Goal: Complete application form: Complete application form

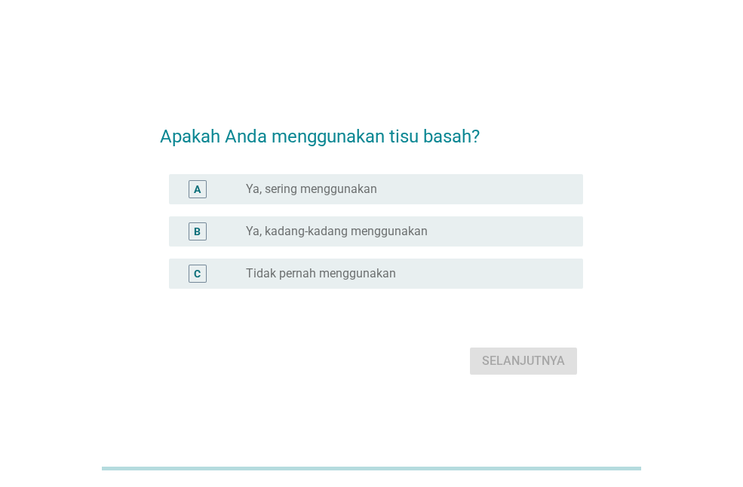
click at [278, 251] on div "B radio_button_unchecked Ya, kadang-kadang menggunakan" at bounding box center [371, 232] width 423 height 42
click at [282, 235] on label "Ya, kadang-kadang menggunakan" at bounding box center [337, 231] width 182 height 15
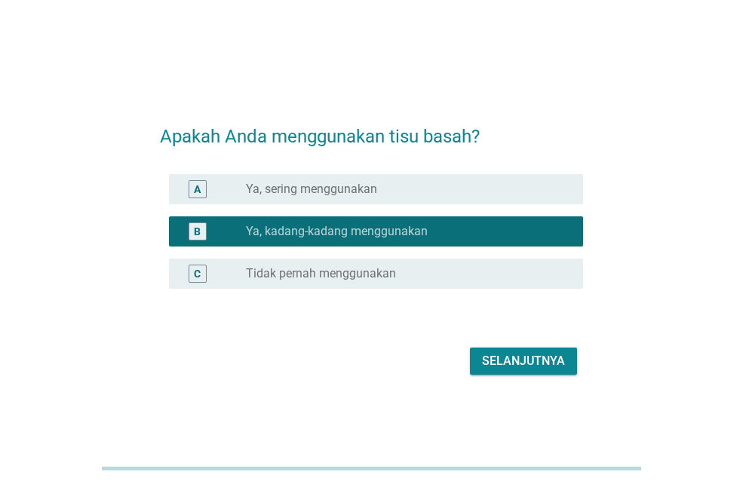
click at [552, 362] on div "Selanjutnya" at bounding box center [523, 361] width 83 height 18
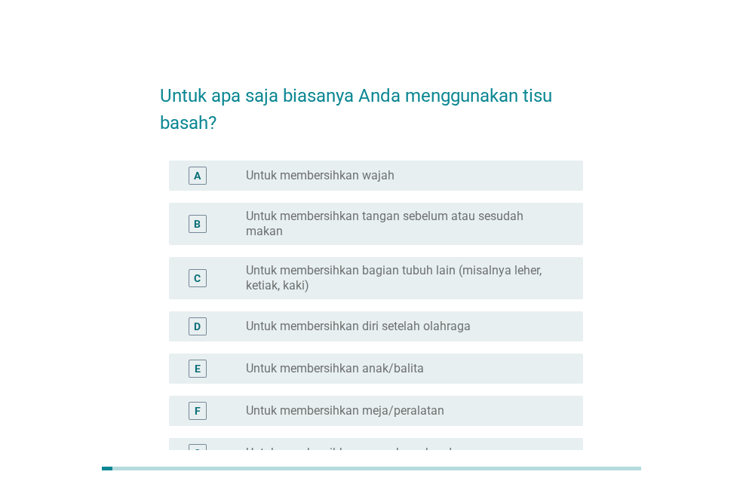
click at [400, 272] on label "Untuk membersihkan bagian tubuh lain (misalnya leher, ketiak, kaki)" at bounding box center [402, 278] width 313 height 30
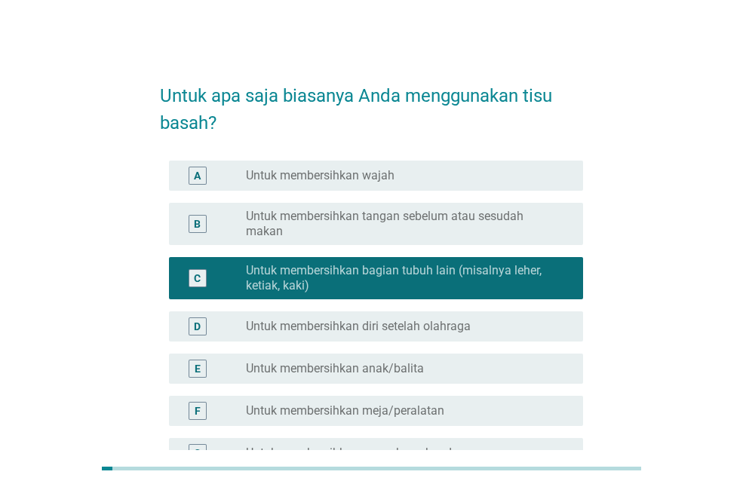
click at [396, 238] on label "Untuk membersihkan tangan sebelum atau sesudah makan" at bounding box center [402, 224] width 313 height 30
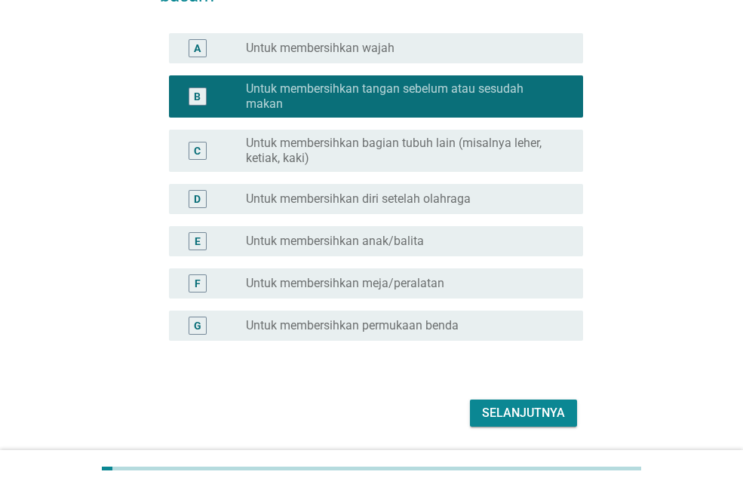
scroll to position [151, 0]
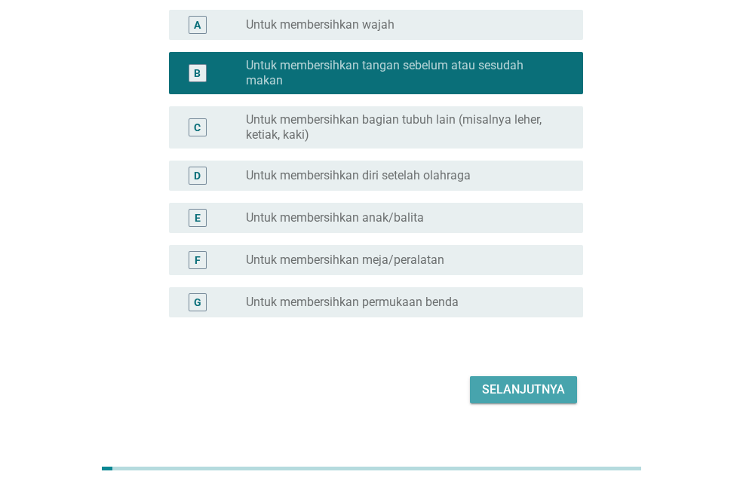
click at [499, 377] on button "Selanjutnya" at bounding box center [523, 390] width 107 height 27
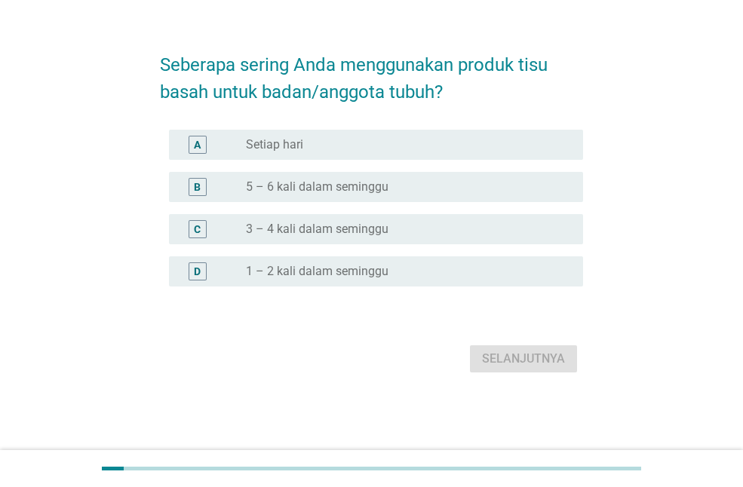
scroll to position [0, 0]
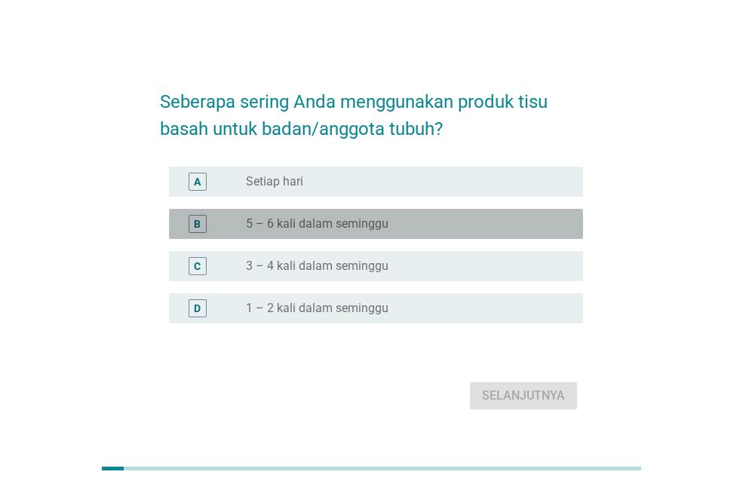
click at [331, 219] on label "5 – 6 kali dalam seminggu" at bounding box center [317, 224] width 143 height 15
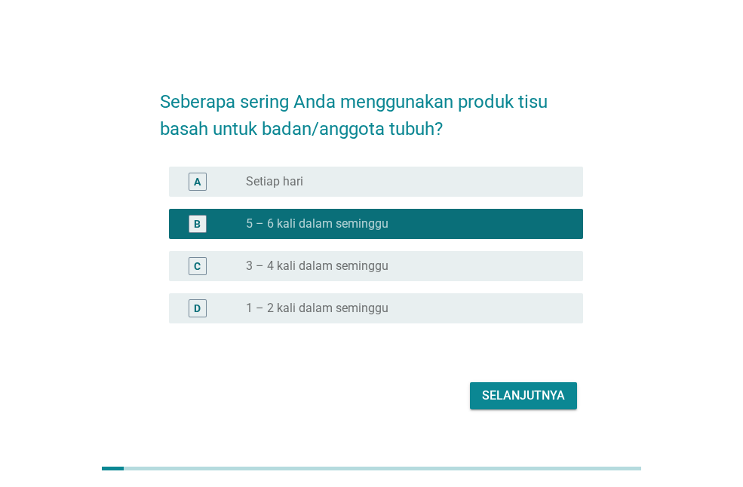
click at [489, 403] on div "Selanjutnya" at bounding box center [523, 396] width 83 height 18
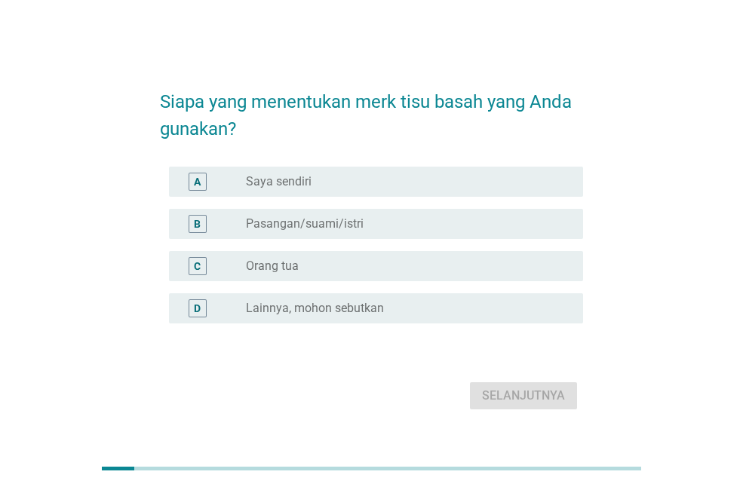
click at [367, 177] on div "radio_button_unchecked Saya sendiri" at bounding box center [402, 181] width 313 height 15
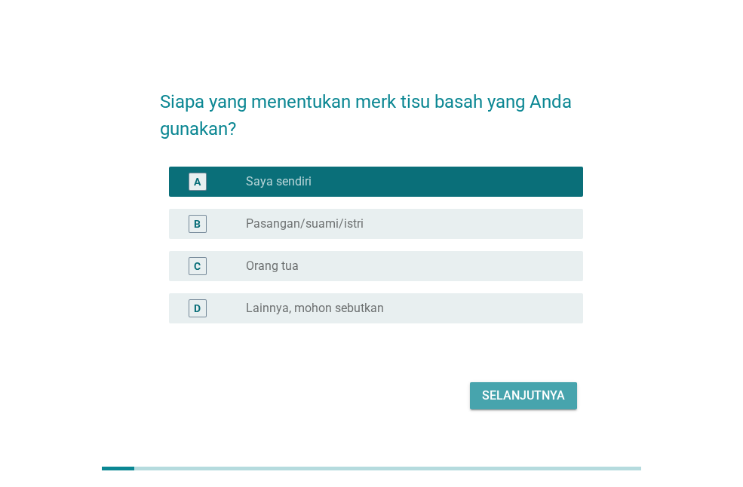
drag, startPoint x: 515, startPoint y: 409, endPoint x: 512, endPoint y: 392, distance: 17.6
click at [515, 408] on button "Selanjutnya" at bounding box center [523, 396] width 107 height 27
click at [512, 392] on div "Selanjutnya" at bounding box center [371, 396] width 423 height 36
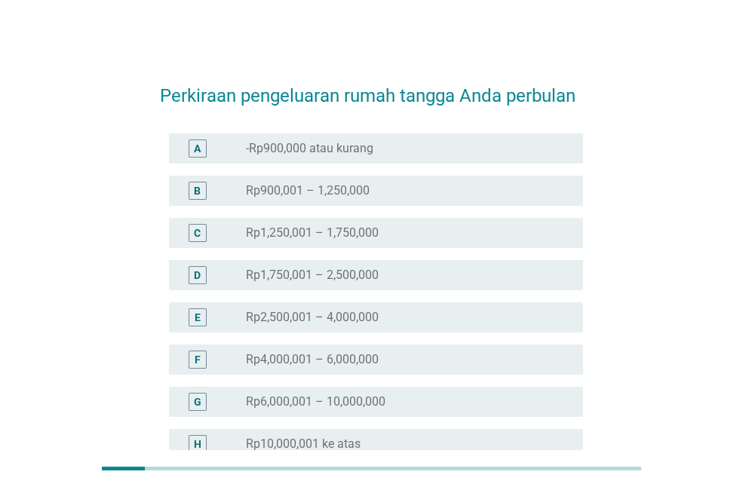
click at [358, 273] on label "Rp1,750,001 – 2,500,000" at bounding box center [312, 275] width 133 height 15
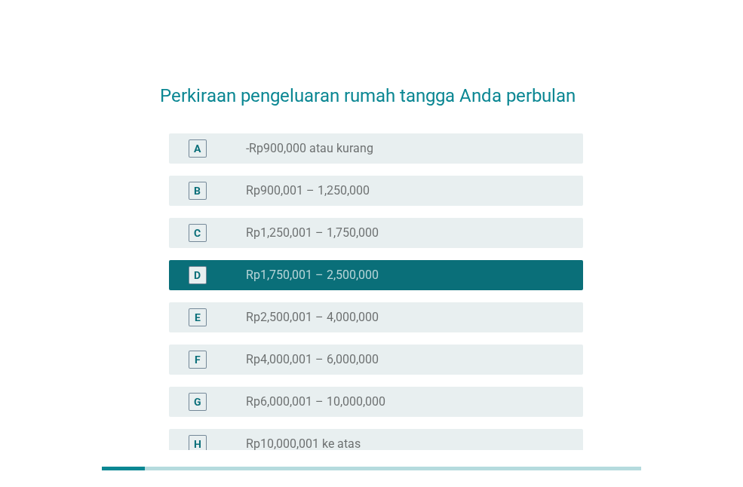
scroll to position [166, 0]
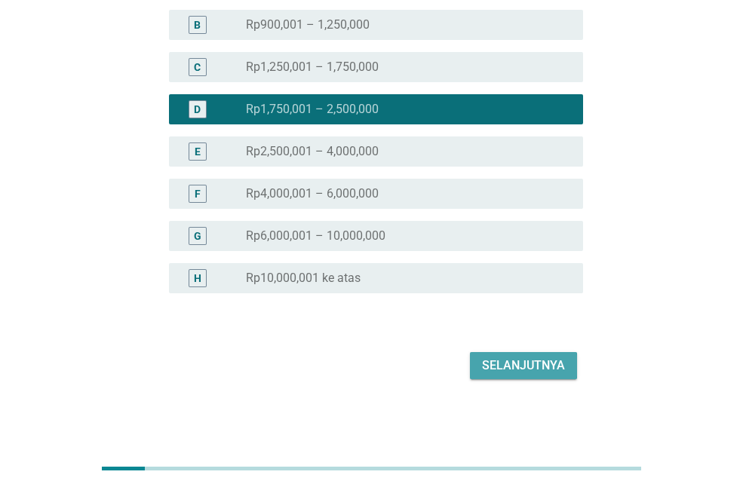
click at [510, 362] on div "Selanjutnya" at bounding box center [523, 366] width 83 height 18
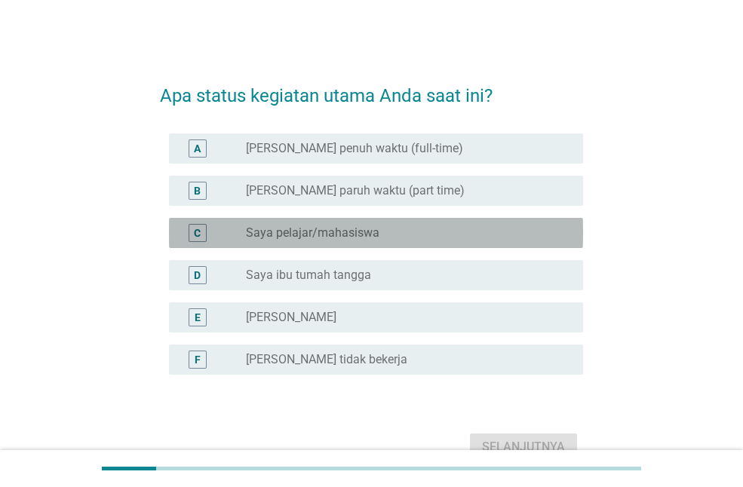
click at [355, 226] on label "Saya pelajar/mahasiswa" at bounding box center [313, 233] width 134 height 15
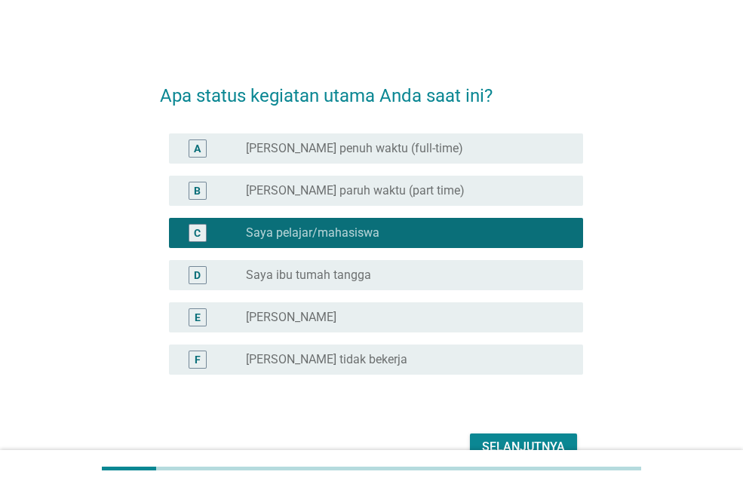
click at [496, 432] on div "Selanjutnya" at bounding box center [371, 447] width 423 height 36
click at [493, 434] on button "Selanjutnya" at bounding box center [523, 447] width 107 height 27
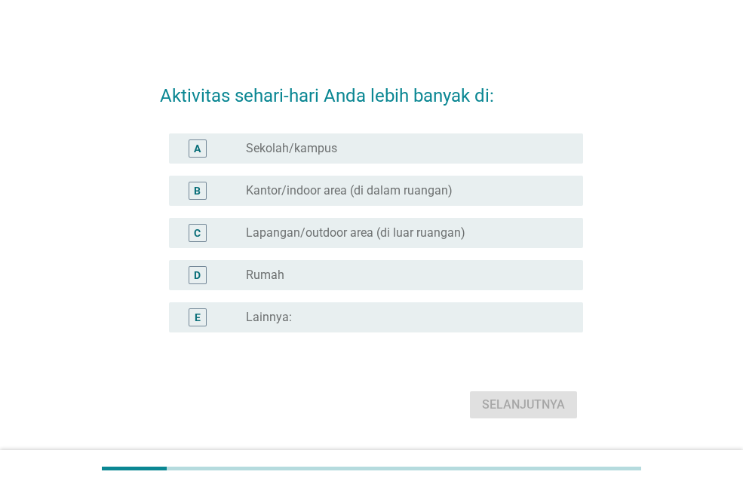
click at [313, 321] on div "radio_button_unchecked Lainnya:" at bounding box center [402, 317] width 313 height 15
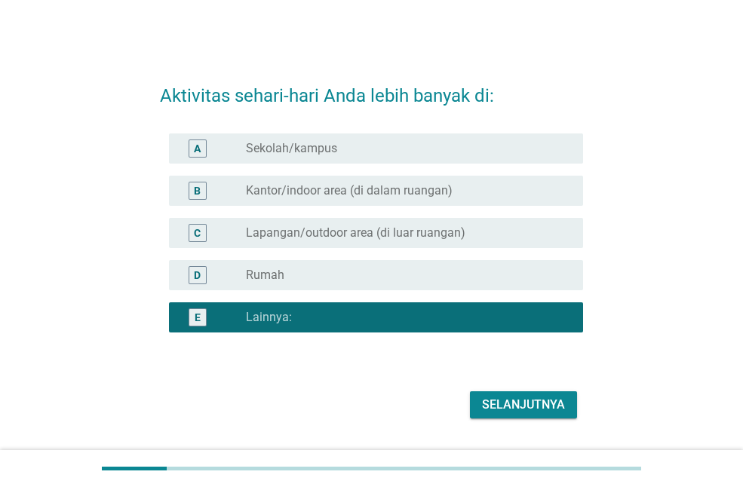
click at [520, 405] on div "Selanjutnya" at bounding box center [523, 405] width 83 height 18
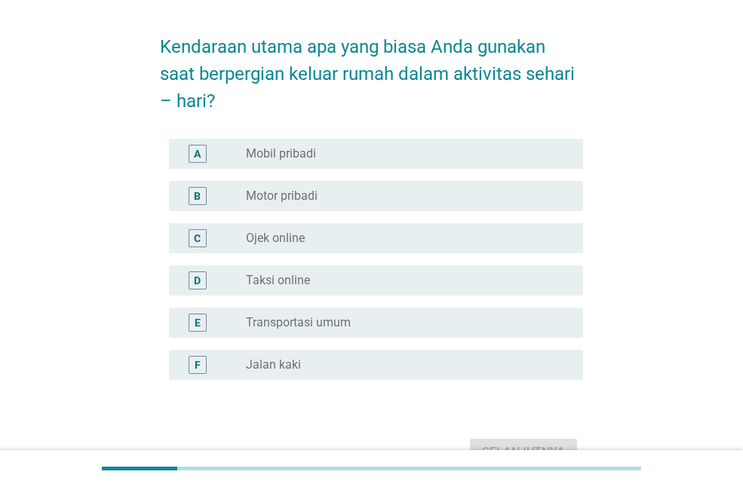
scroll to position [136, 0]
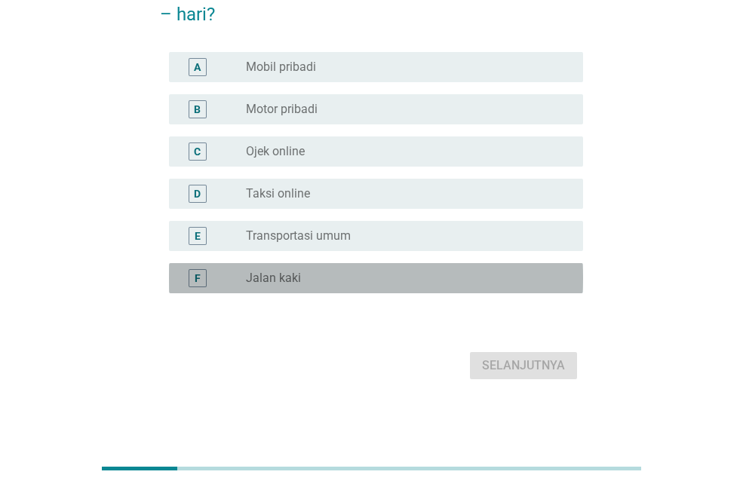
drag, startPoint x: 347, startPoint y: 277, endPoint x: 355, endPoint y: 286, distance: 12.3
click at [347, 278] on div "radio_button_unchecked Jalan kaki" at bounding box center [402, 278] width 313 height 15
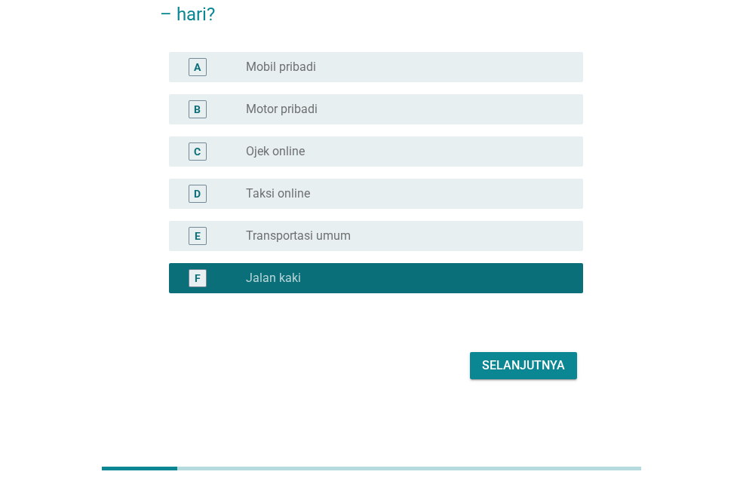
click at [521, 368] on div "Selanjutnya" at bounding box center [523, 366] width 83 height 18
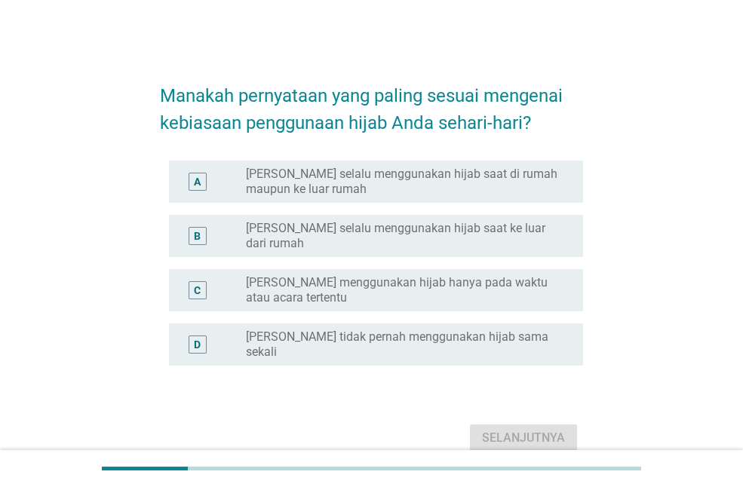
click at [367, 223] on label "[PERSON_NAME] selalu menggunakan hijab saat ke luar dari rumah" at bounding box center [402, 236] width 313 height 30
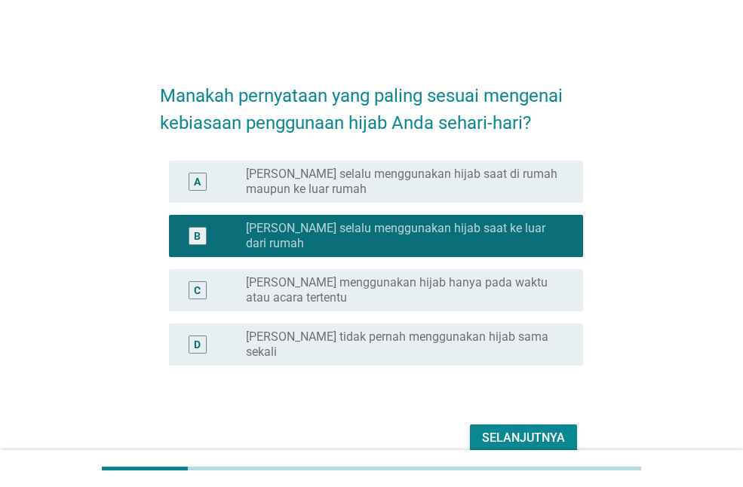
click at [525, 429] on div "Selanjutnya" at bounding box center [523, 438] width 83 height 18
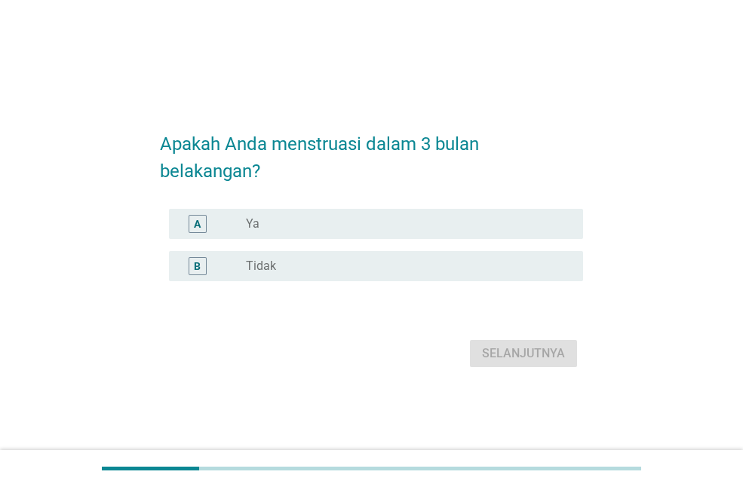
click at [244, 227] on div "A" at bounding box center [213, 224] width 65 height 18
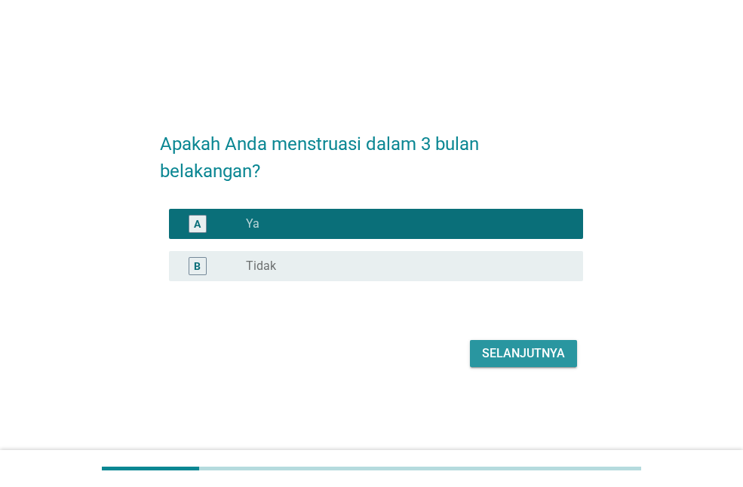
click at [510, 352] on div "Selanjutnya" at bounding box center [523, 354] width 83 height 18
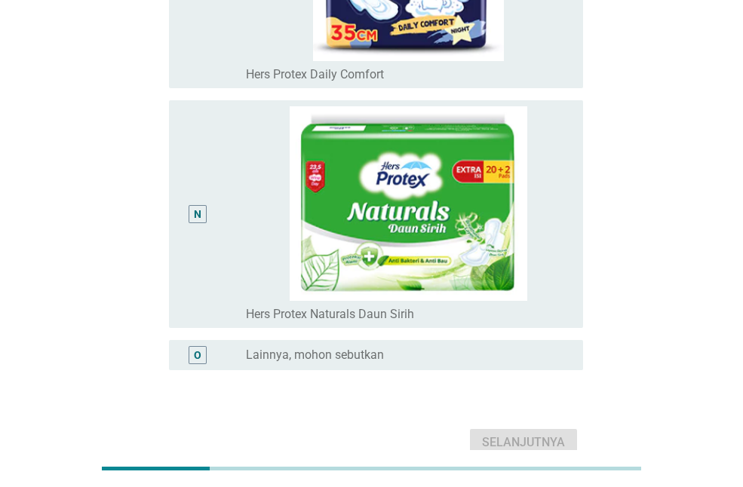
scroll to position [3061, 0]
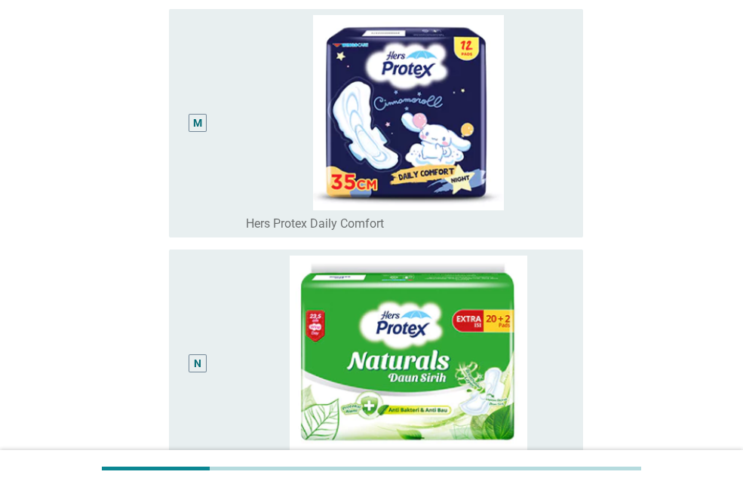
click at [365, 161] on img at bounding box center [408, 112] width 325 height 195
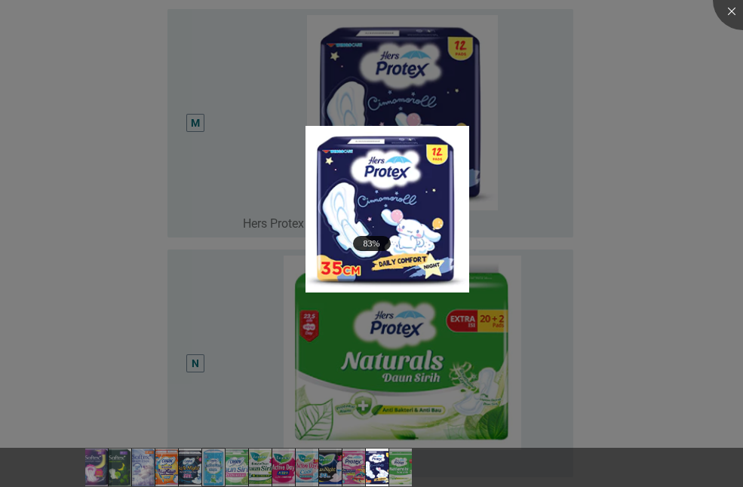
click at [568, 192] on div at bounding box center [371, 243] width 743 height 487
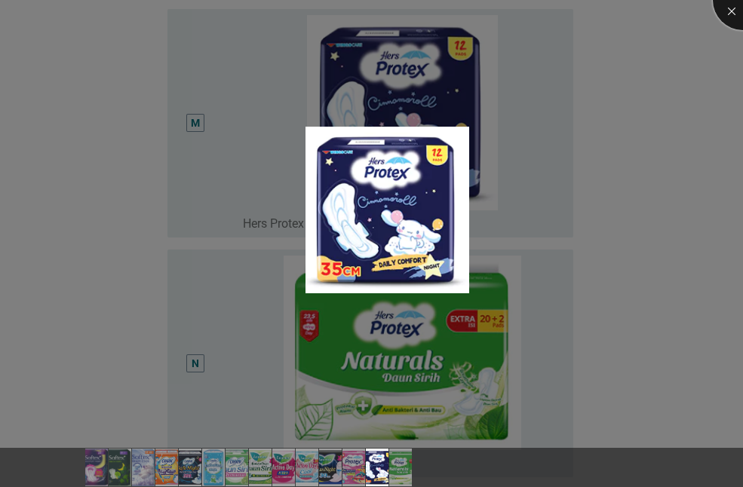
click at [736, 14] on div at bounding box center [743, 0] width 60 height 60
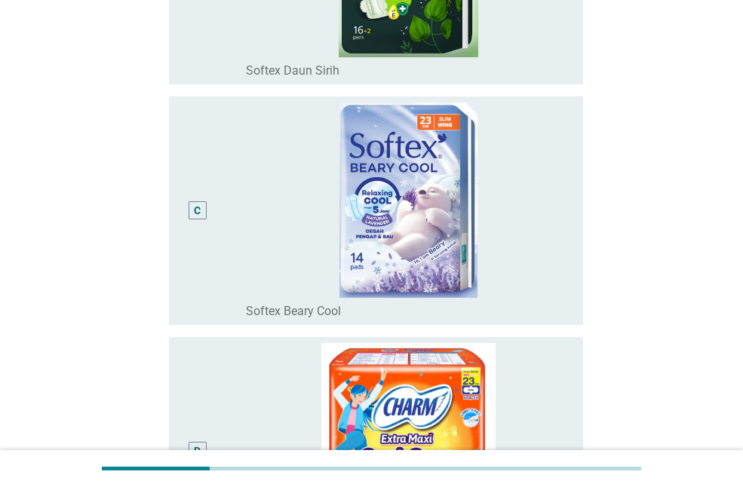
scroll to position [420, 0]
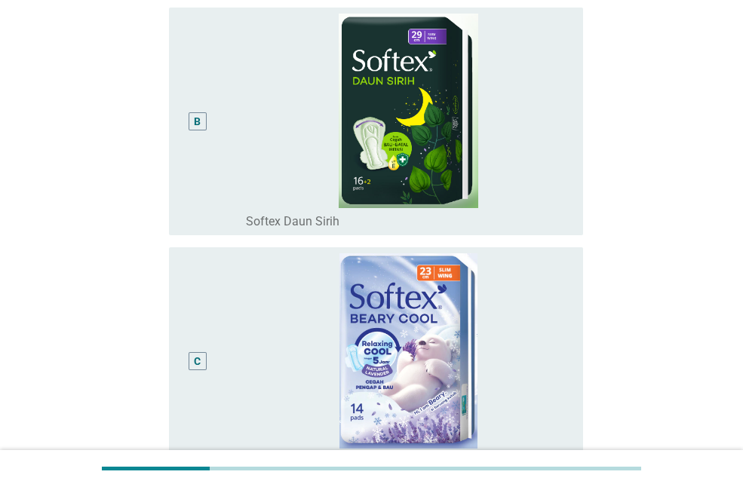
click at [200, 125] on div "B" at bounding box center [197, 122] width 7 height 16
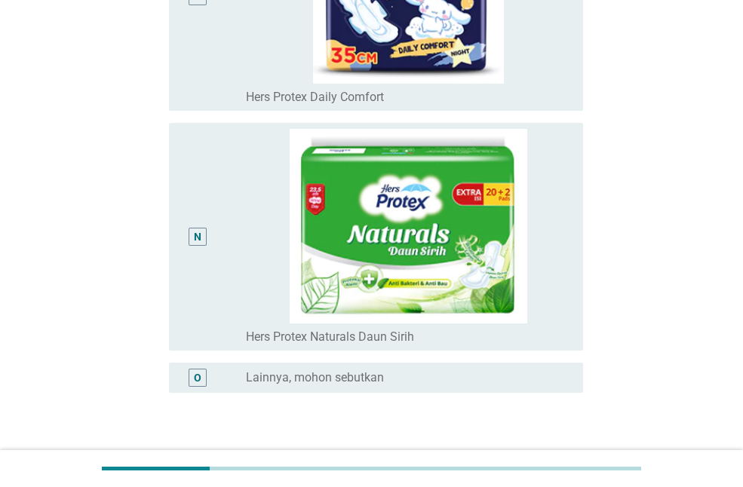
scroll to position [3288, 0]
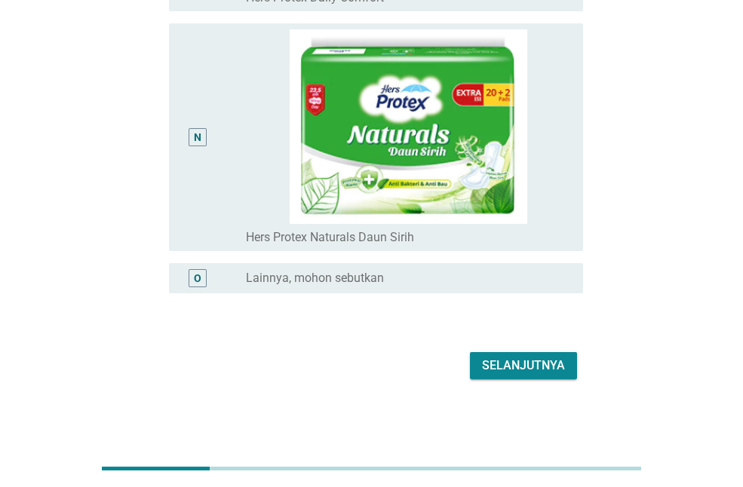
click at [522, 353] on button "Selanjutnya" at bounding box center [523, 365] width 107 height 27
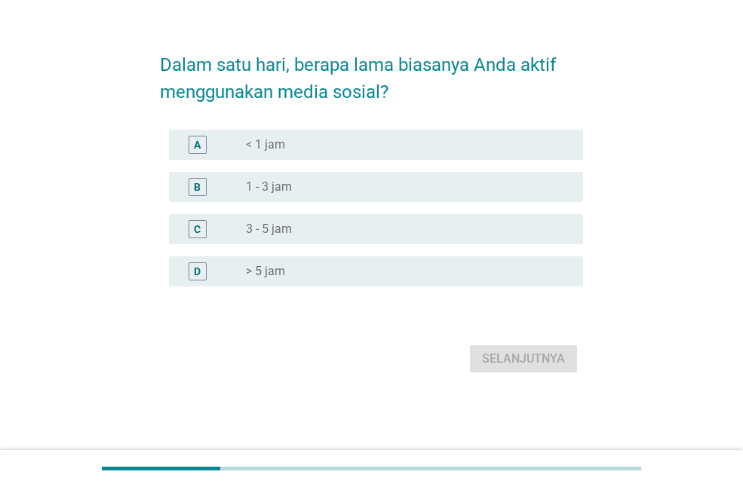
scroll to position [0, 0]
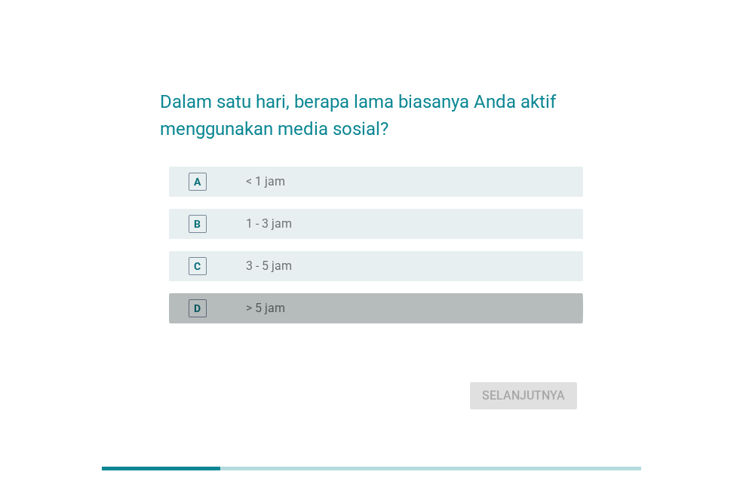
click at [286, 306] on div "radio_button_unchecked > 5 jam" at bounding box center [402, 308] width 313 height 15
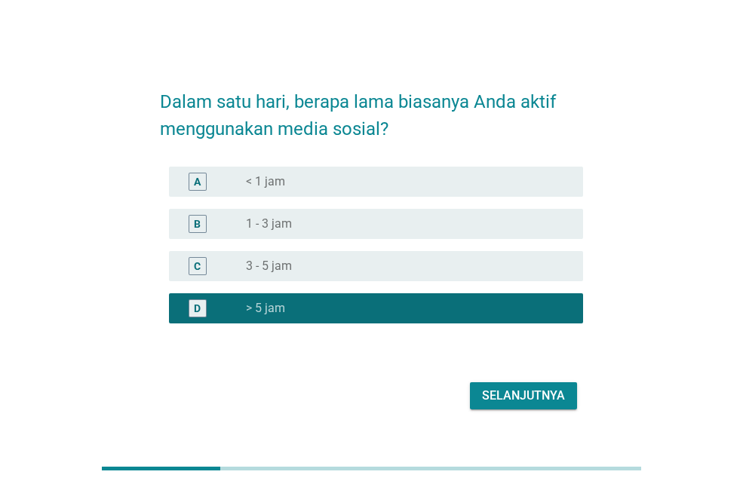
click at [546, 394] on div "Selanjutnya" at bounding box center [523, 396] width 83 height 18
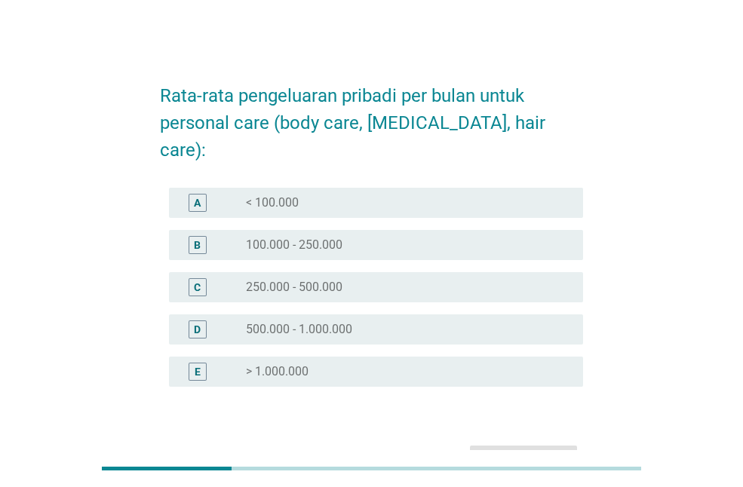
click at [314, 280] on label "250.000 - 500.000" at bounding box center [294, 287] width 97 height 15
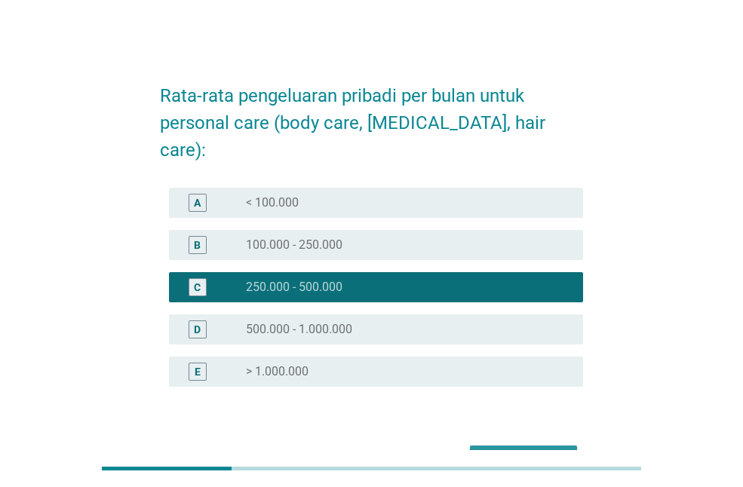
drag, startPoint x: 500, startPoint y: 432, endPoint x: 493, endPoint y: 409, distance: 24.6
click at [501, 450] on div "Selanjutnya" at bounding box center [523, 459] width 83 height 18
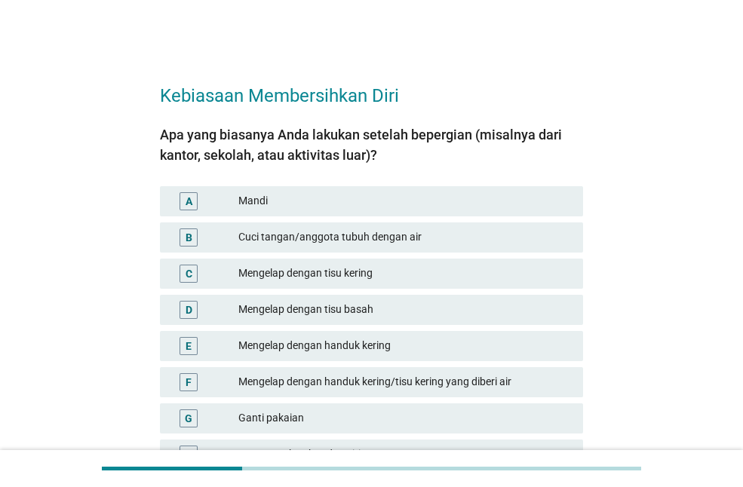
scroll to position [75, 0]
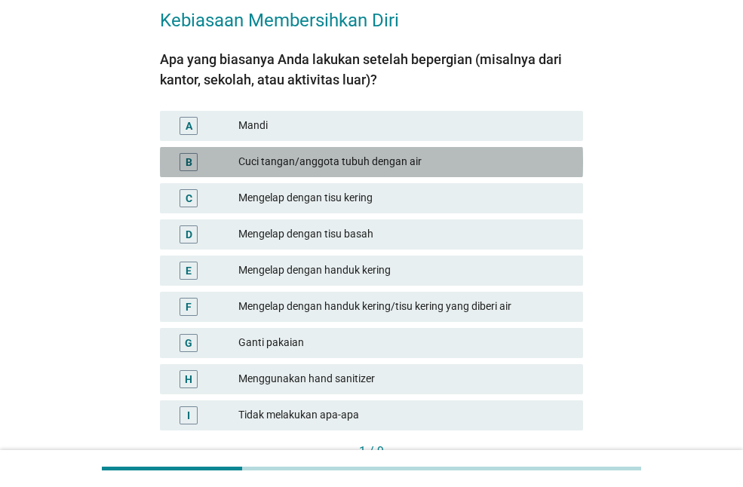
click at [324, 155] on div "Cuci tangan/anggota tubuh dengan air" at bounding box center [404, 162] width 333 height 18
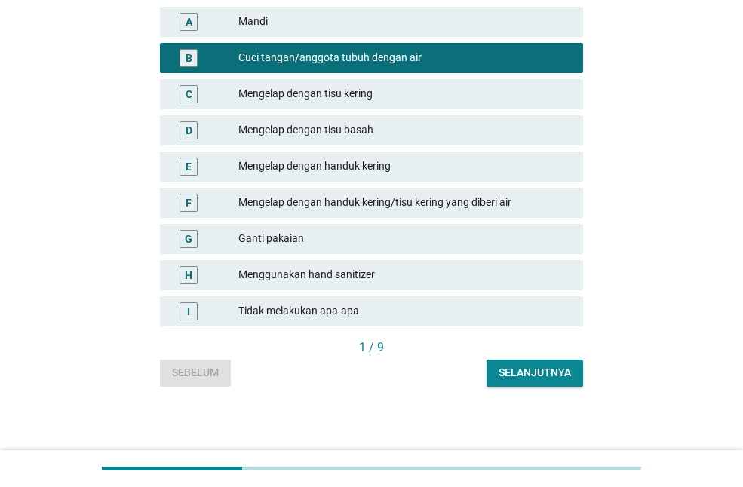
scroll to position [183, 0]
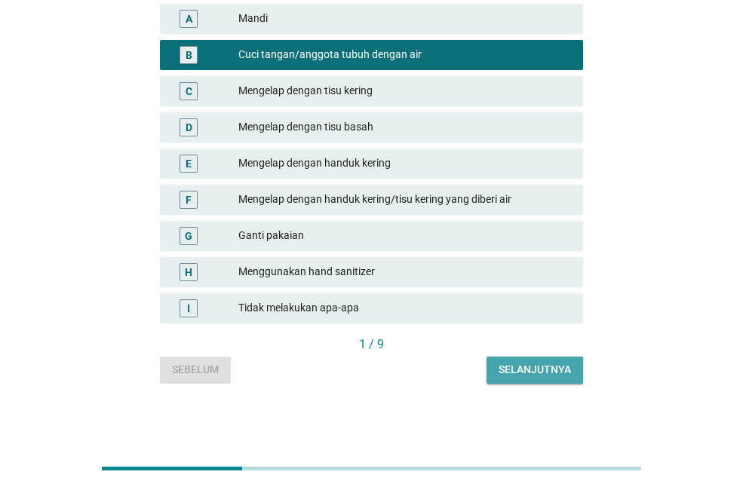
click at [500, 371] on div "Selanjutnya" at bounding box center [535, 370] width 72 height 16
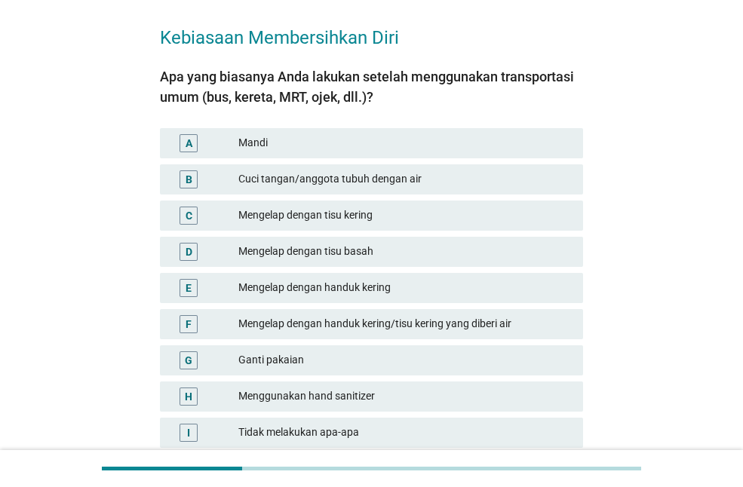
scroll to position [75, 0]
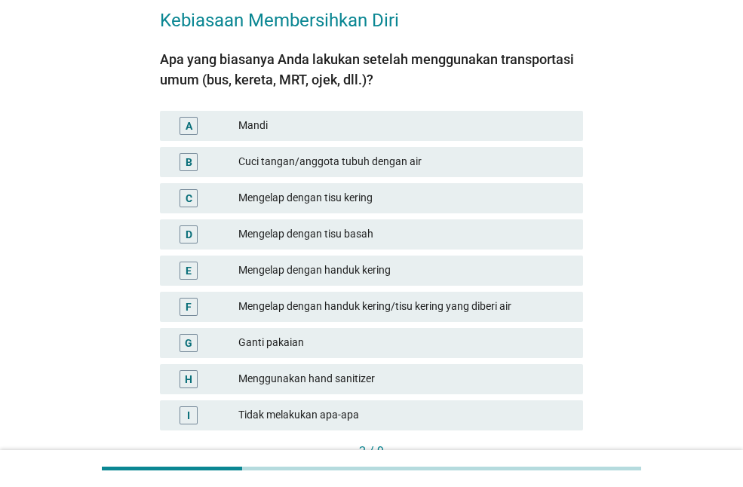
click at [294, 162] on div "Cuci tangan/anggota tubuh dengan air" at bounding box center [404, 162] width 333 height 18
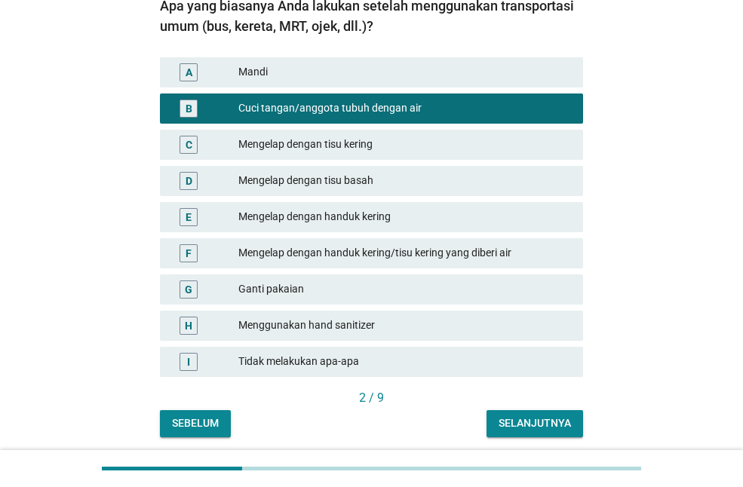
scroll to position [183, 0]
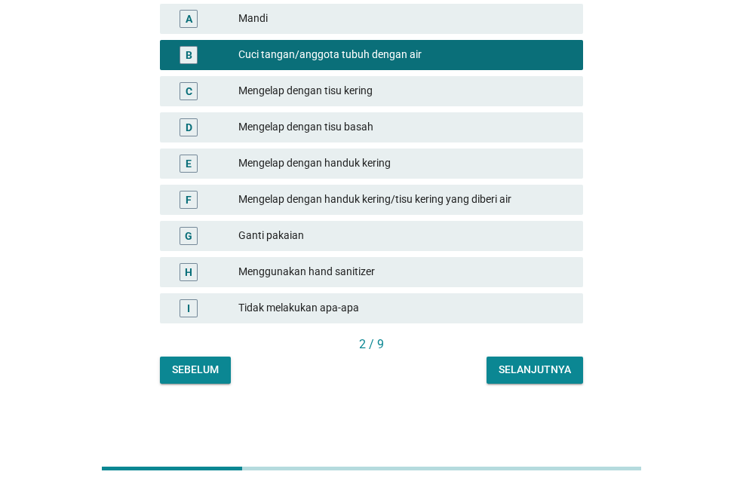
click at [529, 376] on div "Selanjutnya" at bounding box center [535, 370] width 72 height 16
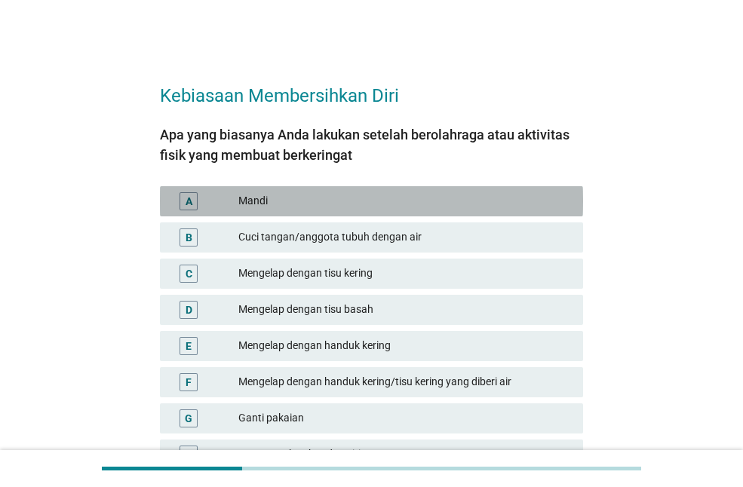
click at [398, 203] on div "Mandi" at bounding box center [404, 201] width 333 height 18
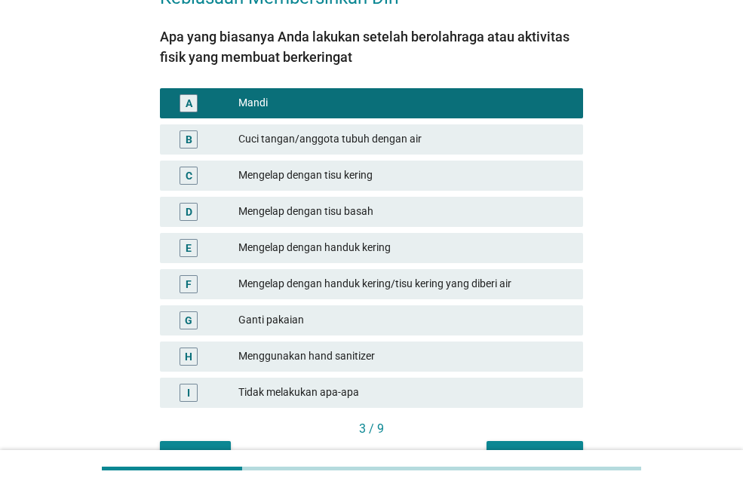
scroll to position [183, 0]
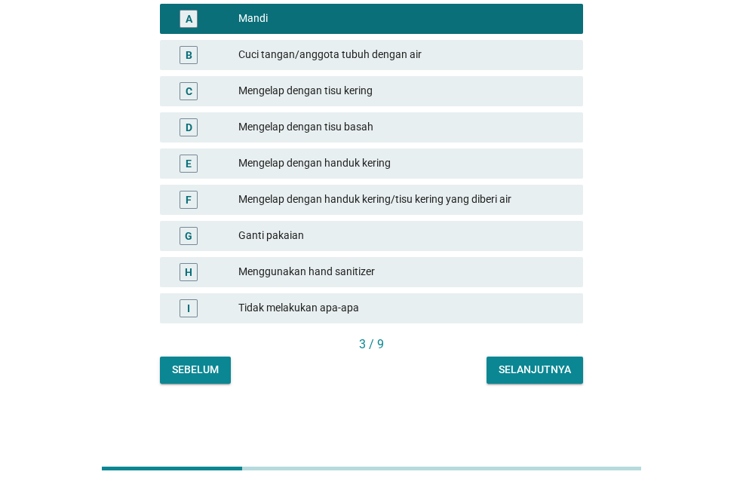
click at [567, 373] on div "Selanjutnya" at bounding box center [535, 370] width 72 height 16
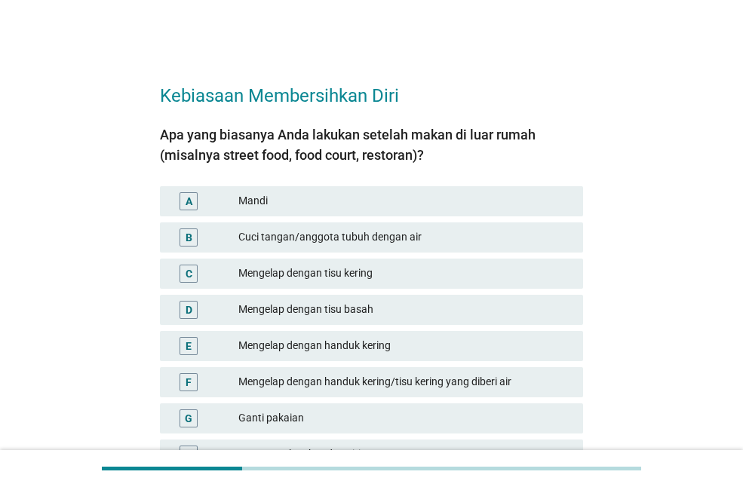
scroll to position [75, 0]
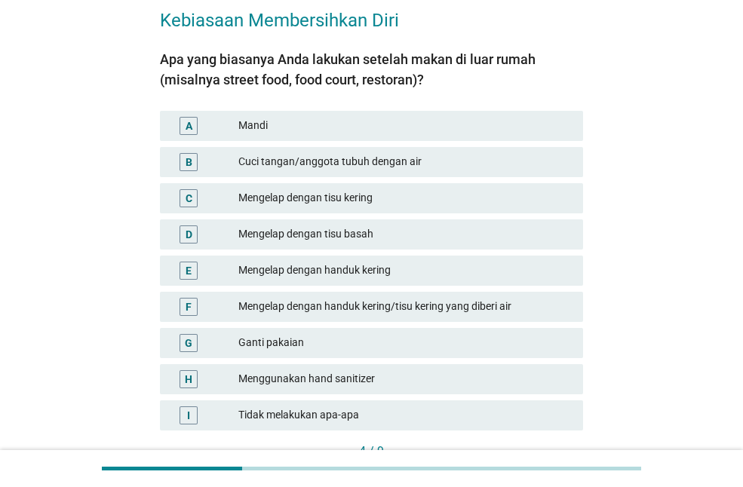
click at [337, 160] on div "Cuci tangan/anggota tubuh dengan air" at bounding box center [404, 162] width 333 height 18
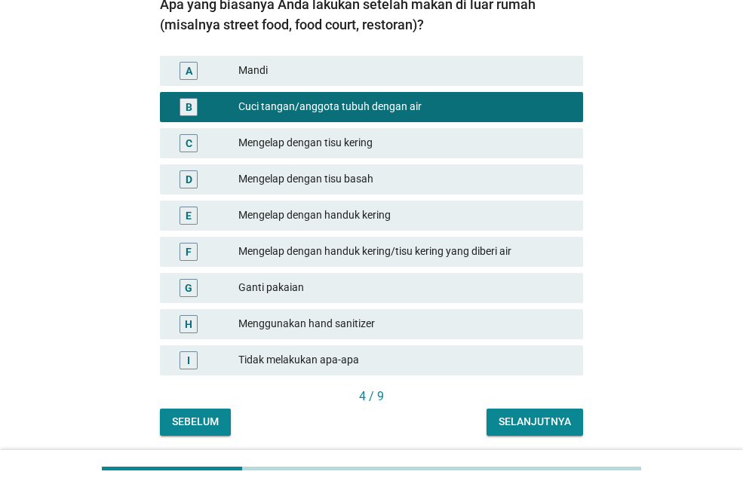
scroll to position [183, 0]
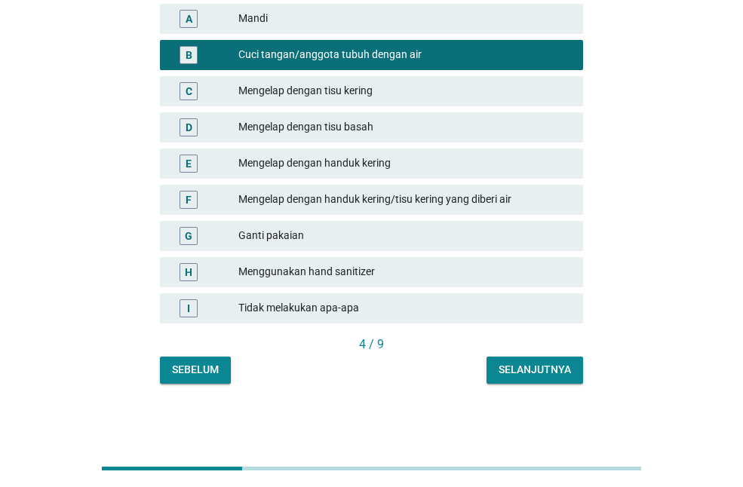
click at [546, 377] on div "Selanjutnya" at bounding box center [535, 370] width 72 height 16
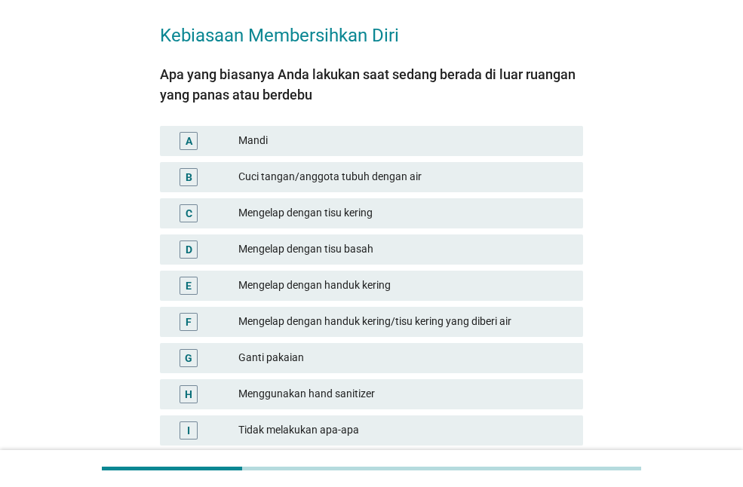
scroll to position [151, 0]
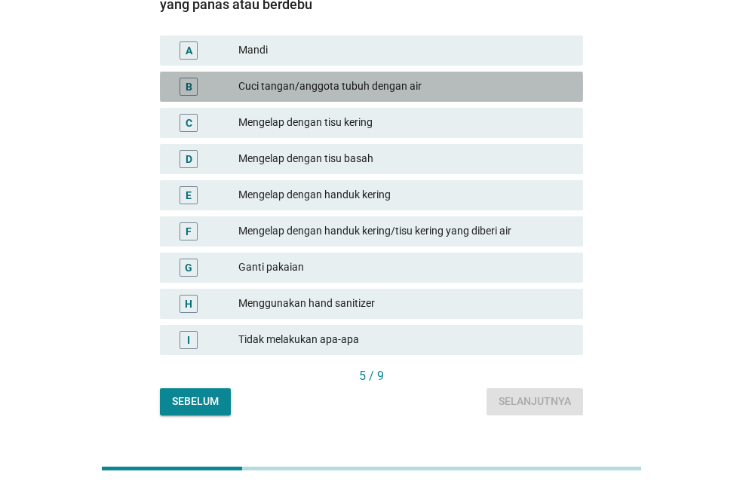
click at [328, 97] on div "B Cuci tangan/anggota tubuh dengan air" at bounding box center [371, 87] width 423 height 30
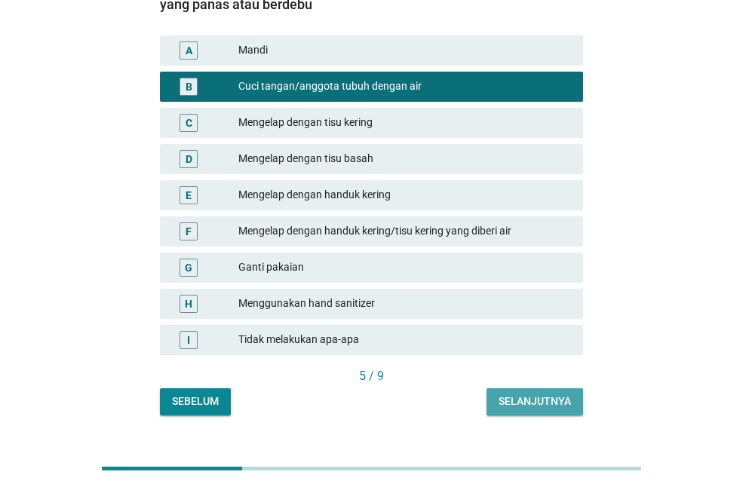
click at [525, 392] on button "Selanjutnya" at bounding box center [535, 402] width 97 height 27
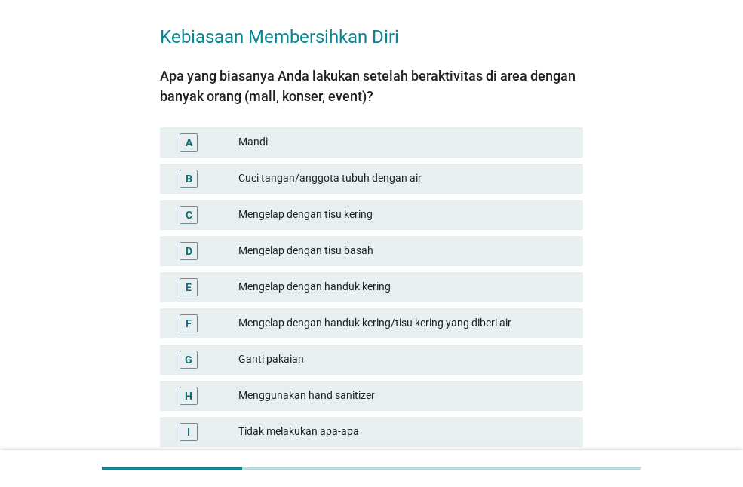
scroll to position [75, 0]
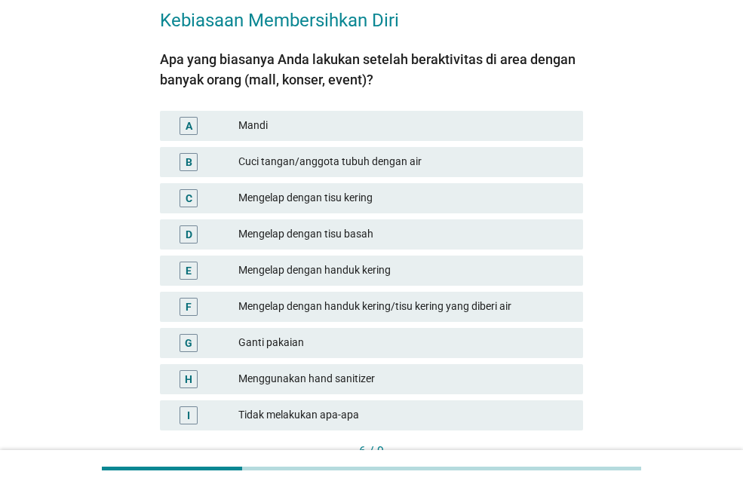
click at [386, 346] on div "Ganti pakaian" at bounding box center [404, 343] width 333 height 18
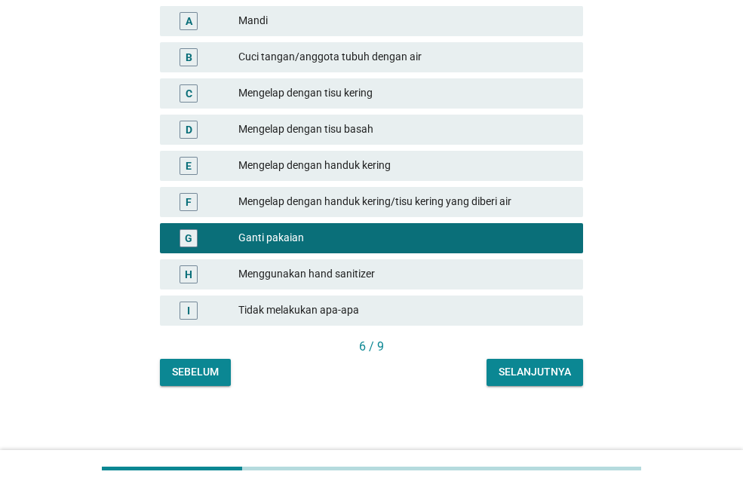
scroll to position [183, 0]
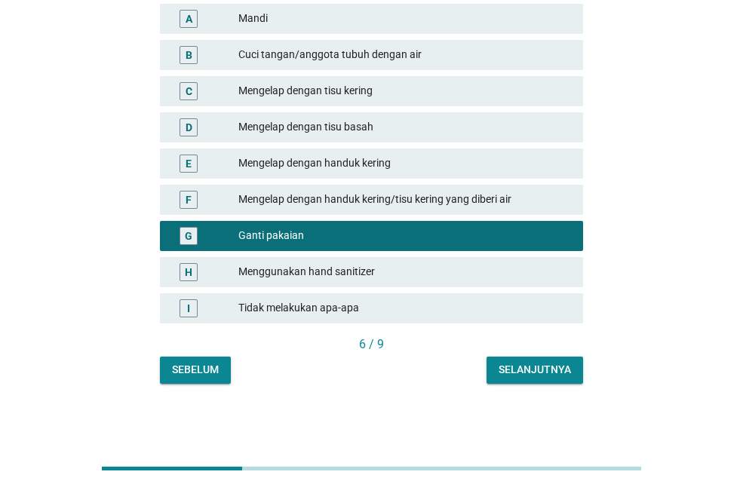
click at [521, 384] on div "Kebiasaan Membersihkan Diri Apa yang biasanya Anda lakukan setelah beraktivitas…" at bounding box center [371, 134] width 447 height 524
click at [522, 374] on div "Selanjutnya" at bounding box center [535, 370] width 72 height 16
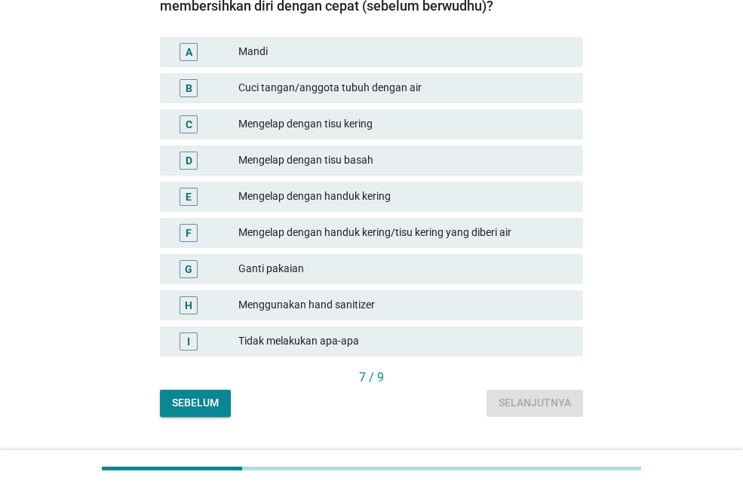
scroll to position [151, 0]
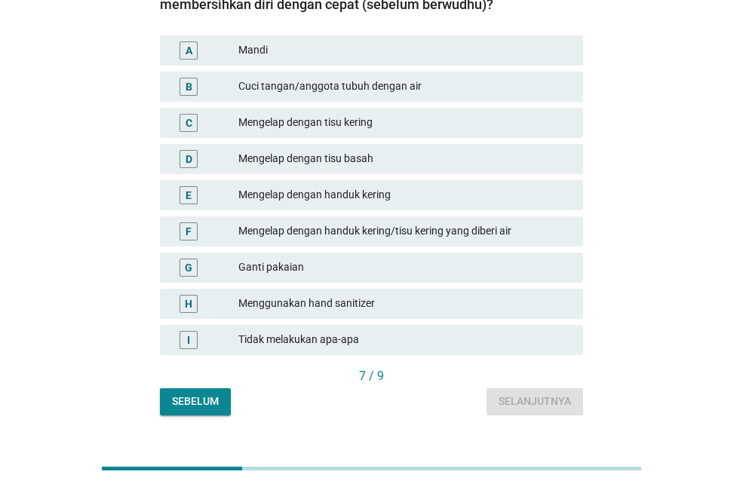
click at [337, 91] on div "Cuci tangan/anggota tubuh dengan air" at bounding box center [404, 87] width 333 height 18
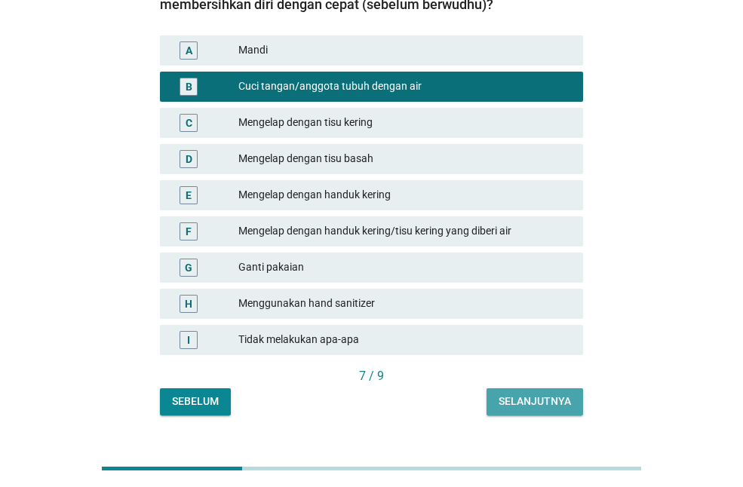
click at [526, 400] on div "Selanjutnya" at bounding box center [535, 402] width 72 height 16
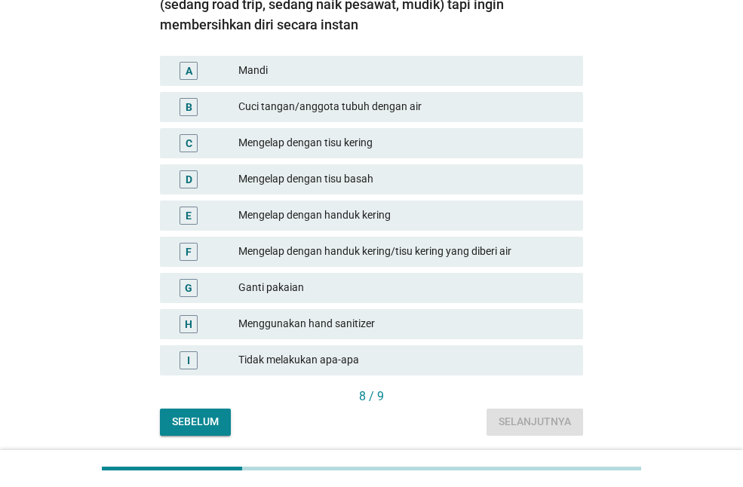
click at [338, 143] on div "Mengelap dengan tisu kering" at bounding box center [404, 143] width 333 height 18
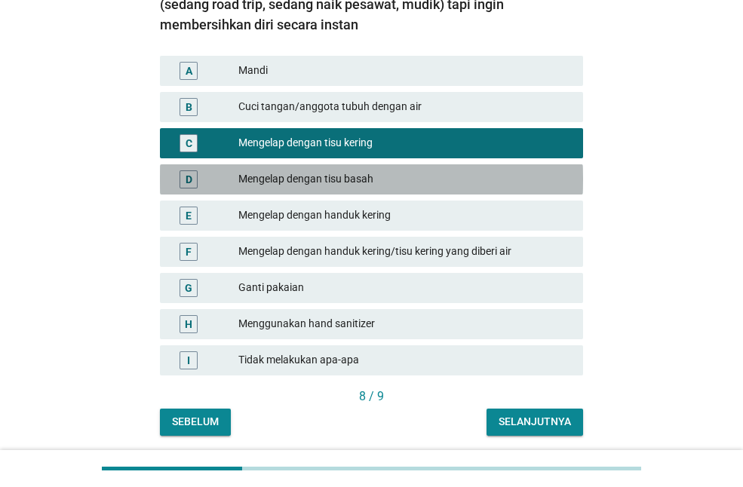
click at [338, 183] on div "Mengelap dengan tisu basah" at bounding box center [404, 180] width 333 height 18
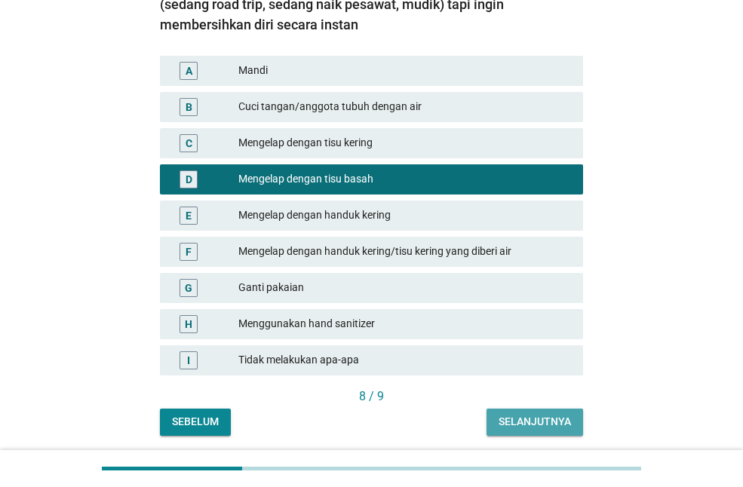
click at [518, 429] on div "Selanjutnya" at bounding box center [535, 422] width 72 height 16
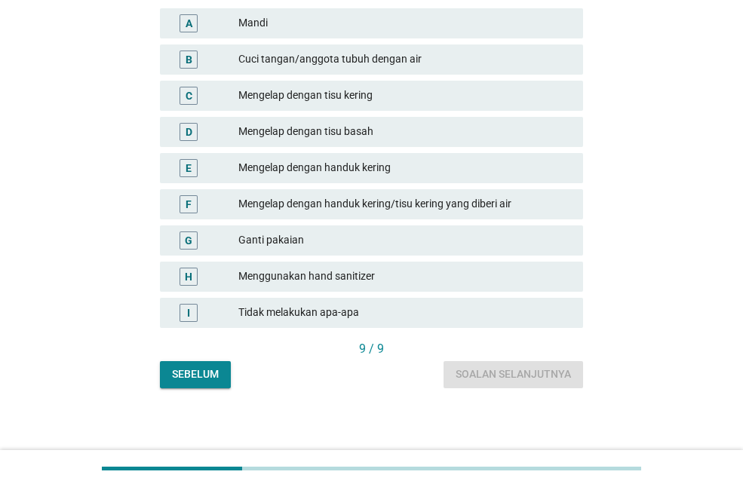
scroll to position [183, 0]
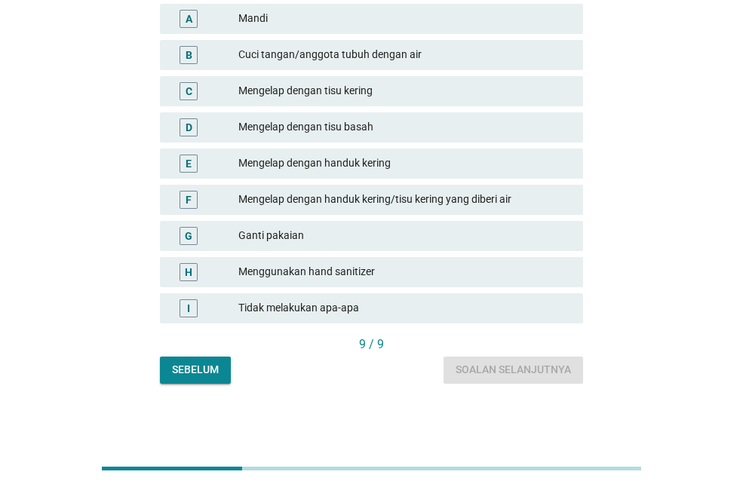
click at [441, 202] on div "Mengelap dengan handuk kering/tisu kering yang diberi air" at bounding box center [404, 200] width 333 height 18
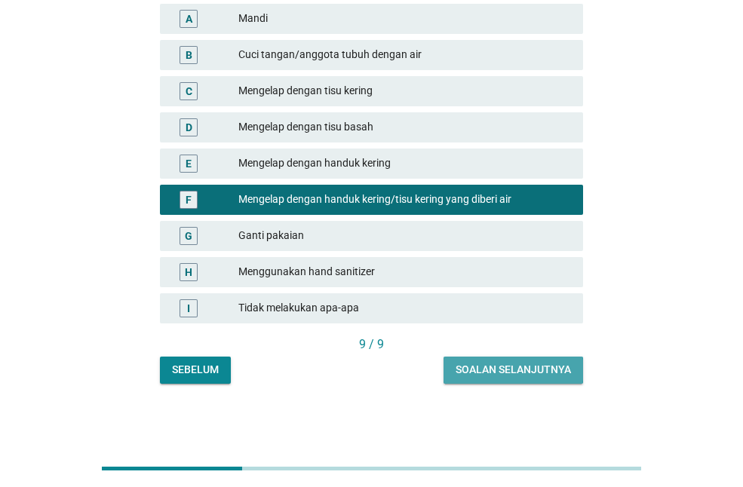
click at [512, 372] on div "Soalan selanjutnya" at bounding box center [513, 370] width 115 height 16
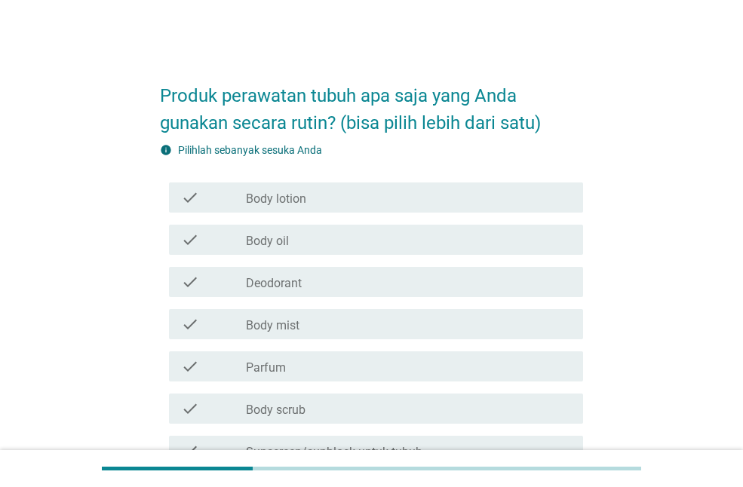
scroll to position [151, 0]
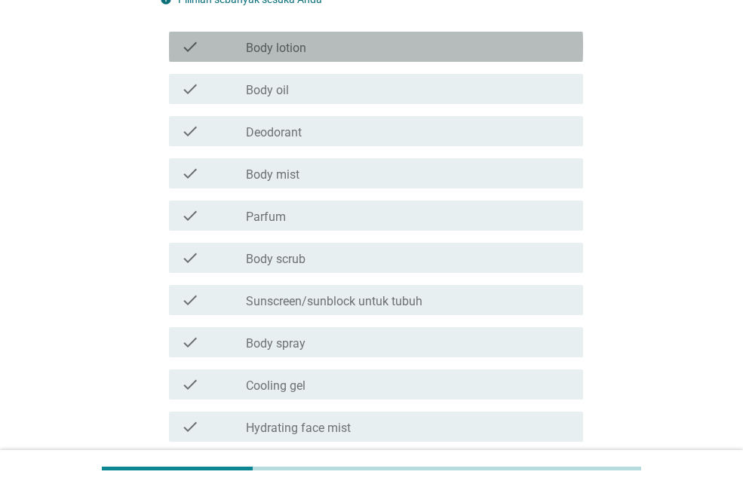
click at [286, 50] on label "Body lotion" at bounding box center [276, 48] width 60 height 15
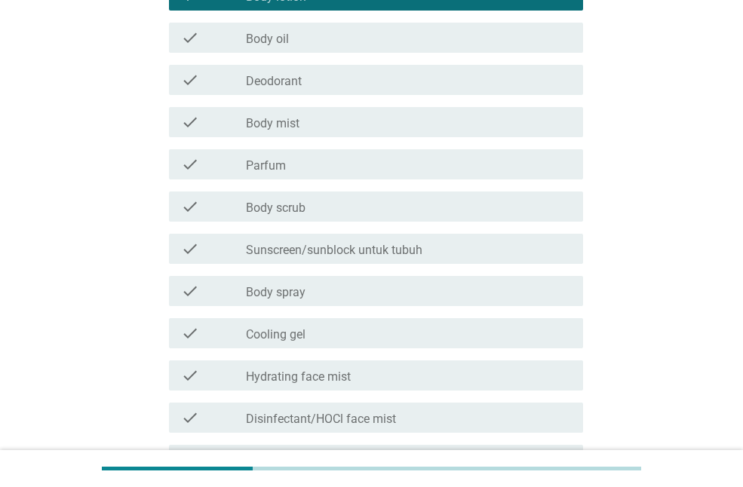
scroll to position [226, 0]
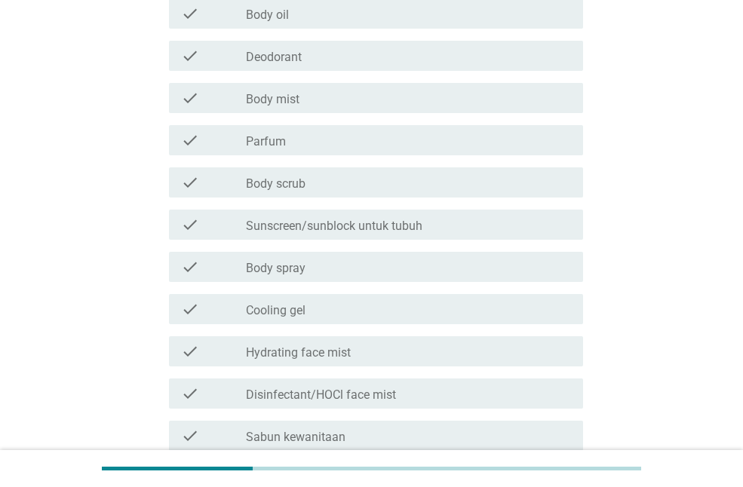
click at [310, 147] on div "check_box_outline_blank Parfum" at bounding box center [408, 140] width 325 height 18
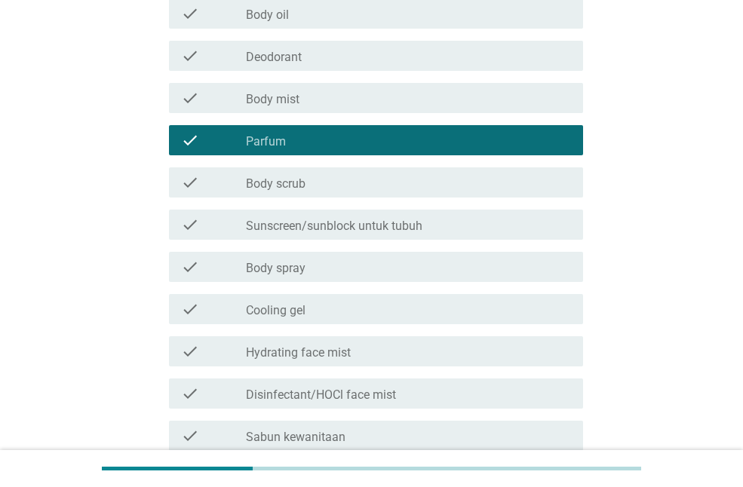
click at [314, 226] on label "Sunscreen/sunblock untuk tubuh" at bounding box center [334, 226] width 177 height 15
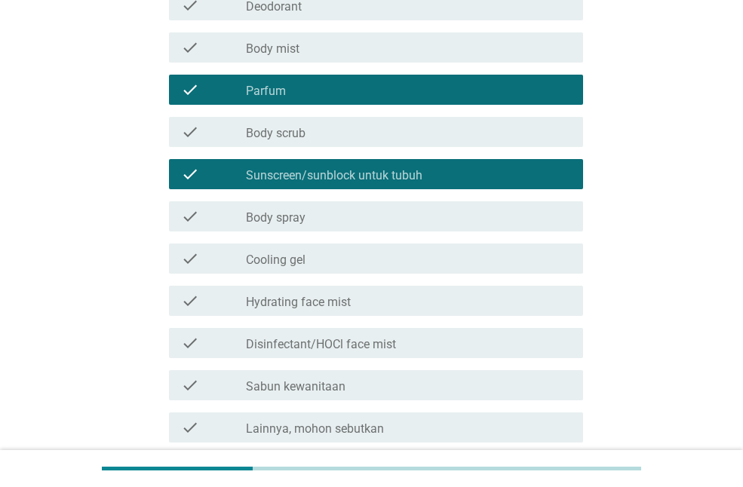
scroll to position [302, 0]
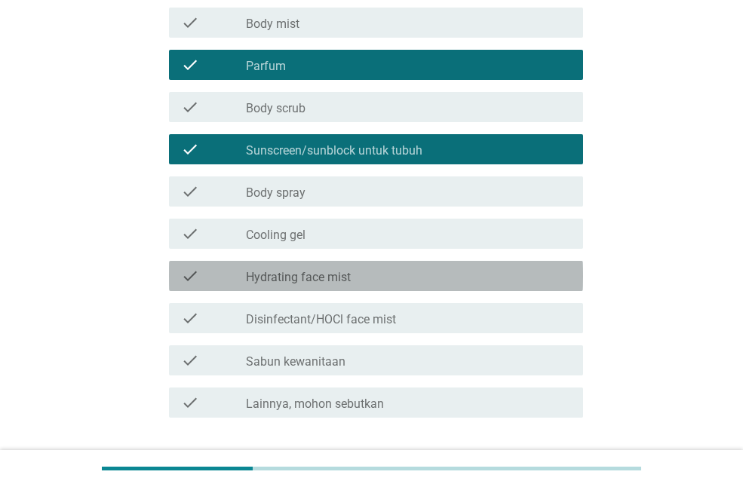
click at [300, 272] on label "Hydrating face mist" at bounding box center [298, 277] width 105 height 15
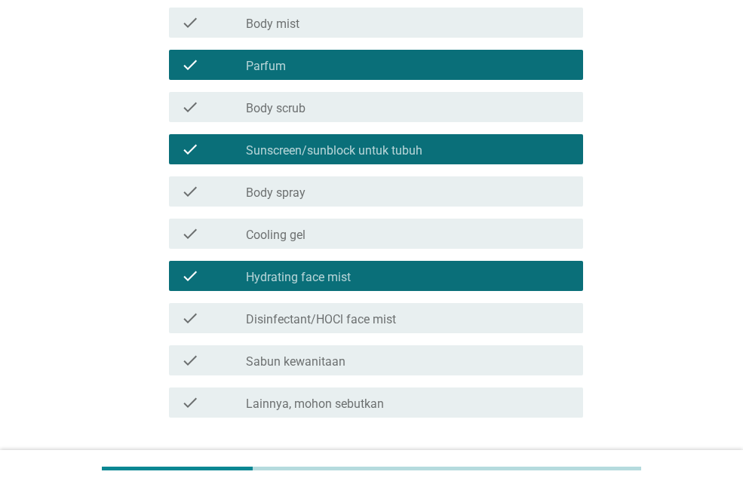
click at [300, 271] on label "Hydrating face mist" at bounding box center [298, 277] width 105 height 15
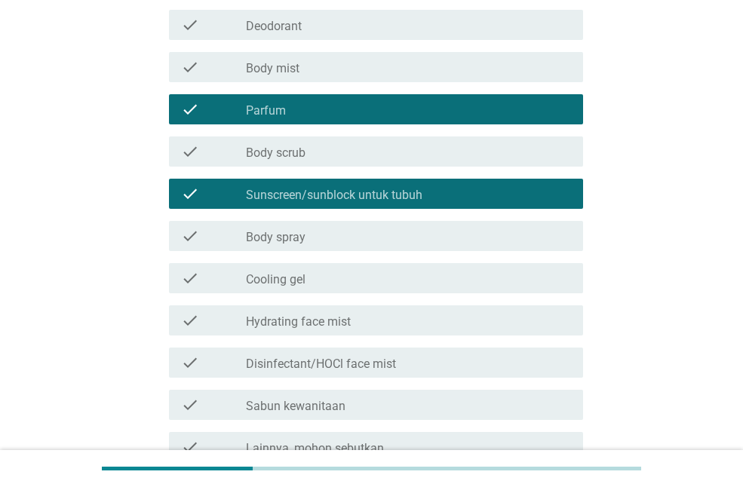
scroll to position [333, 0]
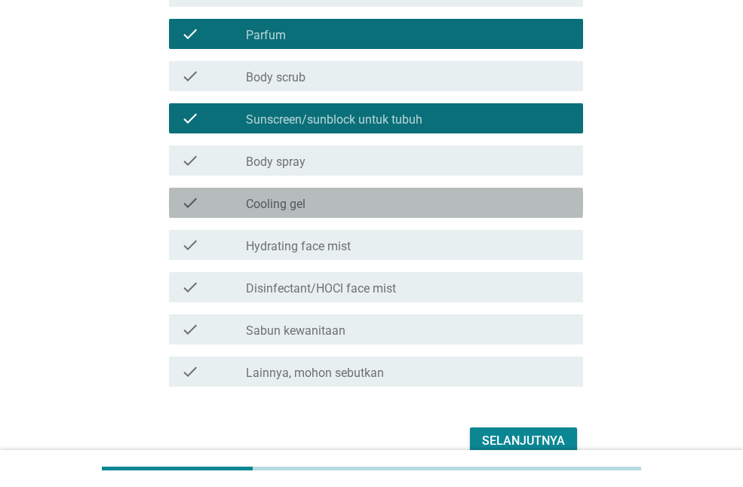
click at [342, 205] on div "check_box_outline_blank Cooling gel" at bounding box center [408, 203] width 325 height 18
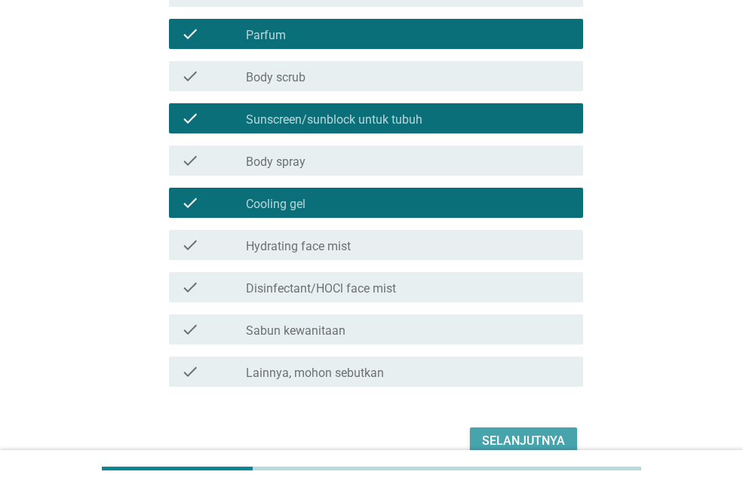
click at [528, 438] on div "Selanjutnya" at bounding box center [523, 441] width 83 height 18
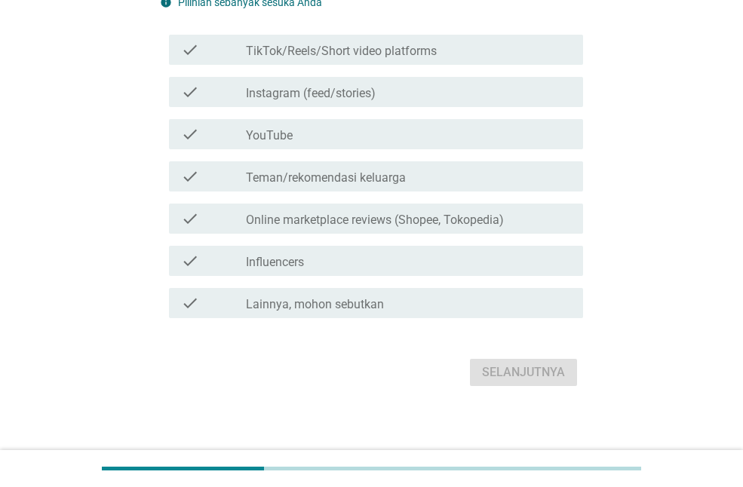
scroll to position [151, 0]
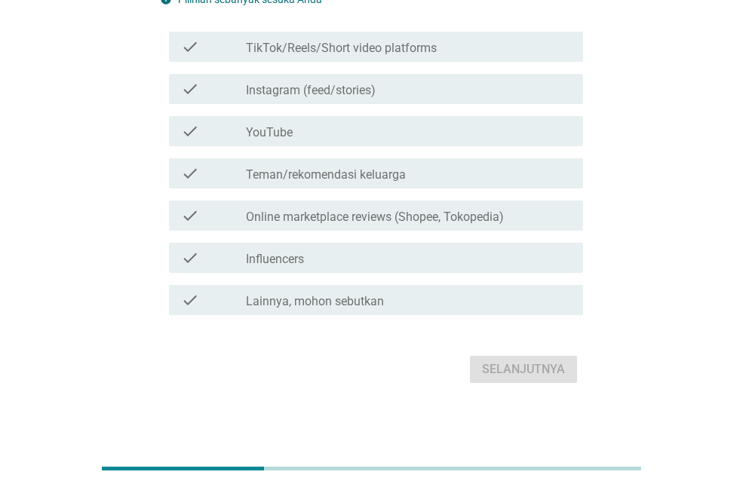
click at [340, 47] on label "TikTok/Reels/Short video platforms" at bounding box center [341, 48] width 191 height 15
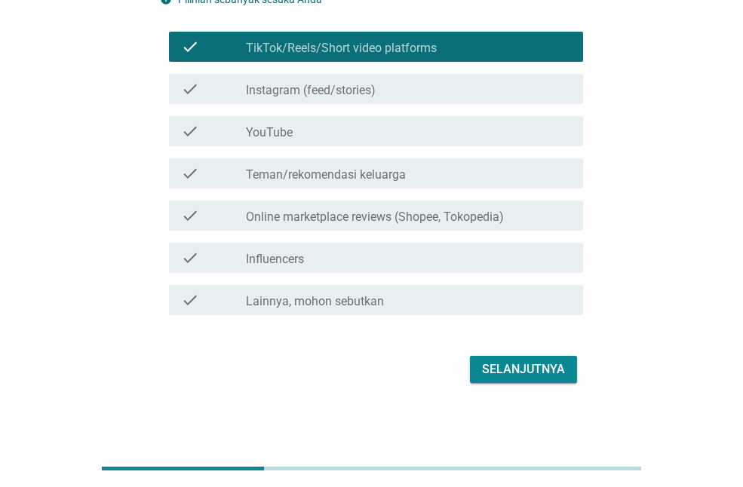
click at [326, 211] on label "Online marketplace reviews (Shopee, Tokopedia)" at bounding box center [375, 217] width 258 height 15
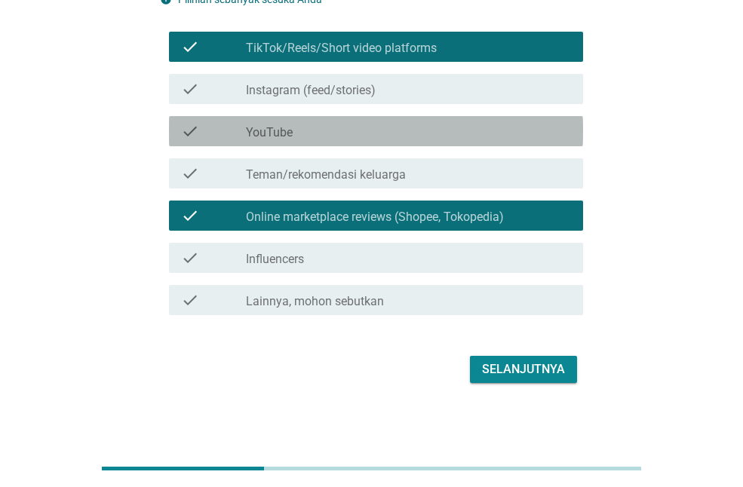
click at [310, 134] on div "check_box_outline_blank YouTube" at bounding box center [408, 131] width 325 height 18
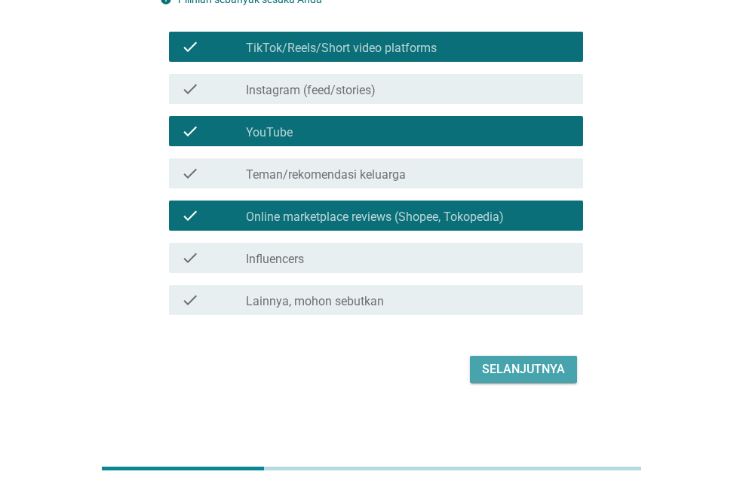
click at [537, 359] on button "Selanjutnya" at bounding box center [523, 369] width 107 height 27
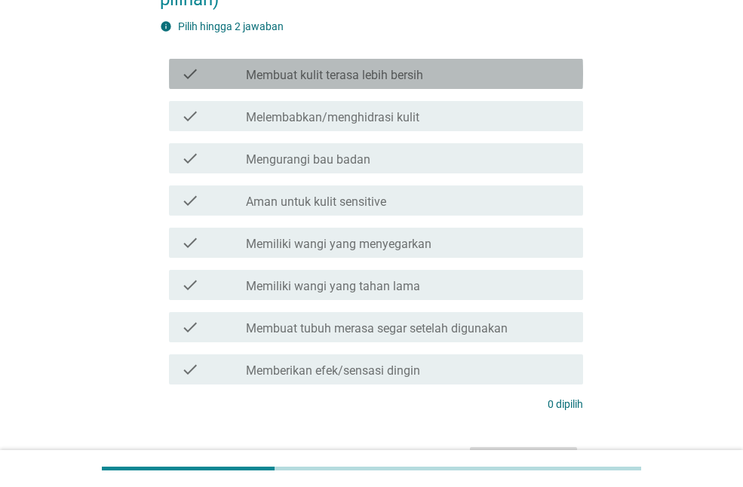
click at [316, 82] on label "Membuat kulit terasa lebih bersih" at bounding box center [334, 75] width 177 height 15
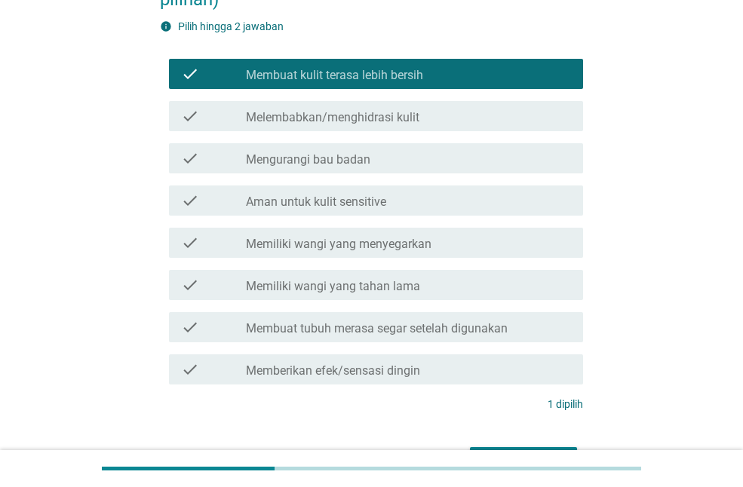
click at [316, 112] on label "Melembabkan/menghidrasi kulit" at bounding box center [333, 117] width 174 height 15
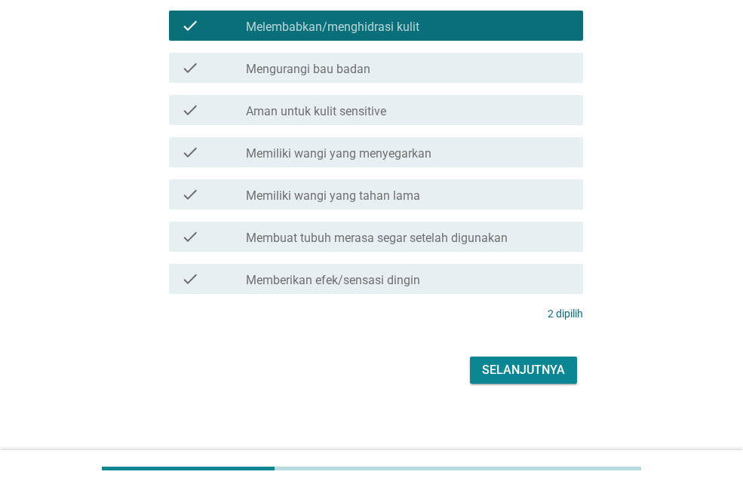
scroll to position [246, 0]
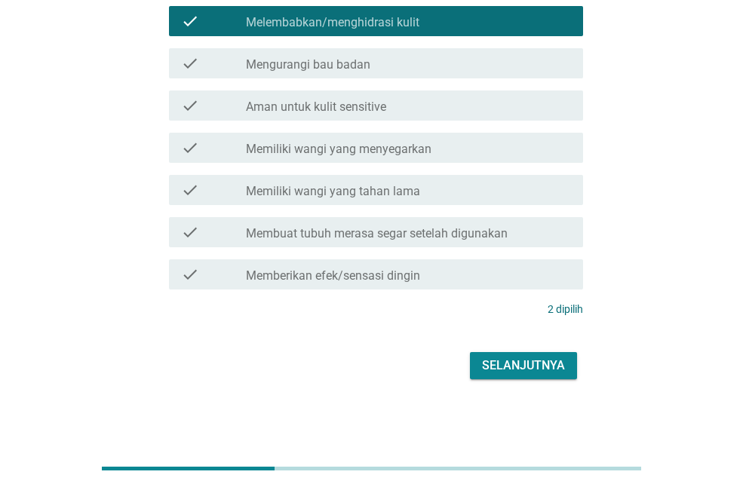
click at [515, 357] on div "Selanjutnya" at bounding box center [523, 366] width 83 height 18
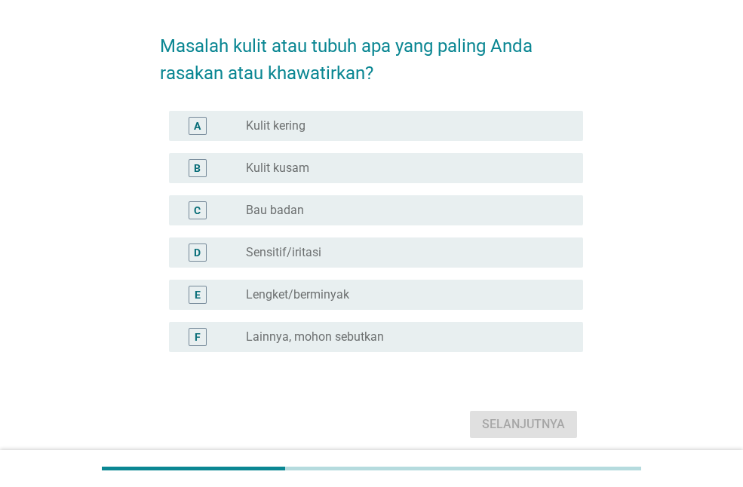
scroll to position [75, 0]
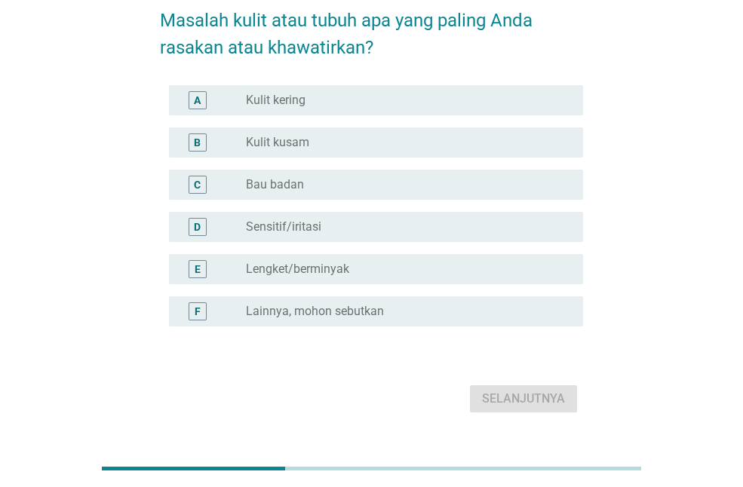
click at [325, 226] on div "radio_button_unchecked Sensitif/iritasi" at bounding box center [402, 227] width 313 height 15
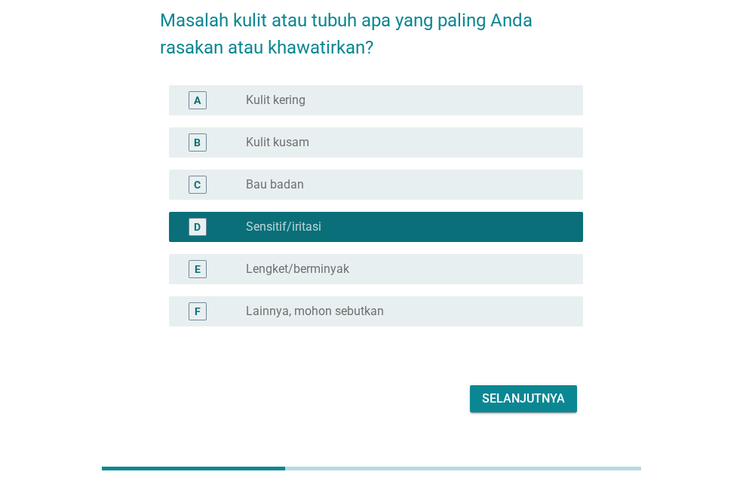
click at [474, 387] on button "Selanjutnya" at bounding box center [523, 399] width 107 height 27
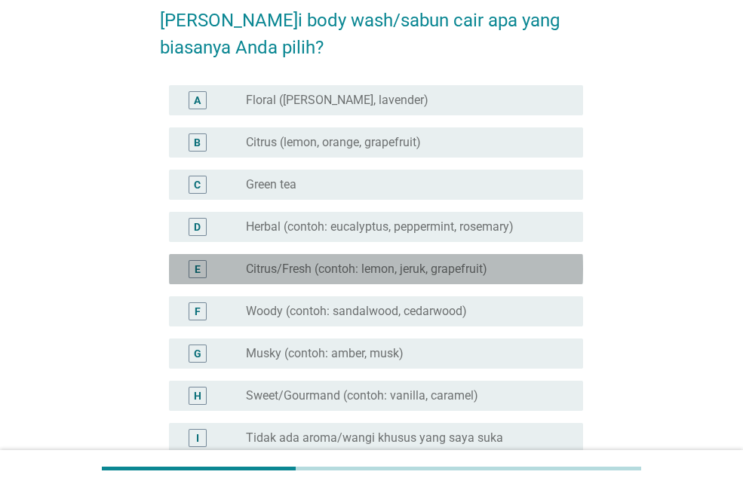
click at [316, 268] on label "Citrus/Fresh (contoh: lemon, jeruk, grapefruit)" at bounding box center [366, 269] width 241 height 15
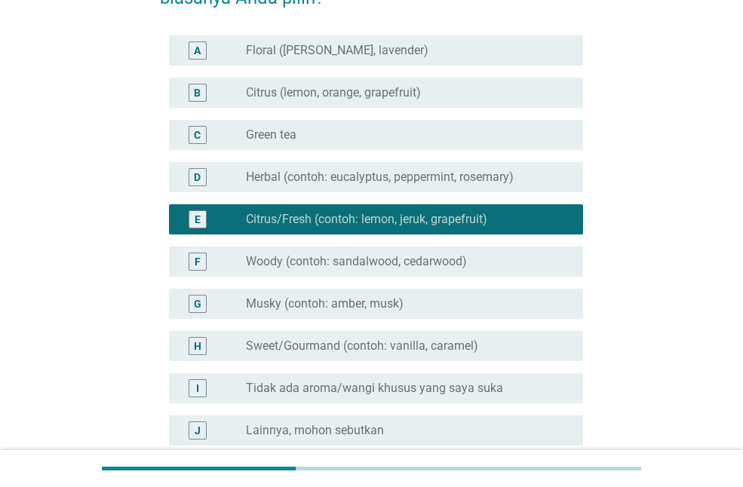
scroll to position [151, 0]
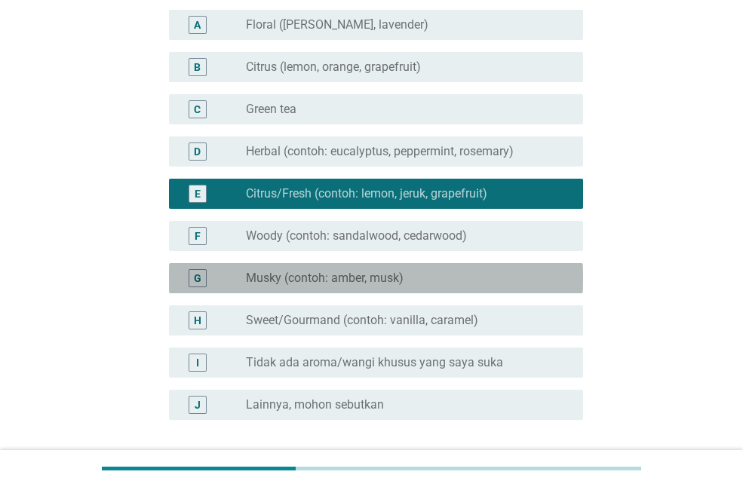
click at [316, 268] on div "G radio_button_unchecked Musky (contoh: amber, musk)" at bounding box center [376, 278] width 414 height 30
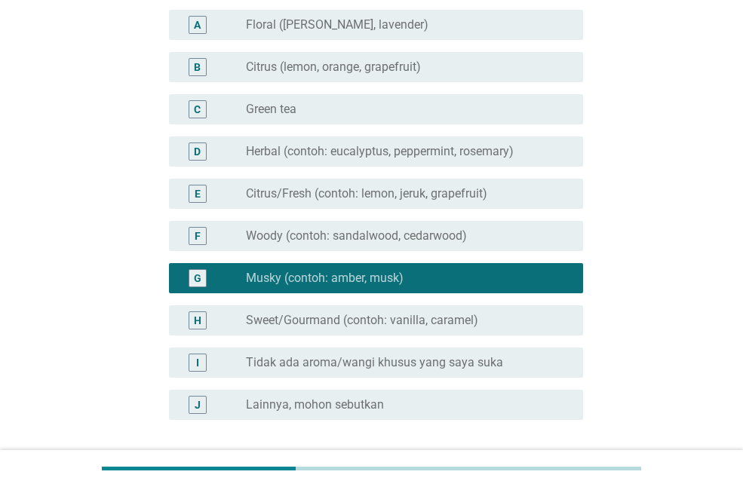
click at [352, 188] on label "Citrus/Fresh (contoh: lemon, jeruk, grapefruit)" at bounding box center [366, 193] width 241 height 15
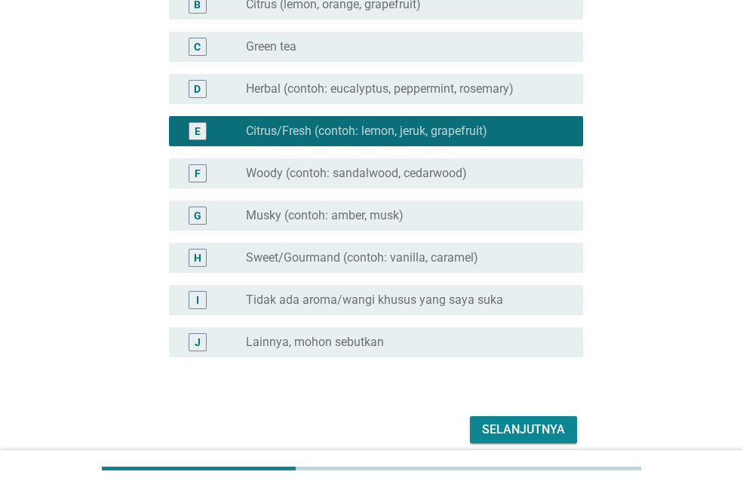
scroll to position [278, 0]
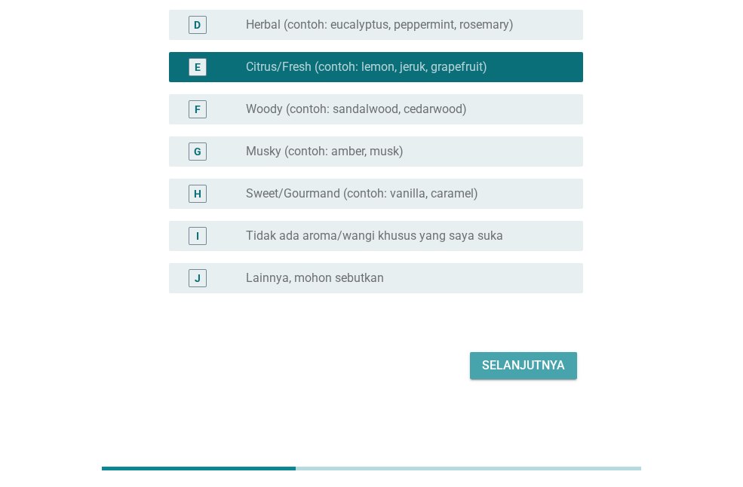
click at [521, 371] on div "Selanjutnya" at bounding box center [523, 366] width 83 height 18
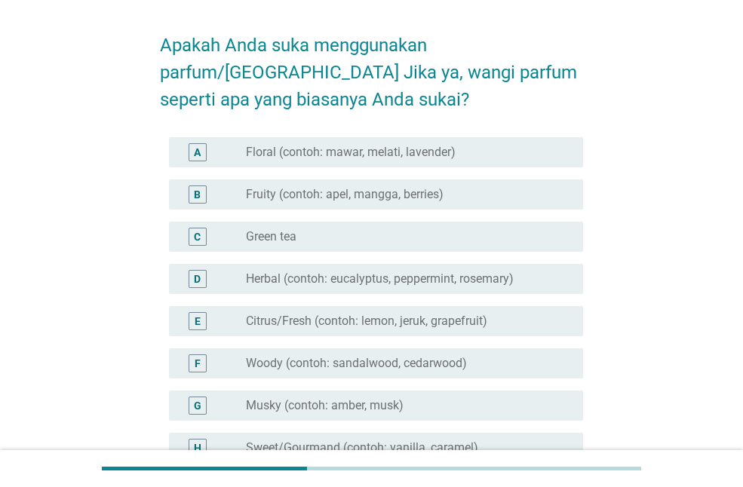
scroll to position [75, 0]
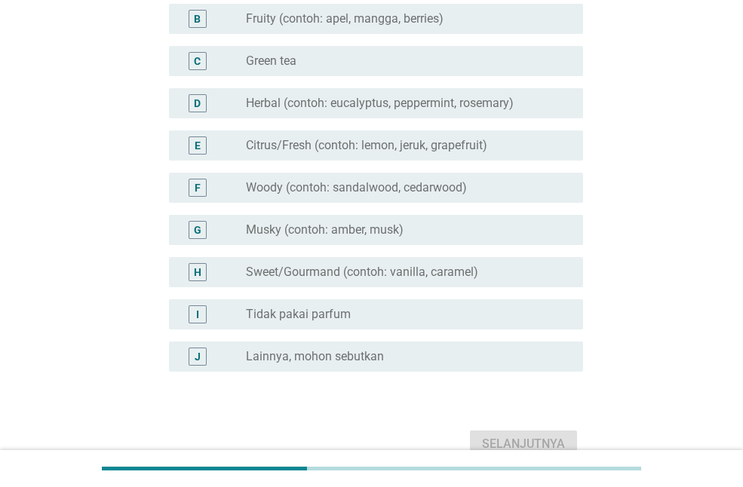
click at [297, 230] on label "Musky (contoh: amber, musk)" at bounding box center [325, 230] width 158 height 15
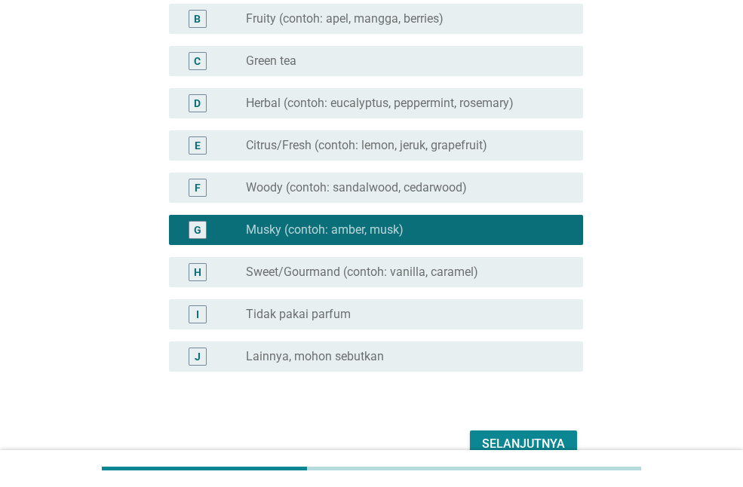
scroll to position [305, 0]
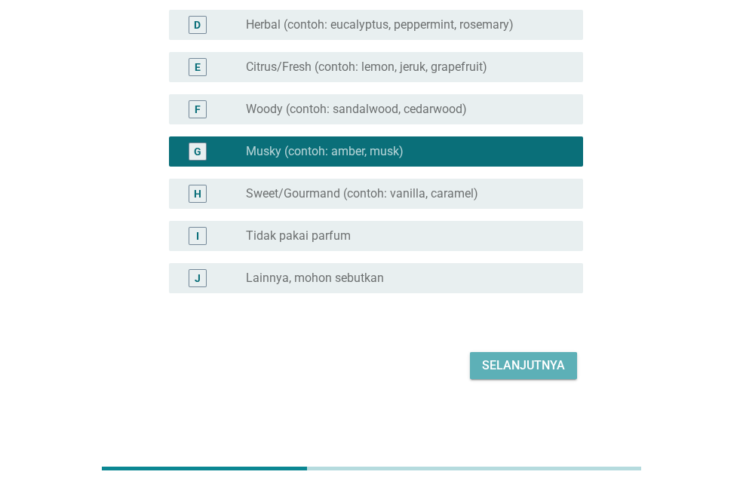
click at [492, 361] on div "Selanjutnya" at bounding box center [523, 366] width 83 height 18
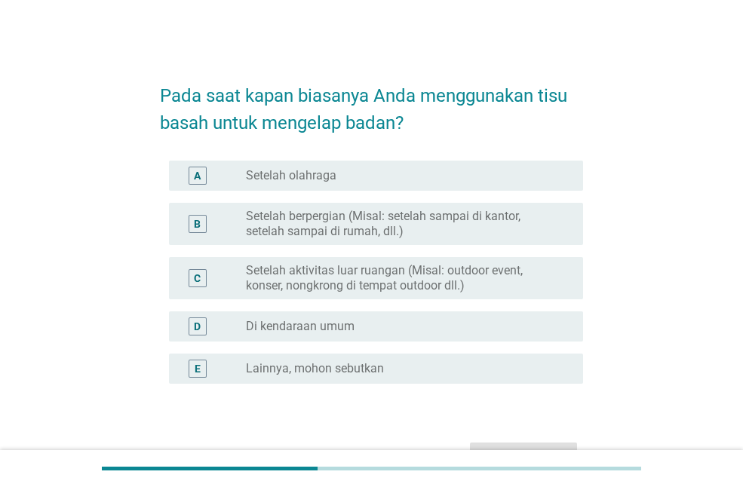
click at [297, 212] on label "Setelah berpergian (Misal: setelah sampai di kantor, setelah sampai di rumah, d…" at bounding box center [402, 224] width 313 height 30
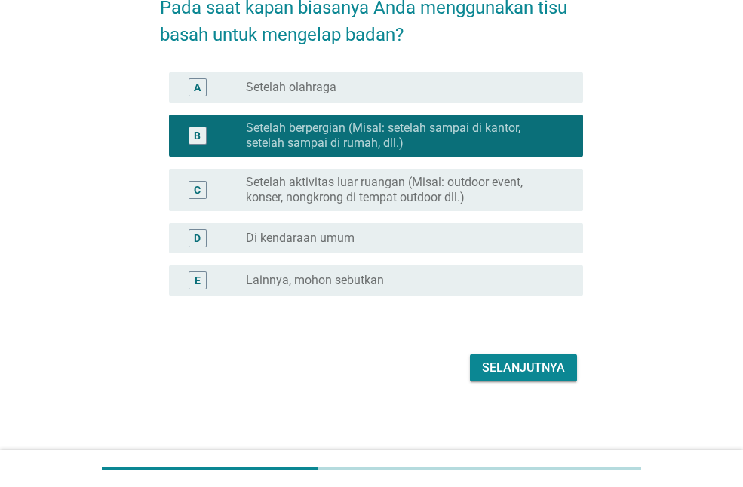
scroll to position [91, 0]
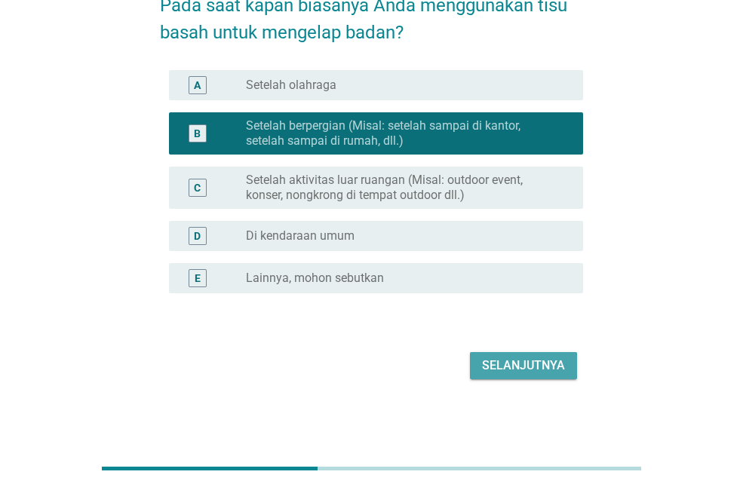
click at [512, 363] on div "Selanjutnya" at bounding box center [523, 366] width 83 height 18
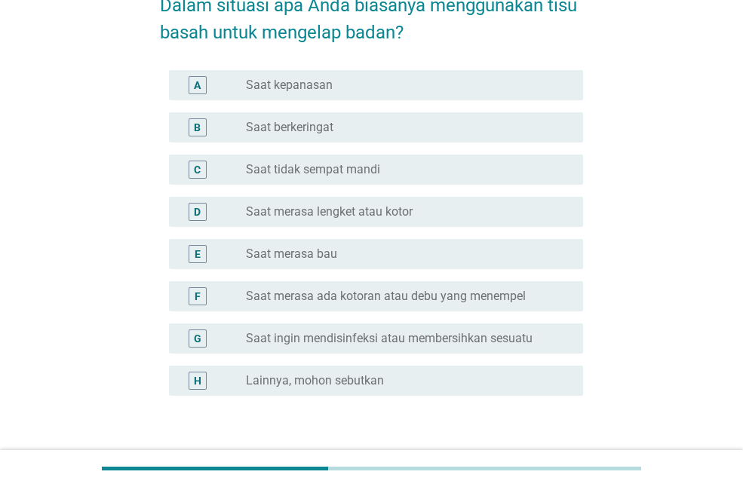
scroll to position [0, 0]
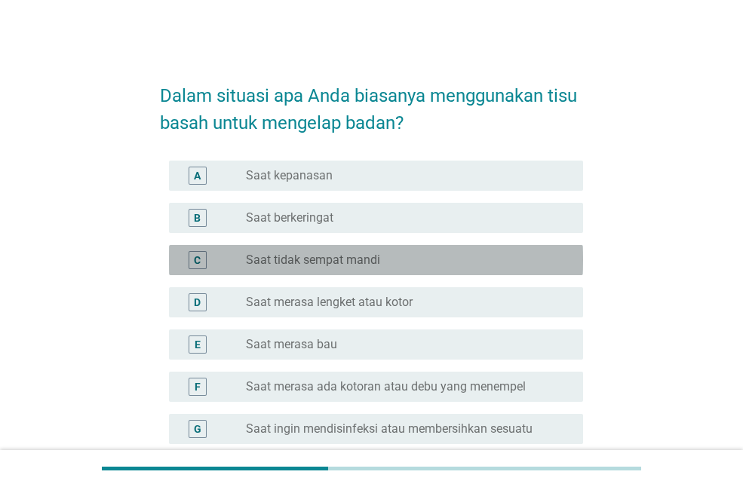
click at [347, 259] on label "Saat tidak sempat mandi" at bounding box center [313, 260] width 134 height 15
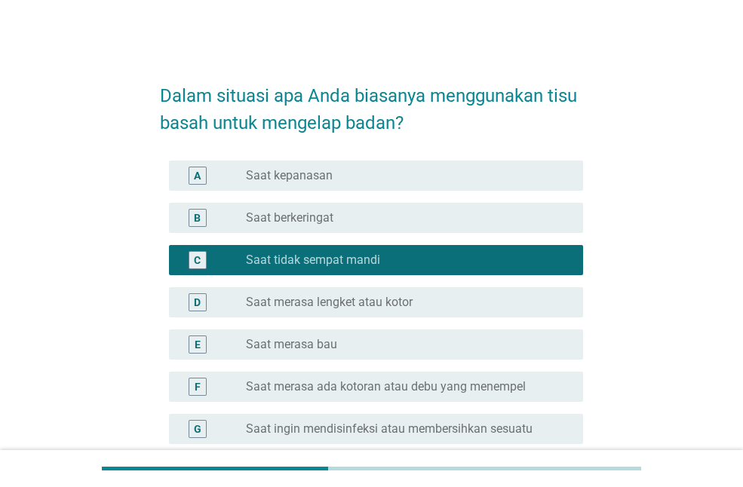
click at [347, 287] on div "D radio_button_unchecked Saat merasa lengket atau kotor" at bounding box center [376, 302] width 414 height 30
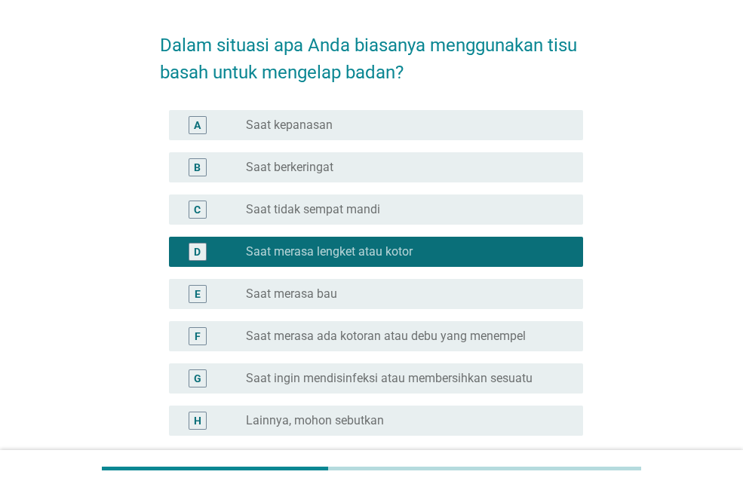
scroll to position [75, 0]
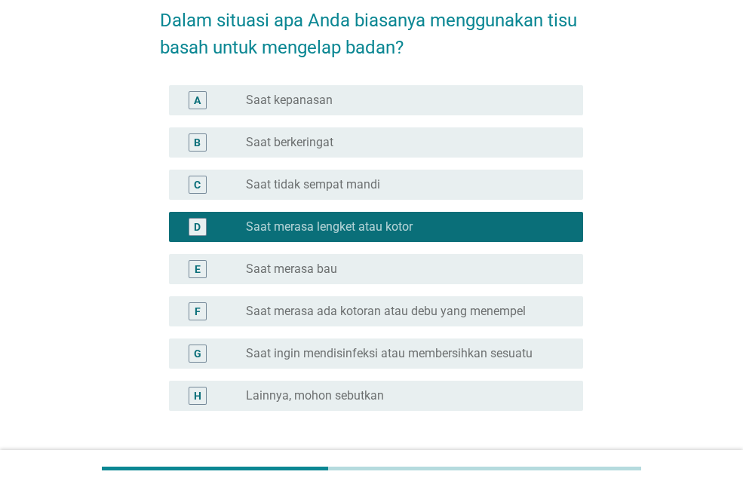
click at [349, 350] on label "Saat ingin mendisinfeksi atau membersihkan sesuatu" at bounding box center [389, 353] width 287 height 15
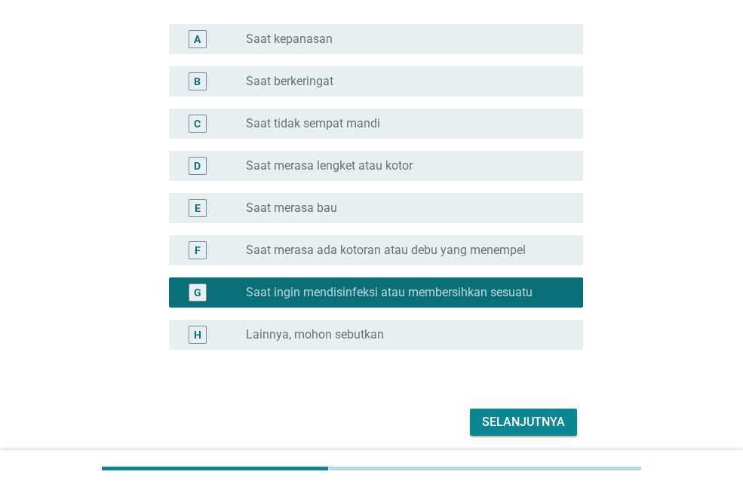
scroll to position [193, 0]
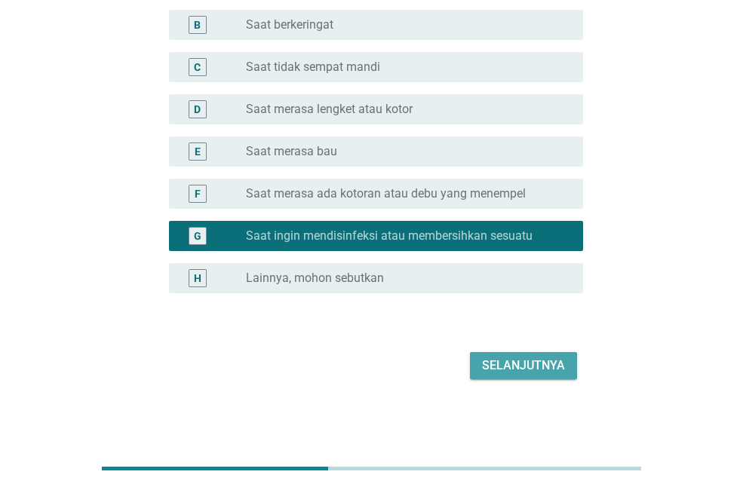
click at [499, 368] on div "Selanjutnya" at bounding box center [523, 366] width 83 height 18
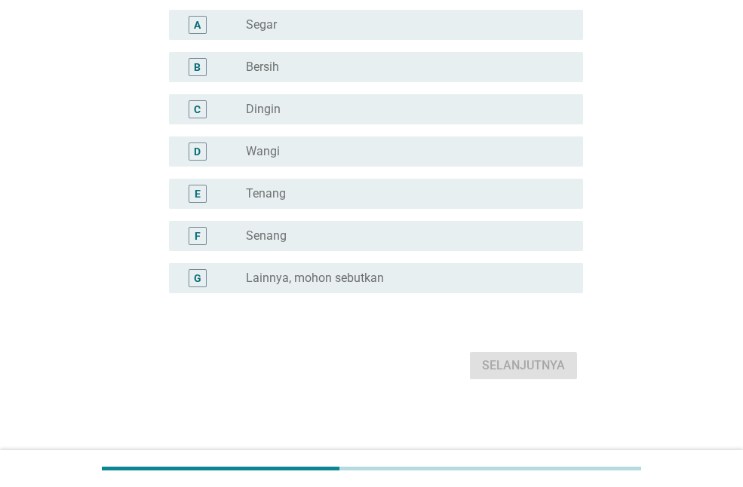
scroll to position [0, 0]
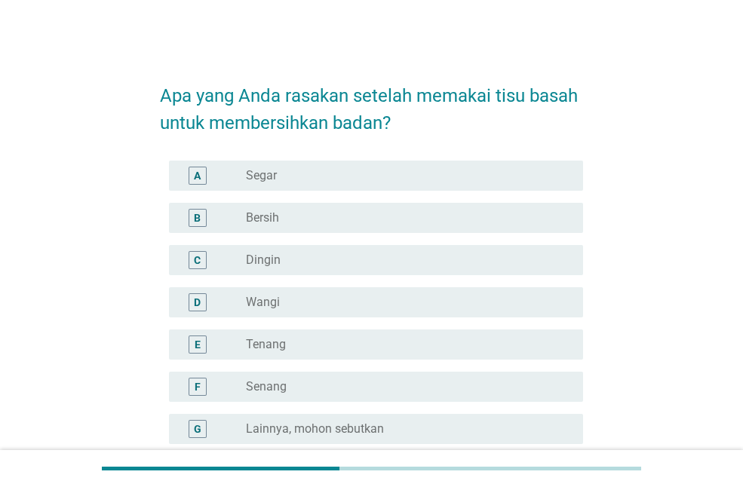
click at [301, 177] on div "radio_button_unchecked Segar" at bounding box center [402, 175] width 313 height 15
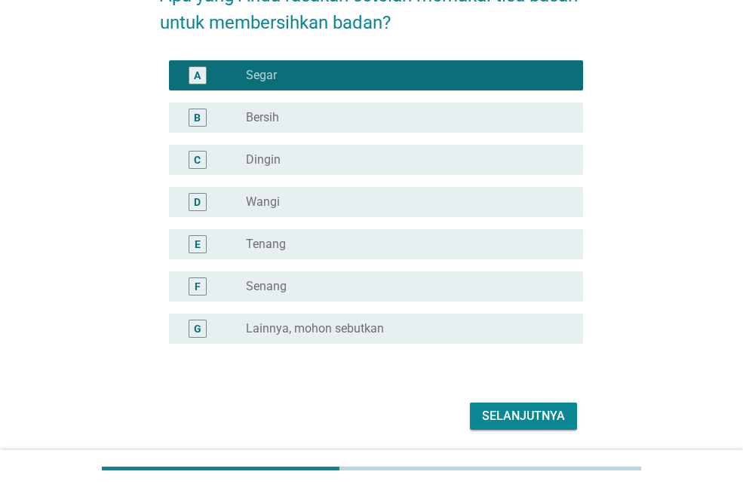
scroll to position [151, 0]
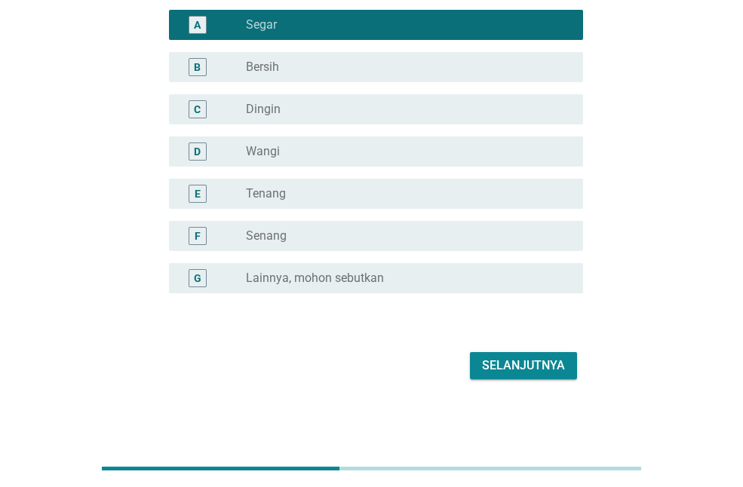
click at [501, 364] on div "Selanjutnya" at bounding box center [523, 366] width 83 height 18
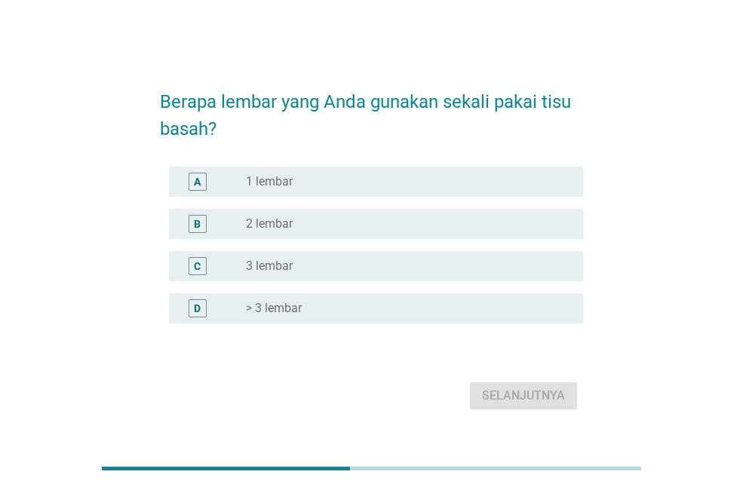
click at [309, 223] on div "radio_button_unchecked 2 lembar" at bounding box center [402, 224] width 313 height 15
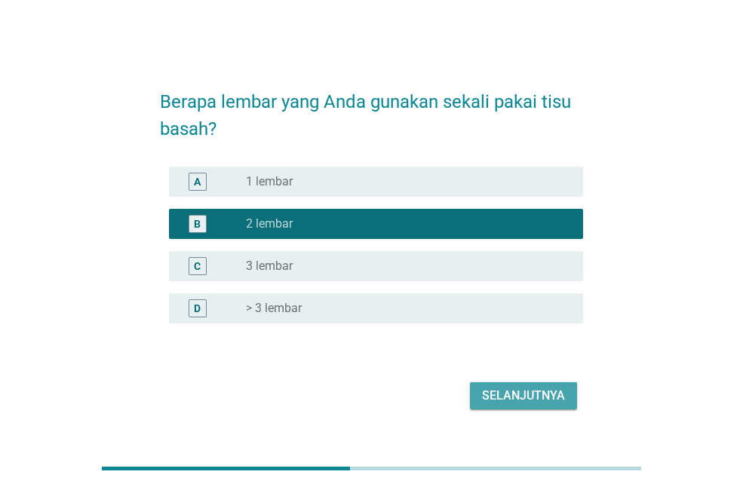
click at [522, 391] on div "Selanjutnya" at bounding box center [523, 396] width 83 height 18
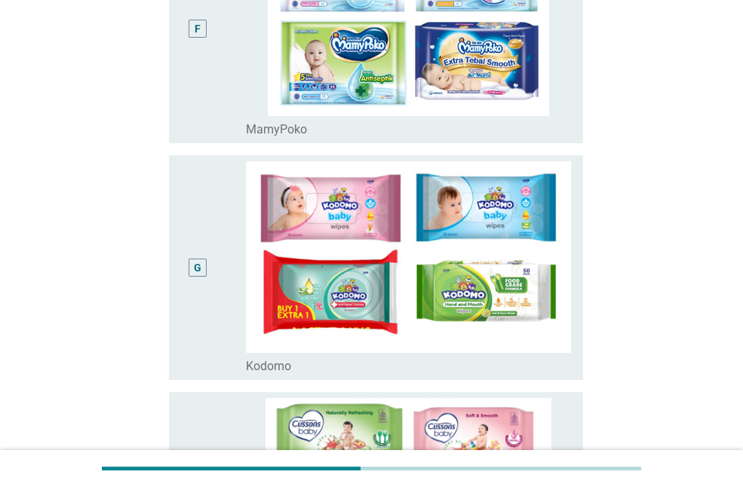
scroll to position [1585, 0]
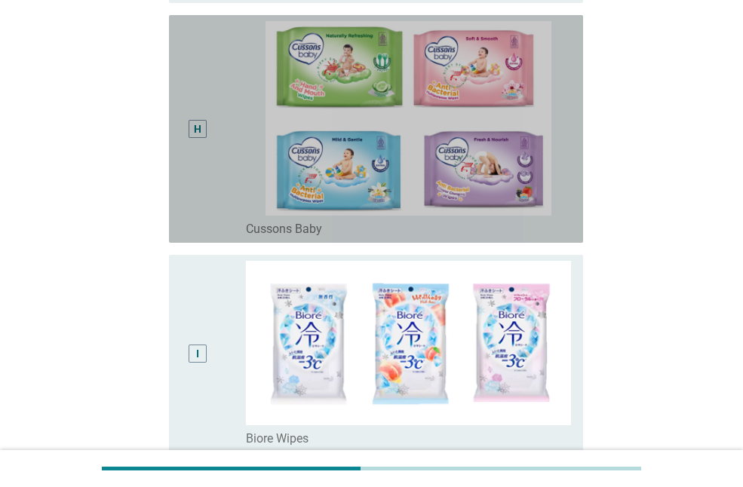
click at [401, 147] on img at bounding box center [408, 118] width 325 height 195
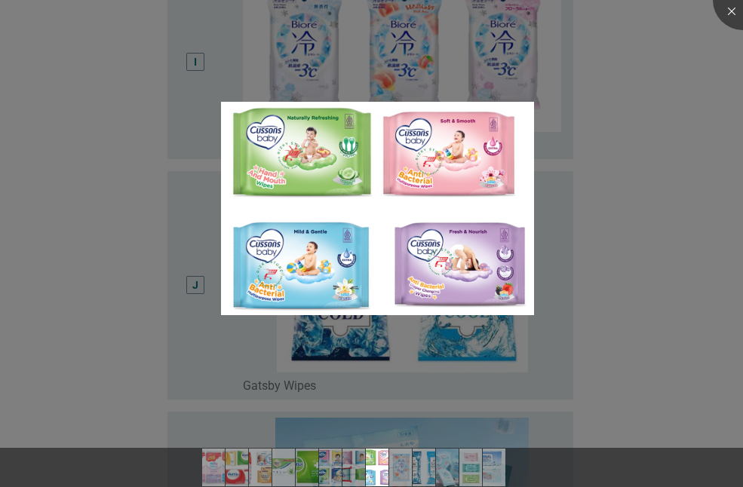
scroll to position [2113, 0]
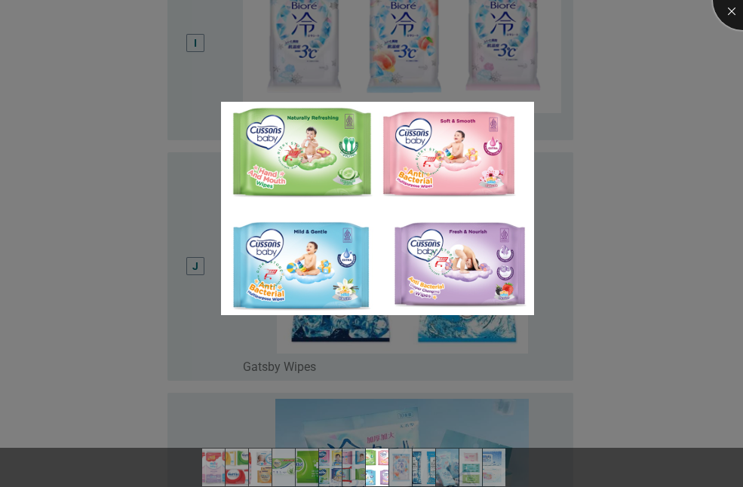
click at [733, 11] on div at bounding box center [743, 0] width 60 height 60
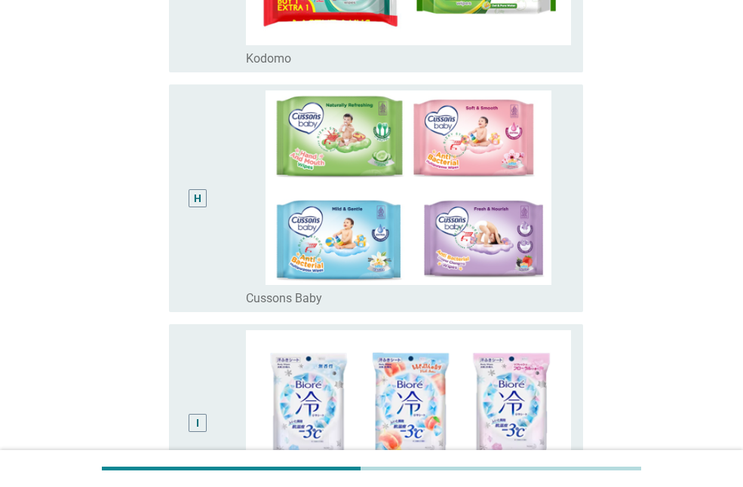
scroll to position [1736, 0]
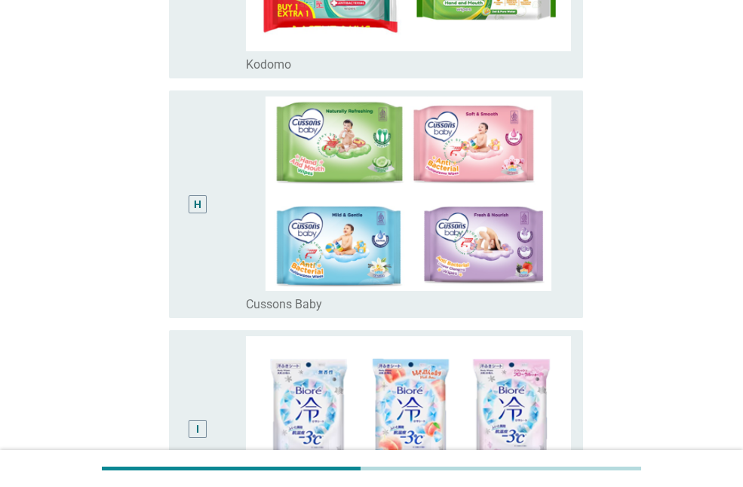
click at [198, 203] on div "H" at bounding box center [198, 204] width 8 height 16
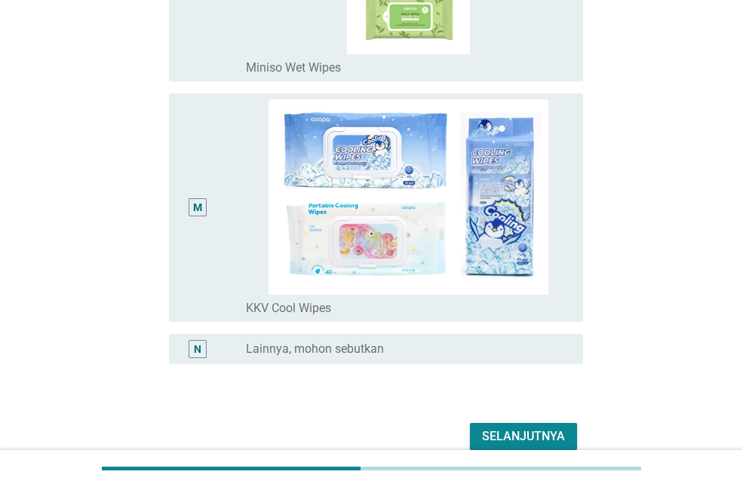
scroll to position [2974, 0]
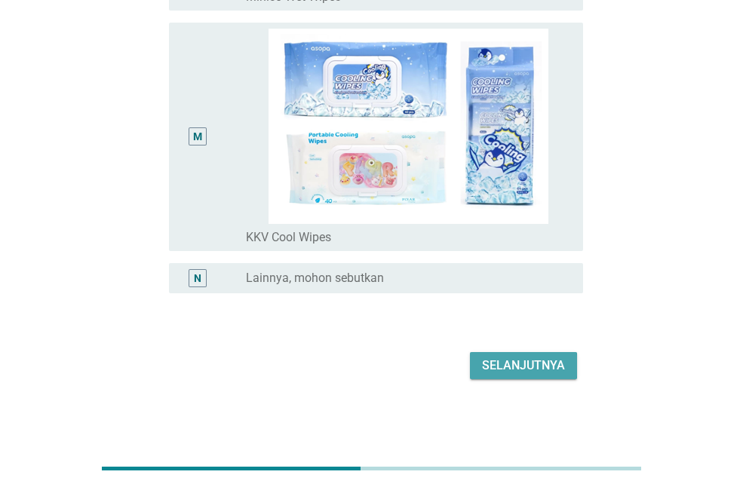
click at [514, 364] on div "Selanjutnya" at bounding box center [523, 366] width 83 height 18
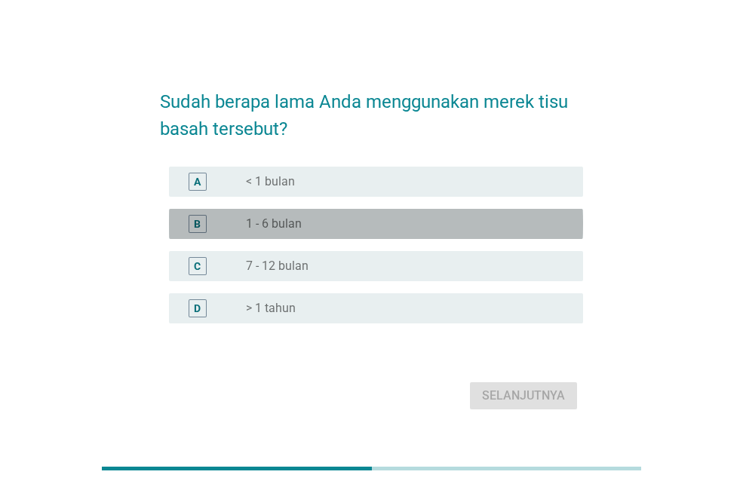
click at [321, 219] on div "radio_button_unchecked 1 - 6 bulan" at bounding box center [402, 224] width 313 height 15
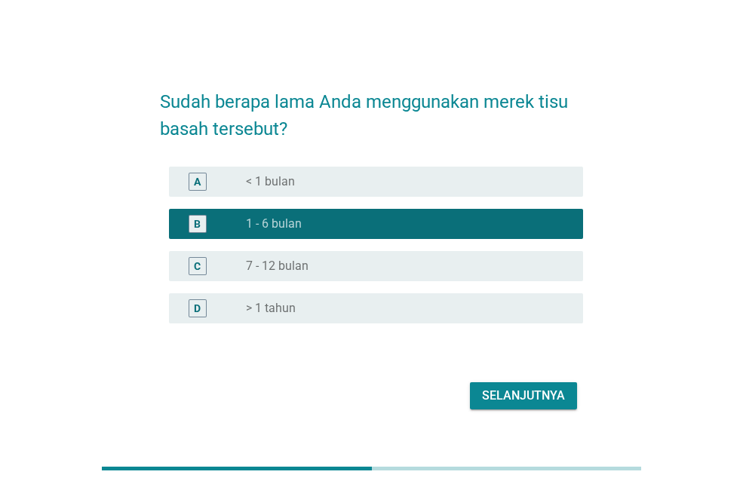
click at [322, 309] on div "radio_button_unchecked > 1 tahun" at bounding box center [402, 308] width 313 height 15
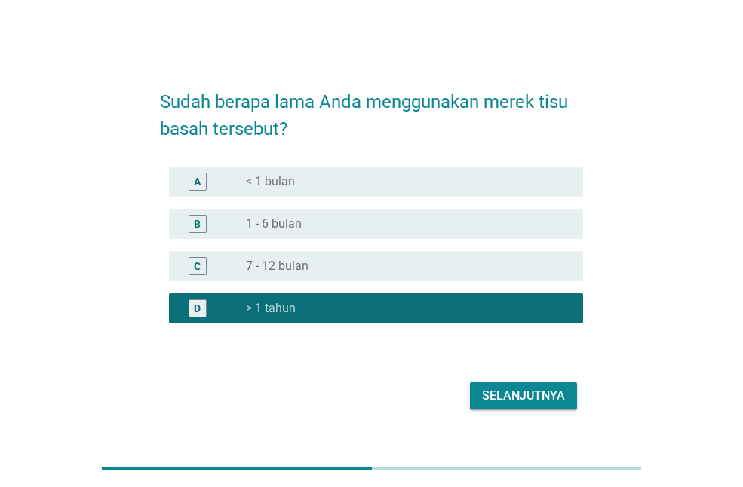
click at [527, 393] on div "Selanjutnya" at bounding box center [523, 396] width 83 height 18
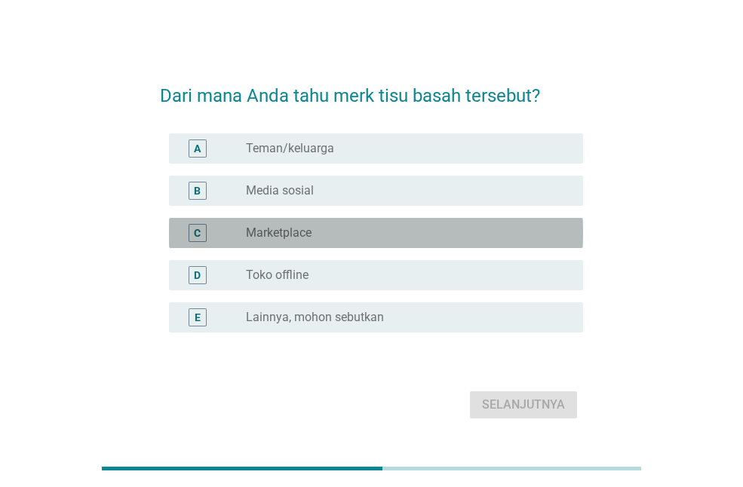
click at [285, 234] on label "Marketplace" at bounding box center [279, 233] width 66 height 15
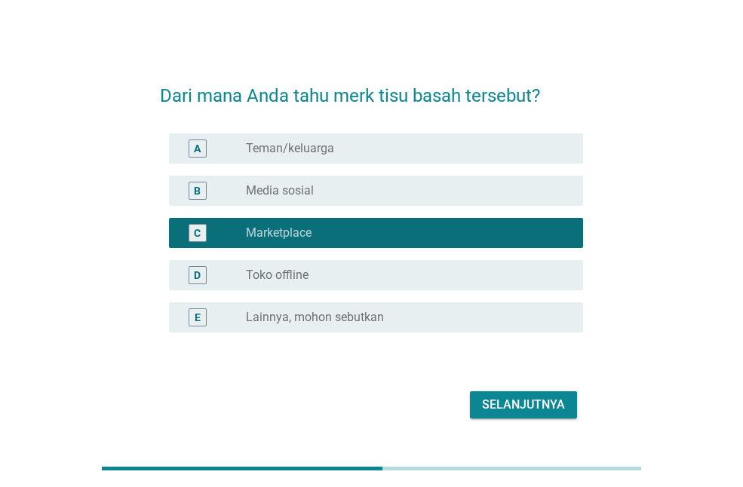
click at [478, 407] on button "Selanjutnya" at bounding box center [523, 405] width 107 height 27
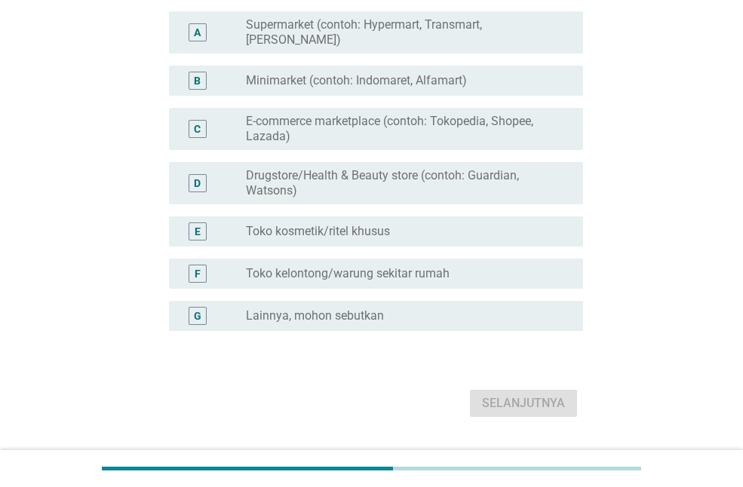
scroll to position [151, 0]
click at [338, 122] on label "E-commerce marketplace (contoh: Tokopedia, Shopee, Lazada)" at bounding box center [402, 127] width 313 height 30
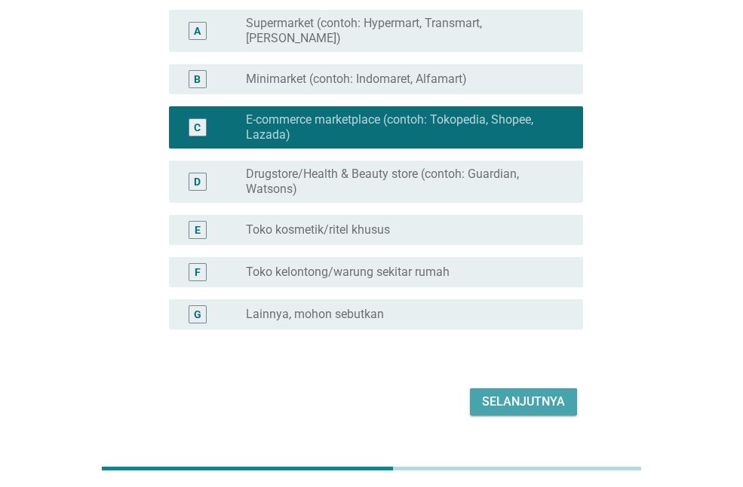
click at [495, 393] on div "Selanjutnya" at bounding box center [523, 402] width 83 height 18
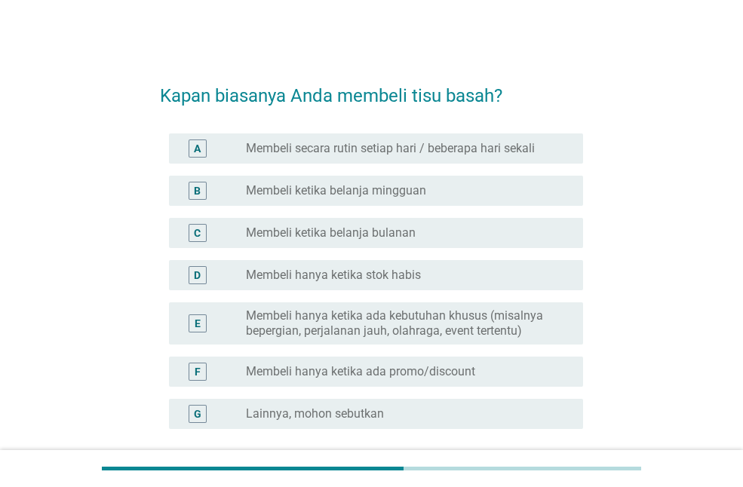
scroll to position [75, 0]
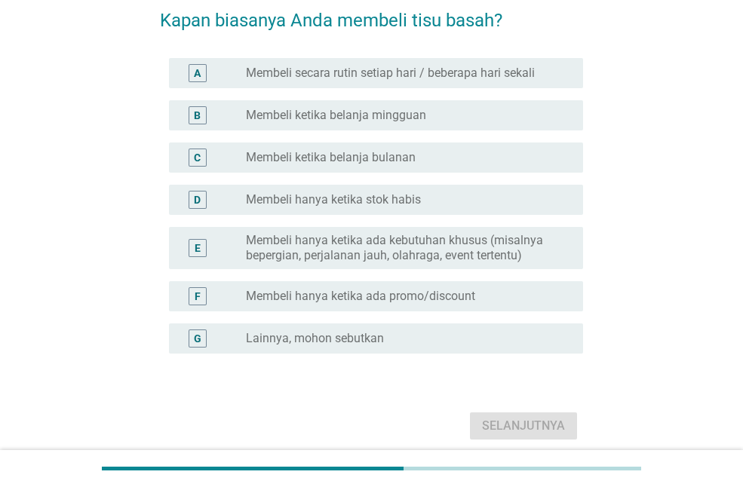
click at [404, 201] on label "Membeli hanya ketika stok habis" at bounding box center [333, 199] width 175 height 15
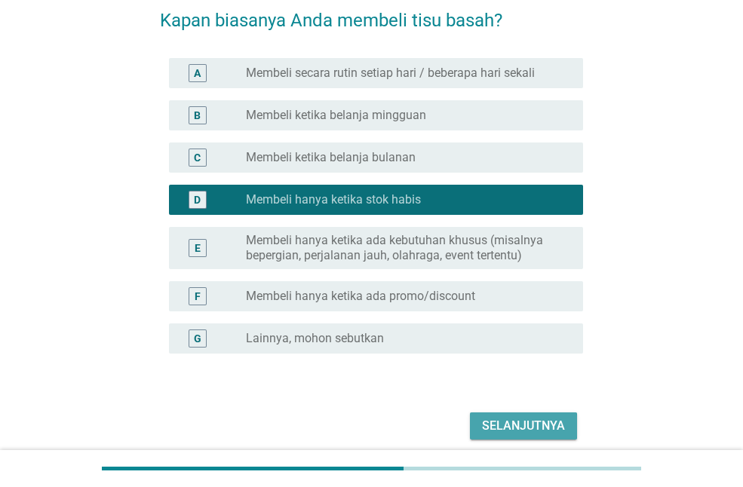
click at [493, 424] on div "Selanjutnya" at bounding box center [523, 426] width 83 height 18
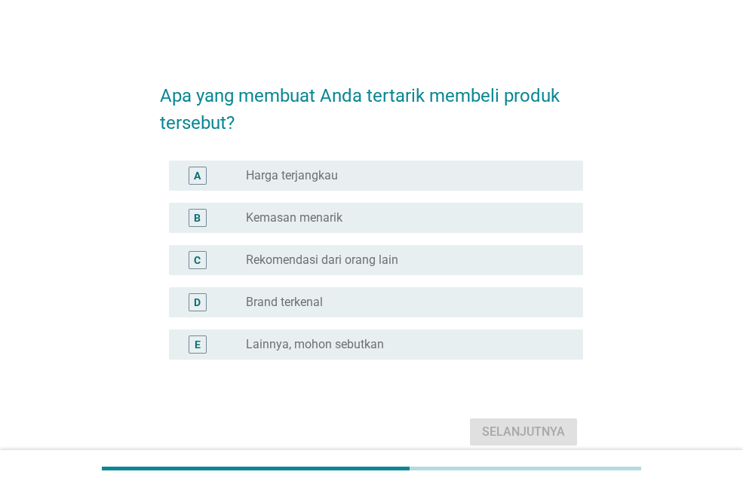
scroll to position [66, 0]
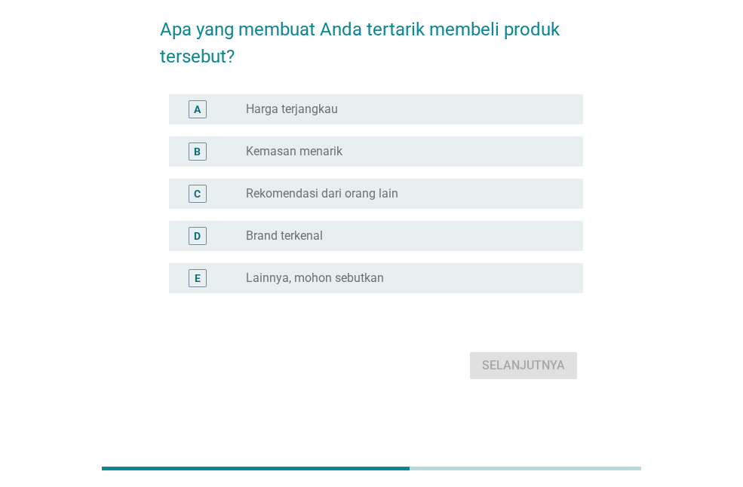
click at [318, 112] on label "Harga terjangkau" at bounding box center [292, 109] width 92 height 15
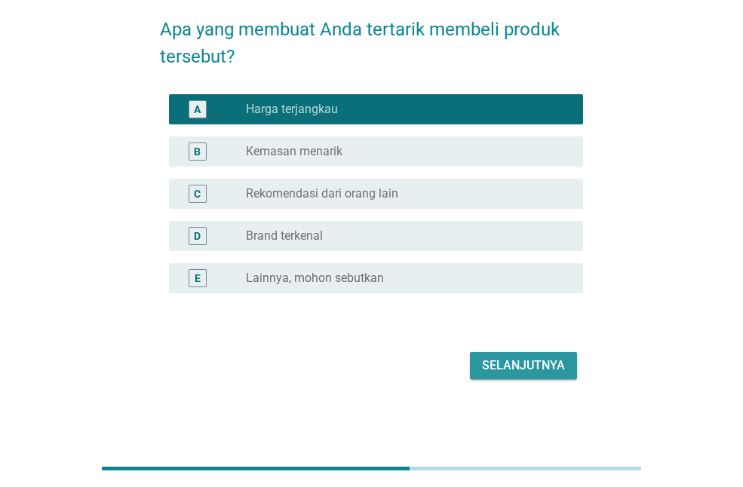
click at [495, 372] on div "Selanjutnya" at bounding box center [523, 366] width 83 height 18
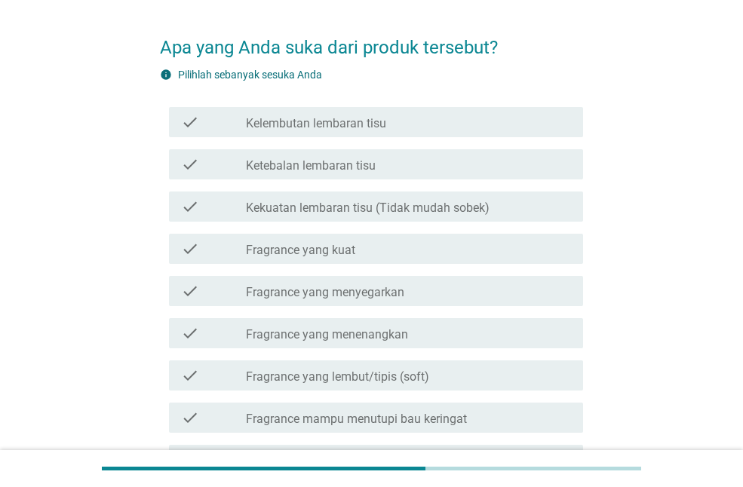
scroll to position [75, 0]
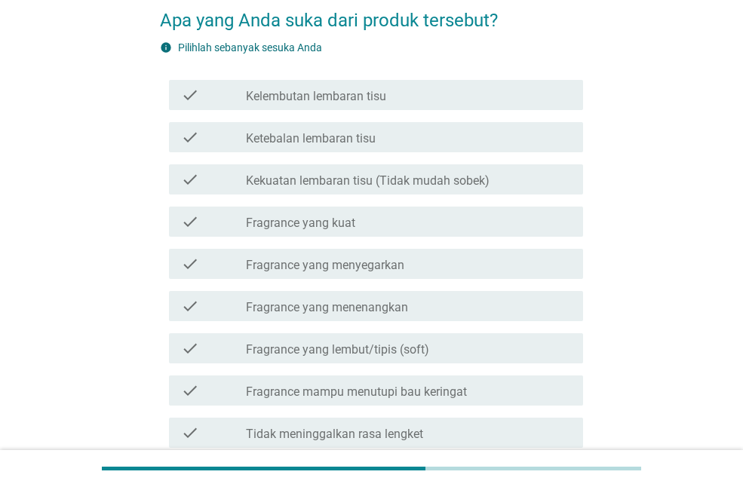
click at [327, 91] on label "Kelembutan lembaran tisu" at bounding box center [316, 96] width 140 height 15
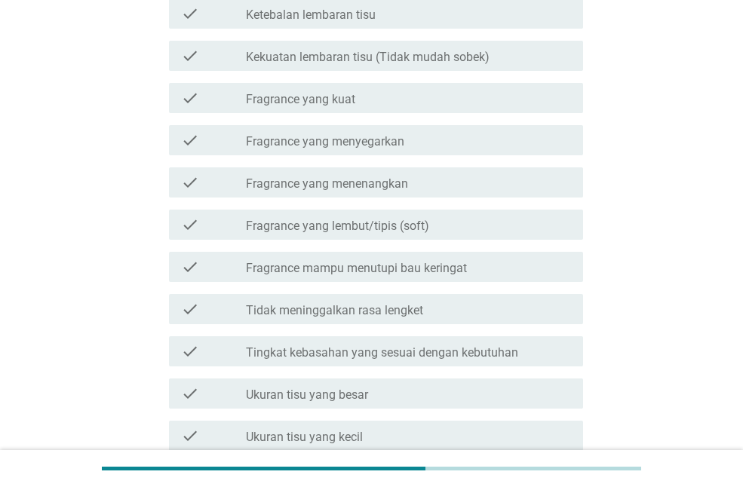
scroll to position [226, 0]
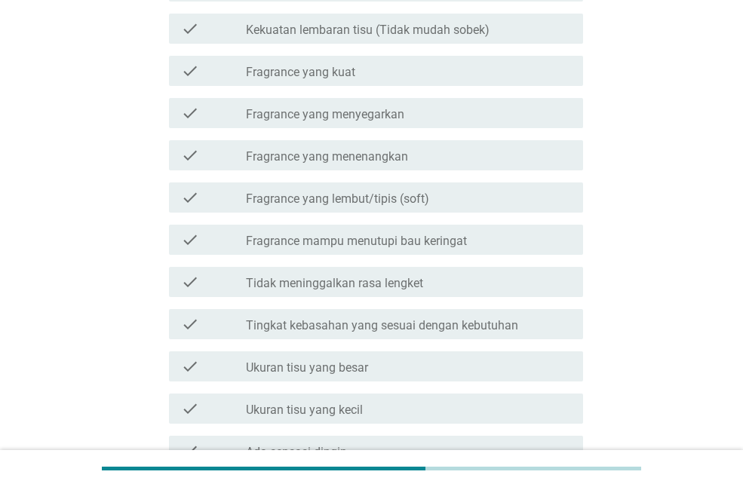
click at [332, 153] on label "Fragrance yang menenangkan" at bounding box center [327, 156] width 162 height 15
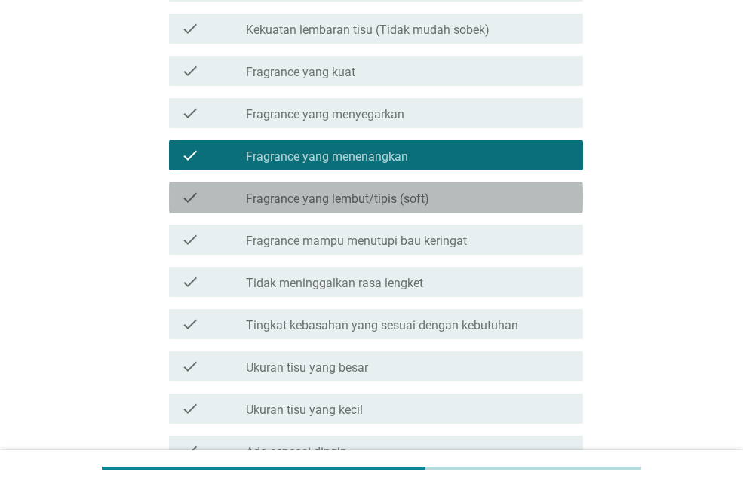
click at [328, 195] on label "Fragrance yang lembut/tipis (soft)" at bounding box center [337, 199] width 183 height 15
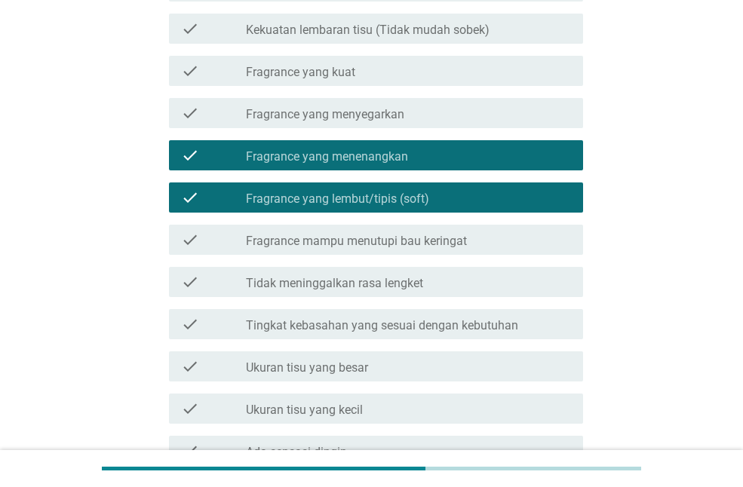
click at [334, 147] on div "check_box Fragrance yang menenangkan" at bounding box center [408, 155] width 325 height 18
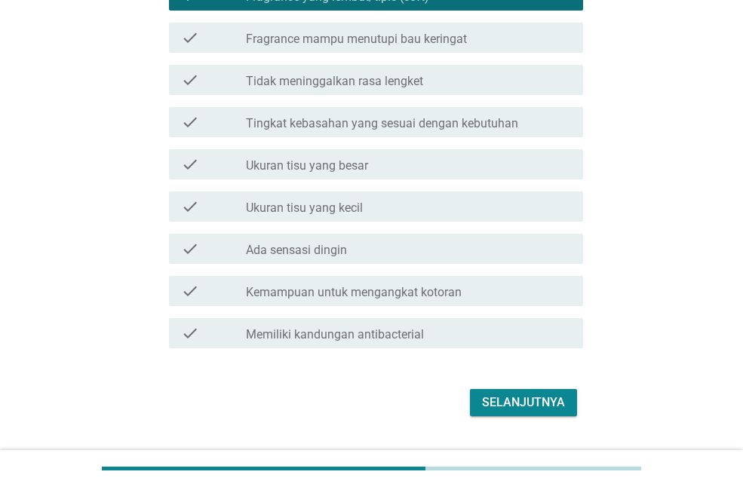
scroll to position [453, 0]
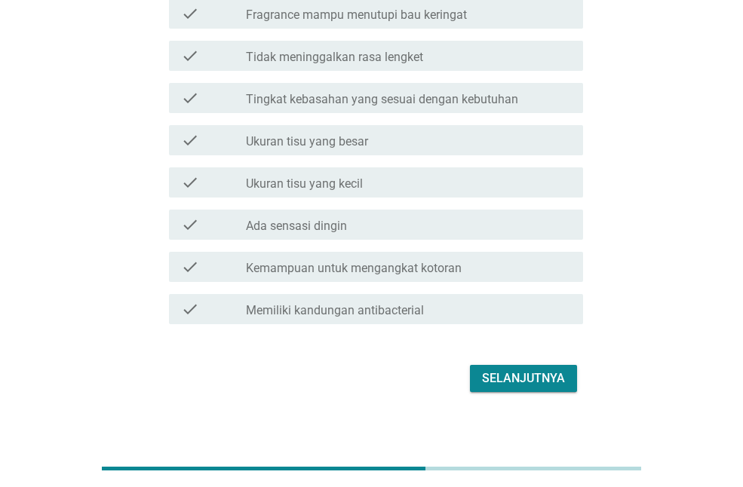
click at [511, 377] on div "Selanjutnya" at bounding box center [523, 379] width 83 height 18
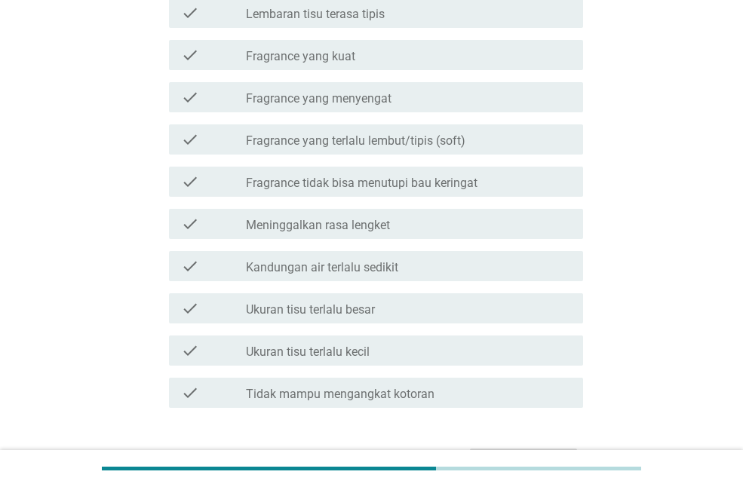
scroll to position [226, 0]
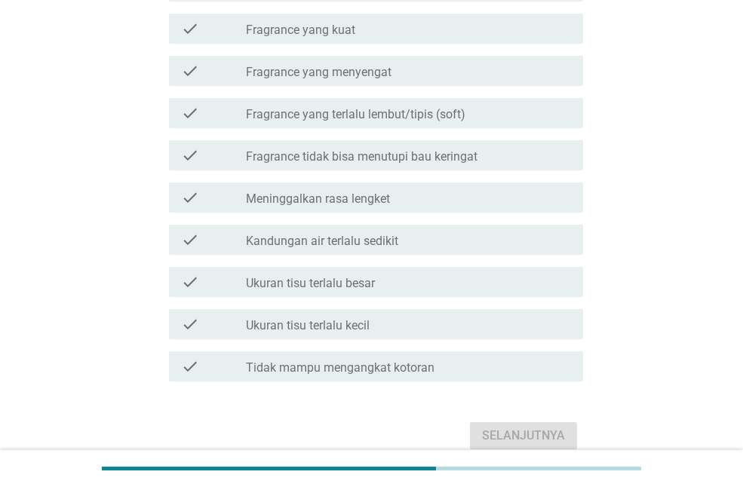
click at [337, 159] on label "Fragrance tidak bisa menutupi bau keringat" at bounding box center [362, 156] width 232 height 15
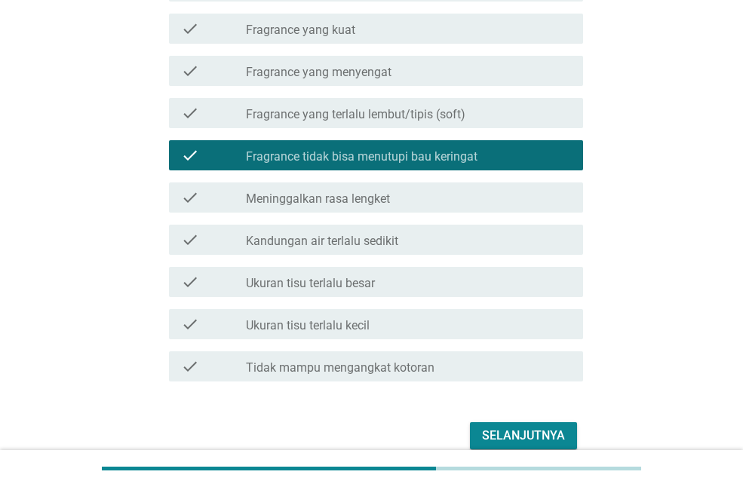
click at [498, 429] on div "Selanjutnya" at bounding box center [523, 436] width 83 height 18
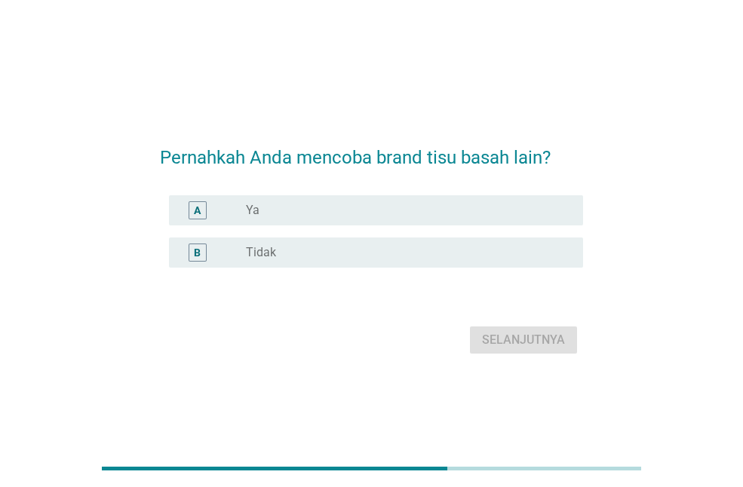
click at [339, 205] on div "radio_button_unchecked Ya" at bounding box center [402, 210] width 313 height 15
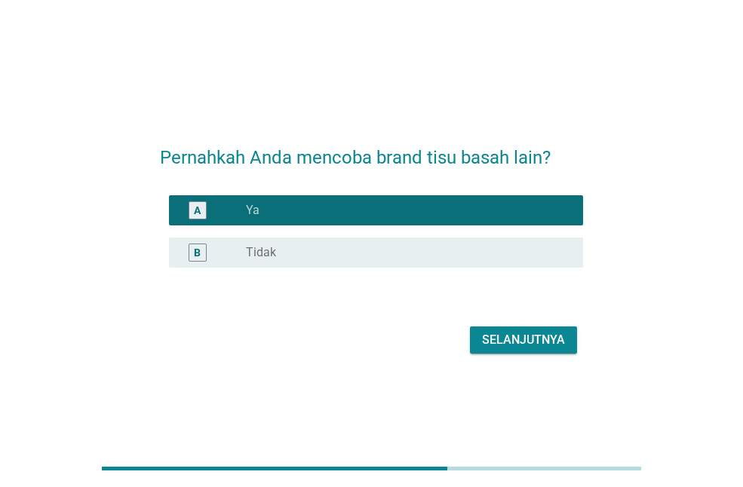
click at [509, 338] on div "Selanjutnya" at bounding box center [523, 340] width 83 height 18
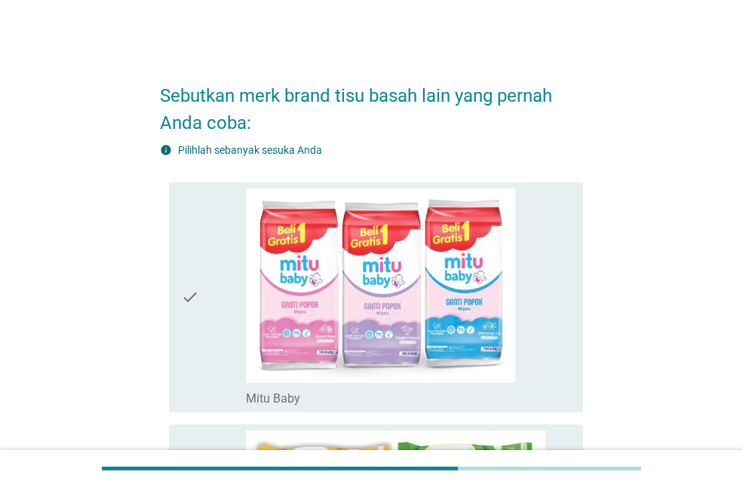
scroll to position [75, 0]
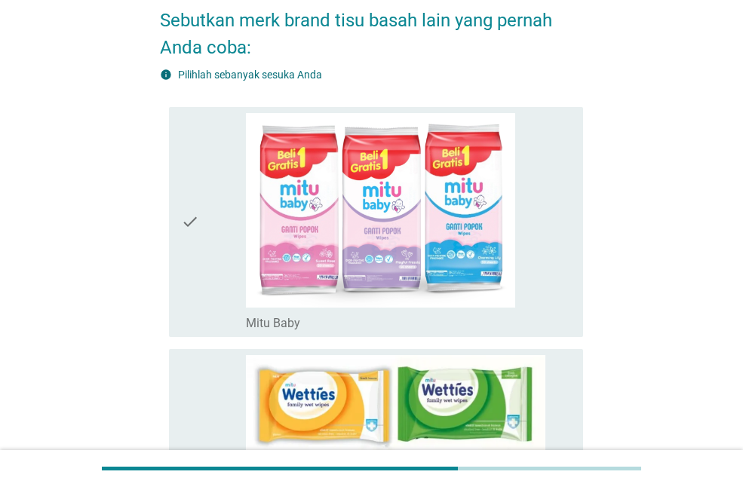
click at [184, 223] on icon "check" at bounding box center [190, 222] width 18 height 218
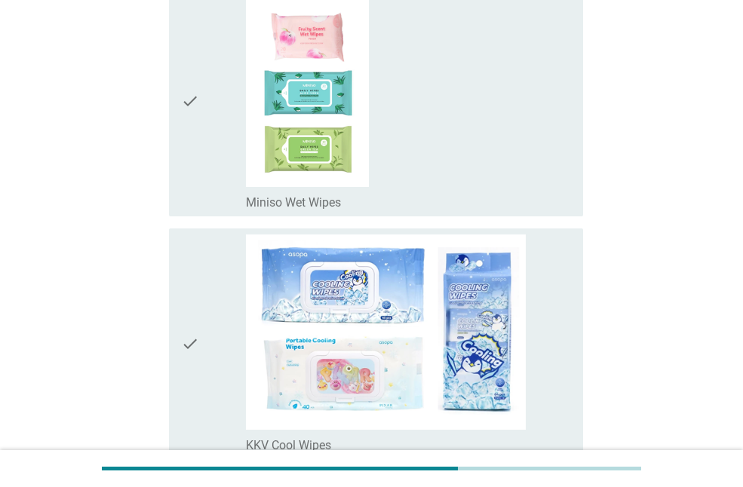
scroll to position [2984, 0]
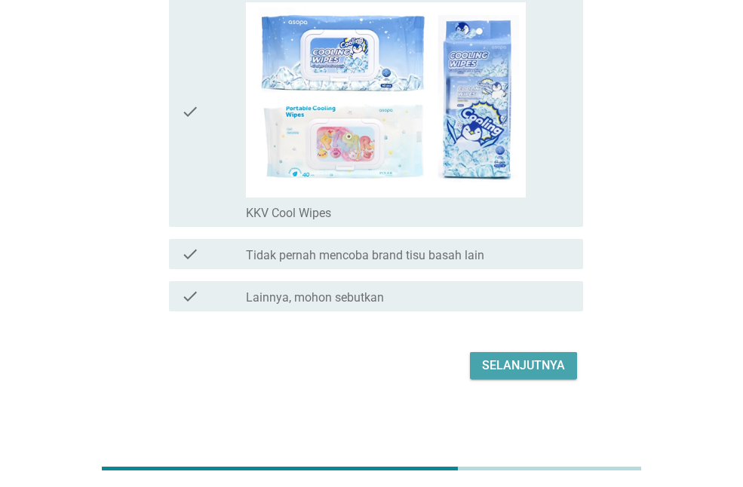
click at [501, 355] on button "Selanjutnya" at bounding box center [523, 365] width 107 height 27
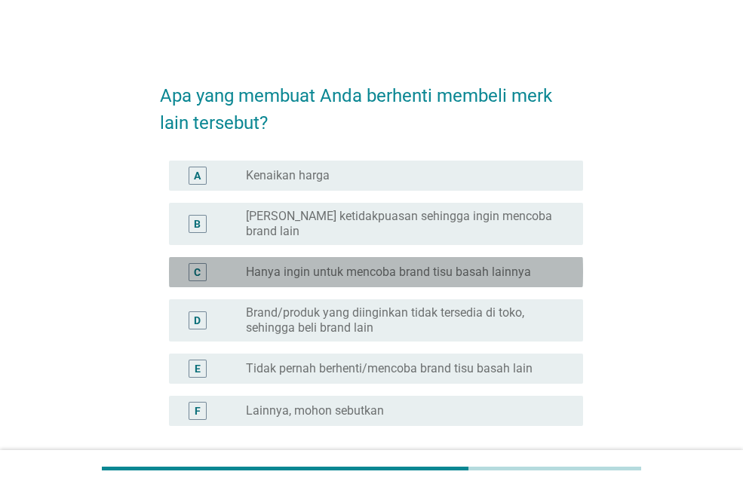
click at [201, 263] on div "C" at bounding box center [198, 272] width 18 height 18
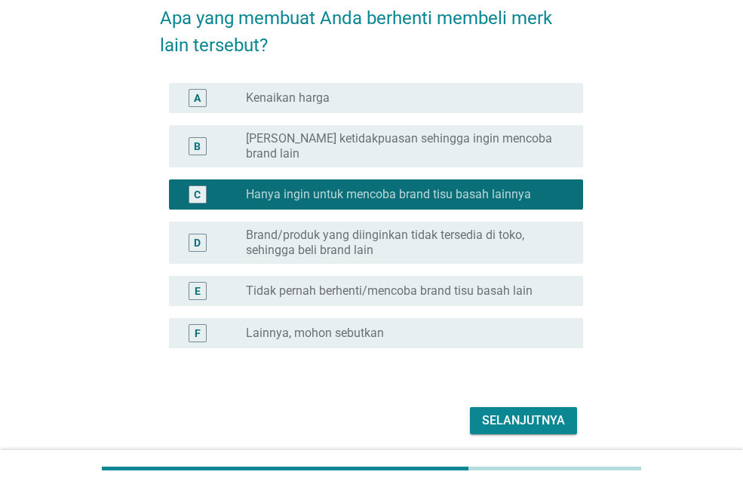
scroll to position [121, 0]
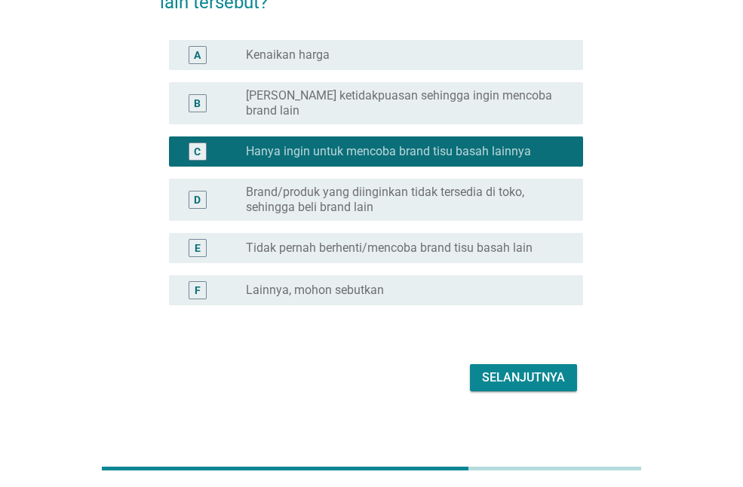
click at [507, 369] on div "Selanjutnya" at bounding box center [523, 378] width 83 height 18
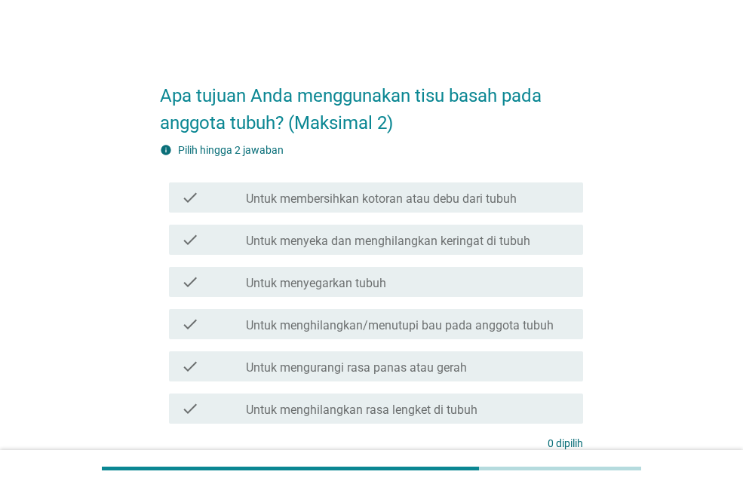
click at [303, 374] on label "Untuk mengurangi rasa panas atau gerah" at bounding box center [356, 368] width 221 height 15
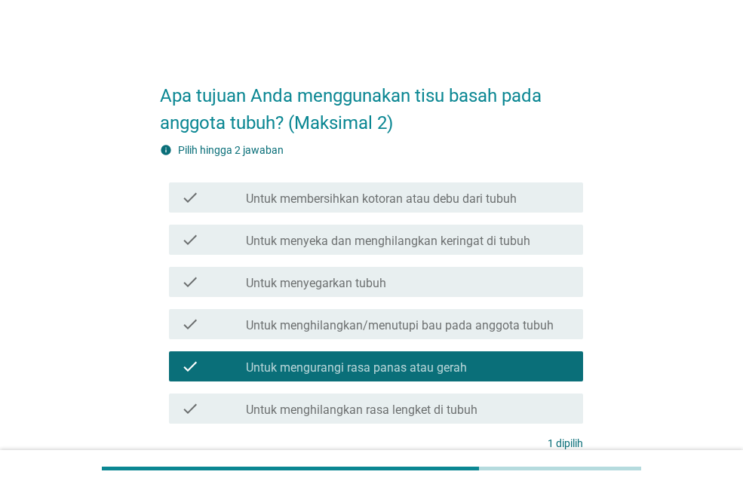
scroll to position [134, 0]
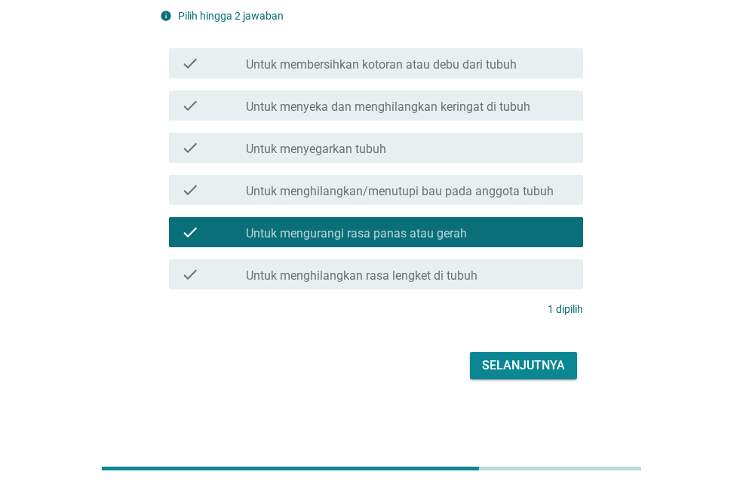
click at [361, 62] on label "Untuk membersihkan kotoran atau debu dari tubuh" at bounding box center [381, 64] width 271 height 15
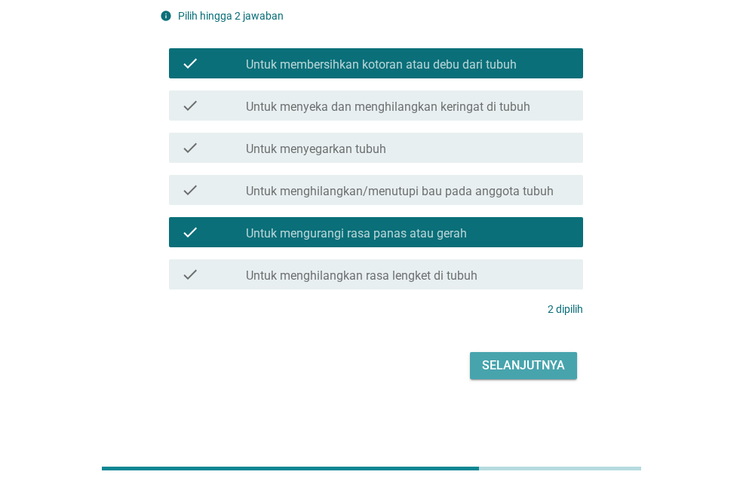
click at [535, 371] on div "Selanjutnya" at bounding box center [523, 366] width 83 height 18
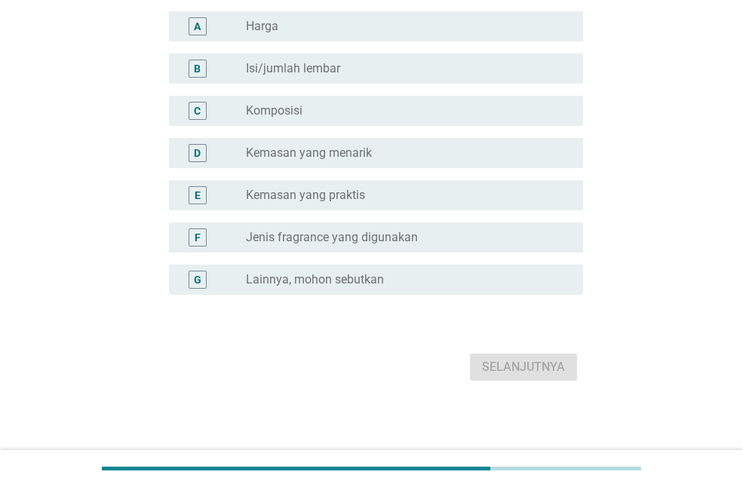
scroll to position [151, 0]
click at [294, 27] on div "radio_button_unchecked Harga" at bounding box center [402, 24] width 313 height 15
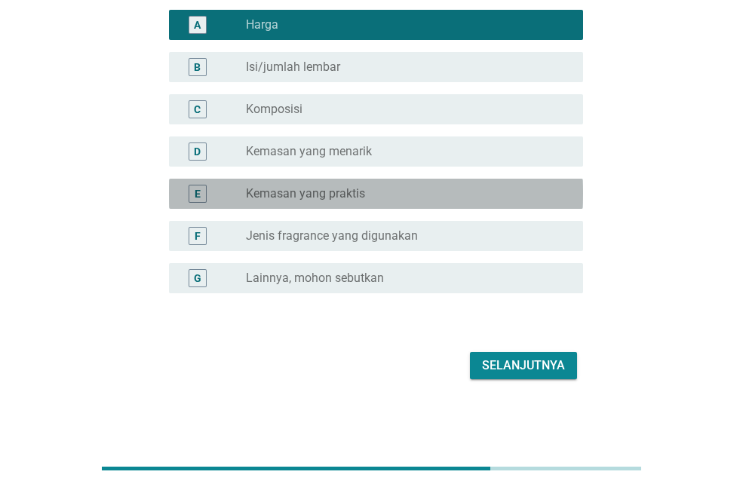
click at [337, 188] on label "Kemasan yang praktis" at bounding box center [305, 193] width 119 height 15
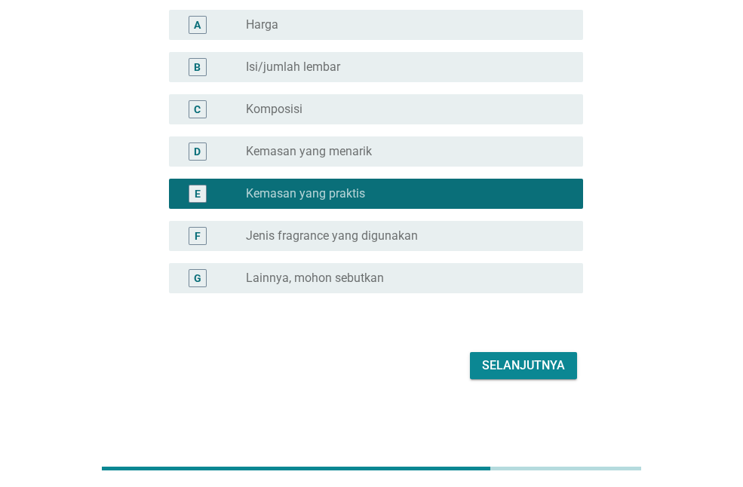
click at [321, 18] on div "radio_button_unchecked Harga" at bounding box center [402, 24] width 313 height 15
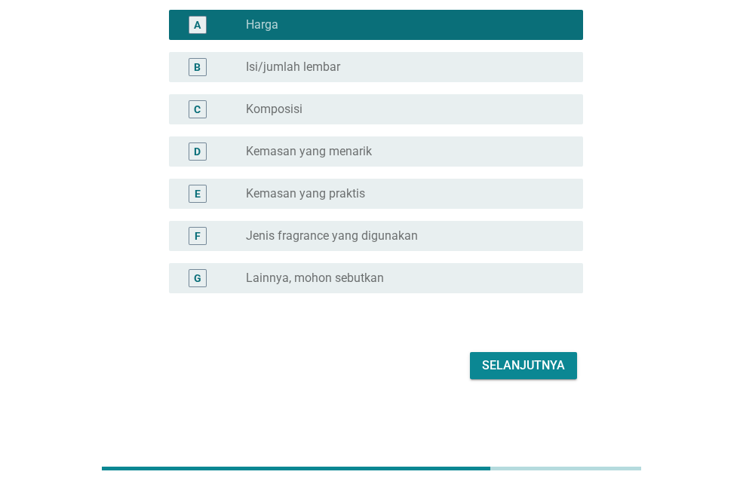
click at [525, 380] on div "Selanjutnya" at bounding box center [371, 366] width 423 height 36
click at [509, 372] on div "Selanjutnya" at bounding box center [523, 366] width 83 height 18
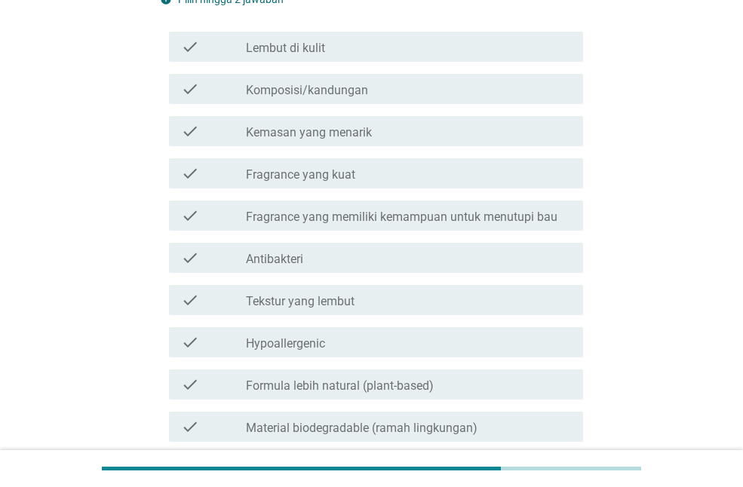
click at [315, 86] on label "Komposisi/kandungan" at bounding box center [307, 90] width 122 height 15
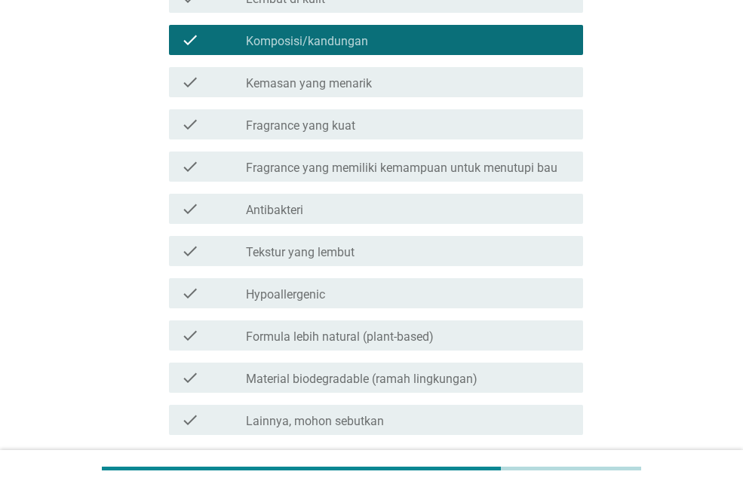
scroll to position [226, 0]
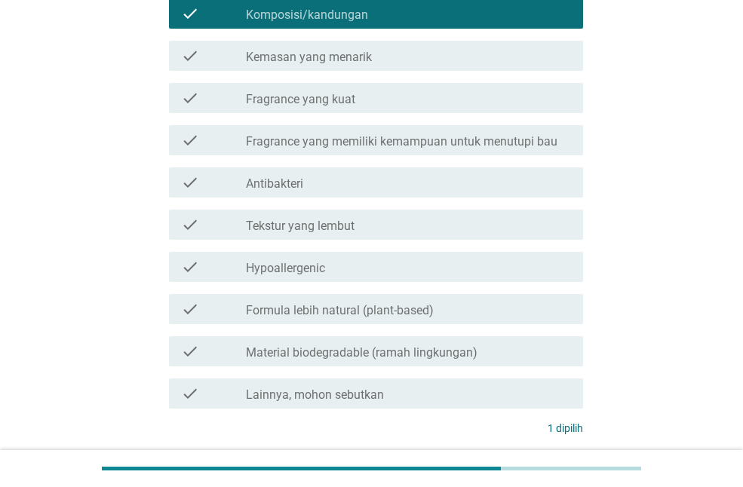
click at [319, 174] on div "check_box_outline_blank Antibakteri" at bounding box center [408, 183] width 325 height 18
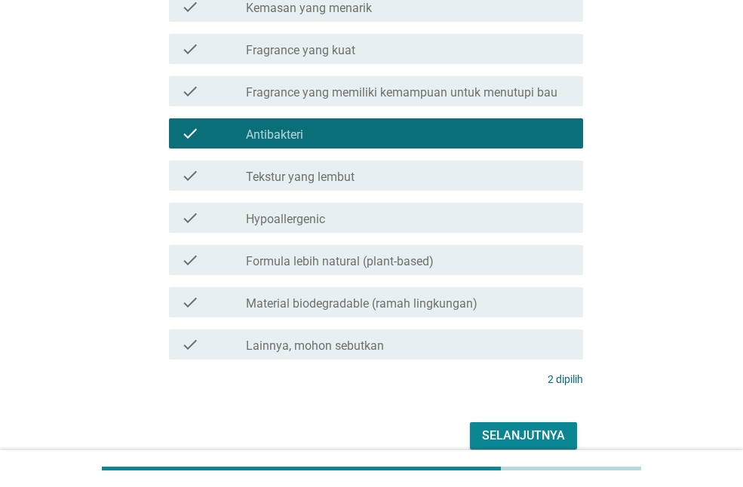
scroll to position [302, 0]
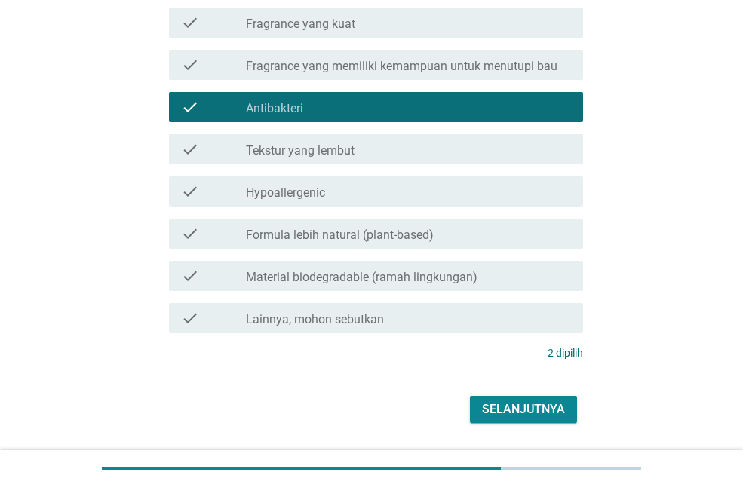
click at [500, 407] on div "Selanjutnya" at bounding box center [523, 410] width 83 height 18
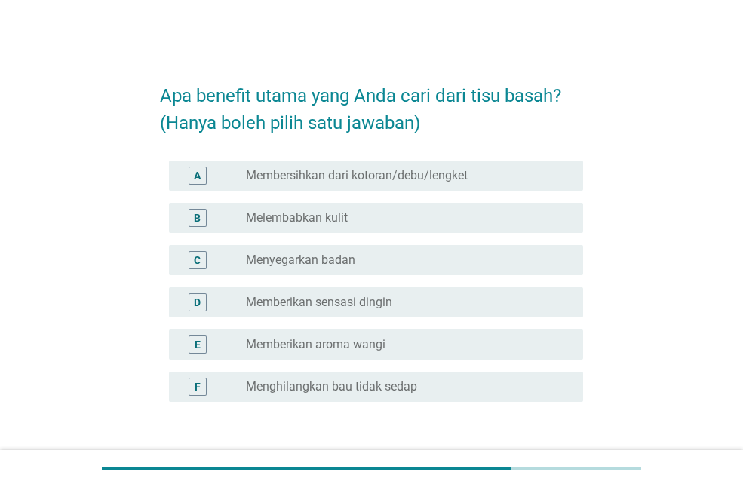
click at [352, 175] on label "Membersihkan dari kotoran/debu/lengket" at bounding box center [357, 175] width 222 height 15
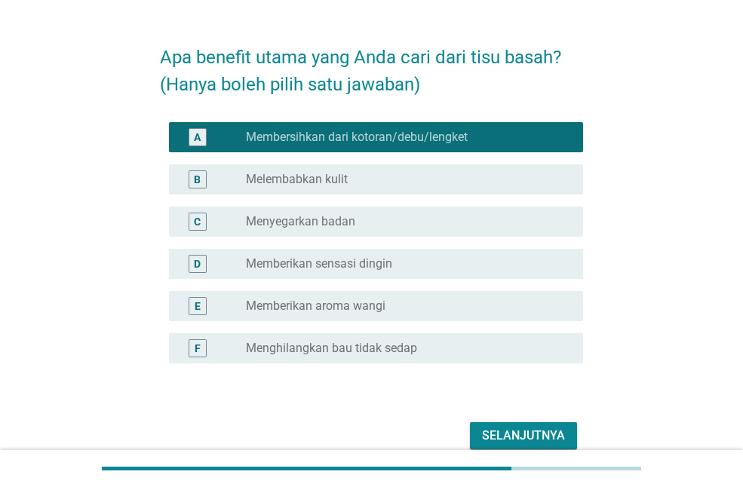
scroll to position [75, 0]
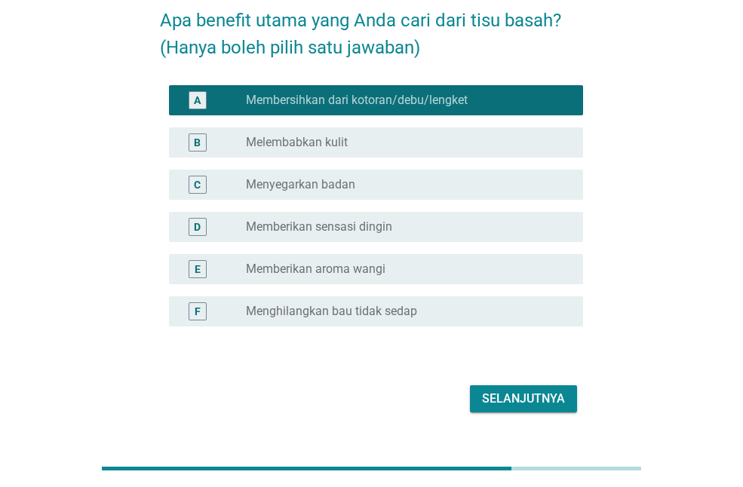
click at [489, 392] on div "Selanjutnya" at bounding box center [523, 399] width 83 height 18
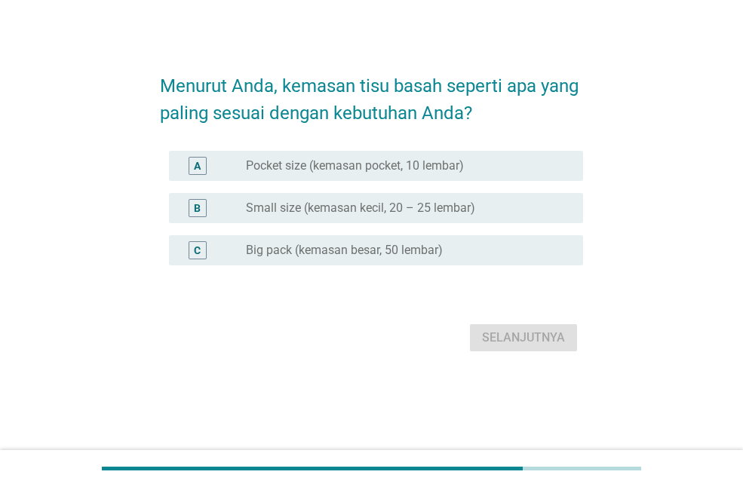
scroll to position [0, 0]
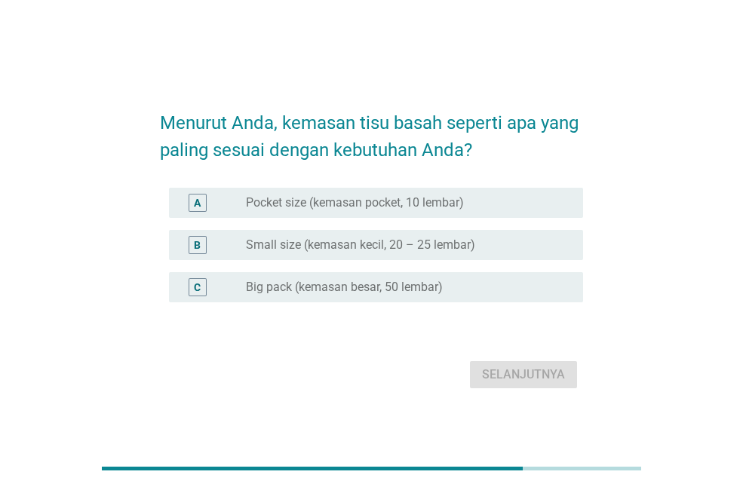
click at [334, 251] on label "Small size (kemasan kecil, 20 – 25 lembar)" at bounding box center [360, 245] width 229 height 15
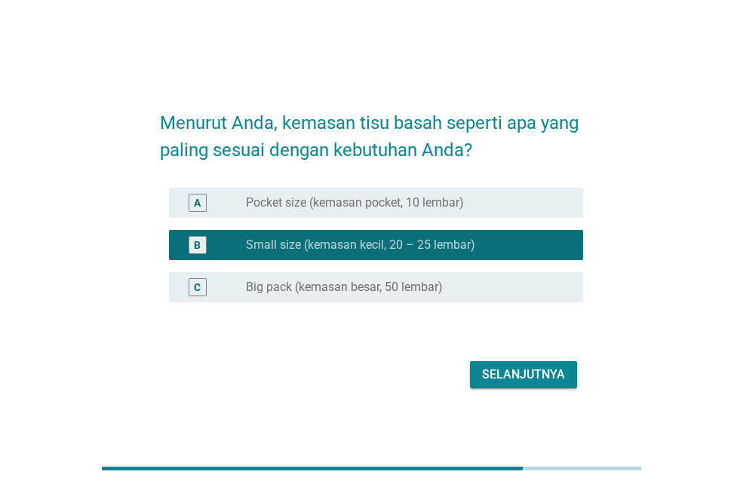
click at [528, 377] on div "Selanjutnya" at bounding box center [523, 375] width 83 height 18
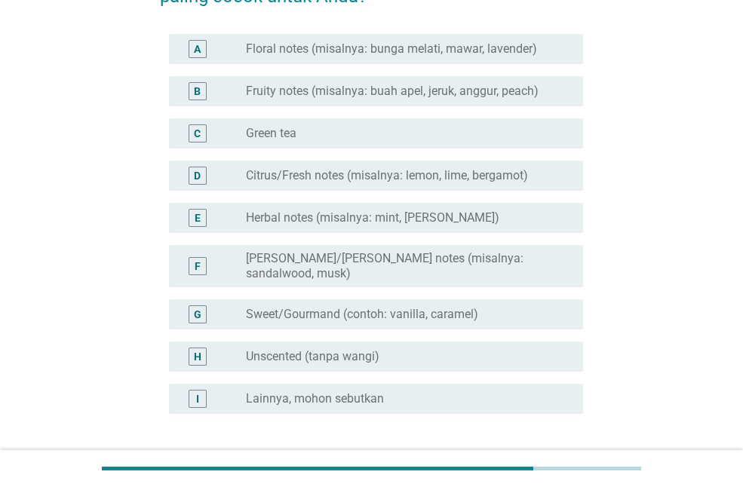
scroll to position [151, 0]
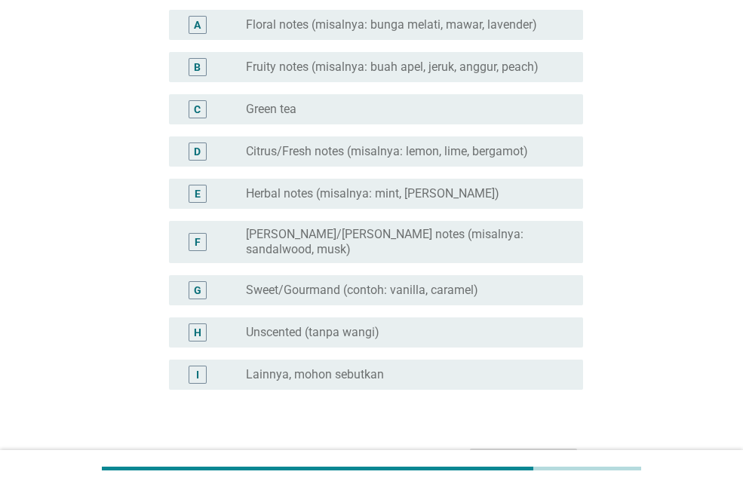
click at [323, 228] on label "[PERSON_NAME]/[PERSON_NAME] notes (misalnya: sandalwood, musk)" at bounding box center [402, 242] width 313 height 30
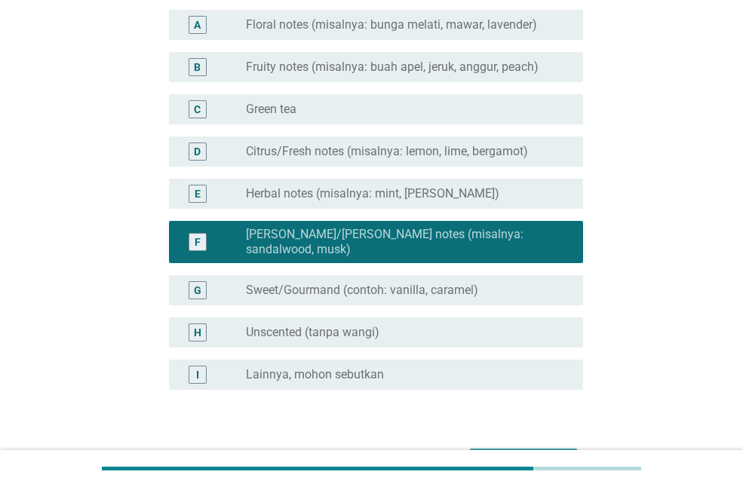
click at [533, 449] on button "Selanjutnya" at bounding box center [523, 462] width 107 height 27
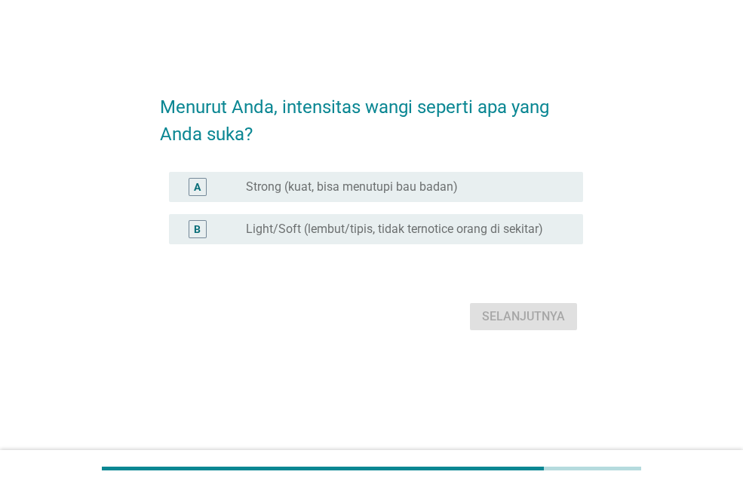
scroll to position [0, 0]
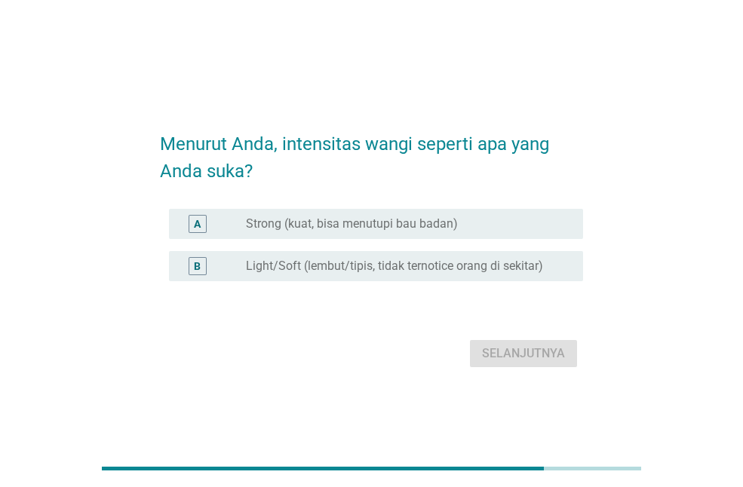
click at [313, 218] on label "Strong (kuat, bisa menutupi bau badan)" at bounding box center [352, 224] width 212 height 15
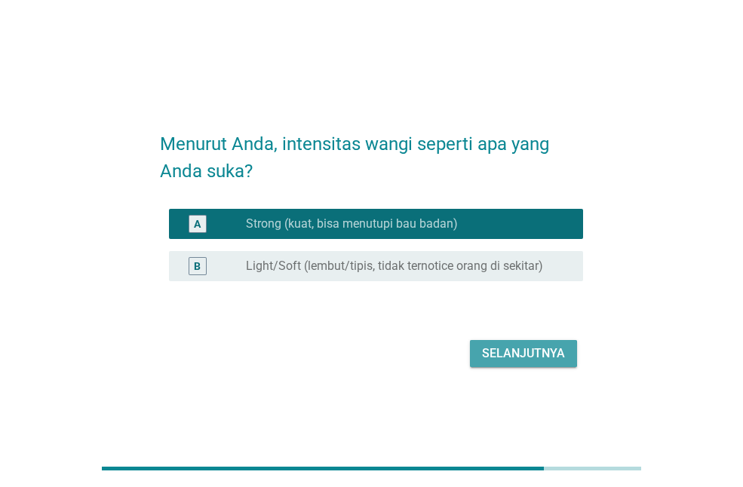
click at [533, 359] on div "Selanjutnya" at bounding box center [523, 354] width 83 height 18
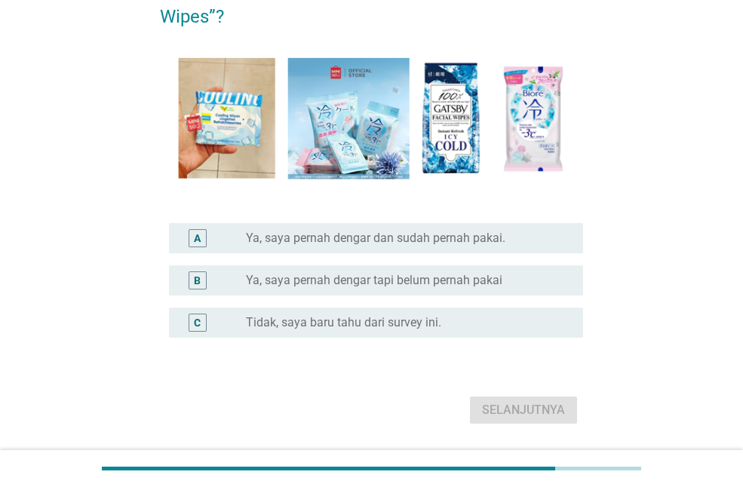
scroll to position [151, 0]
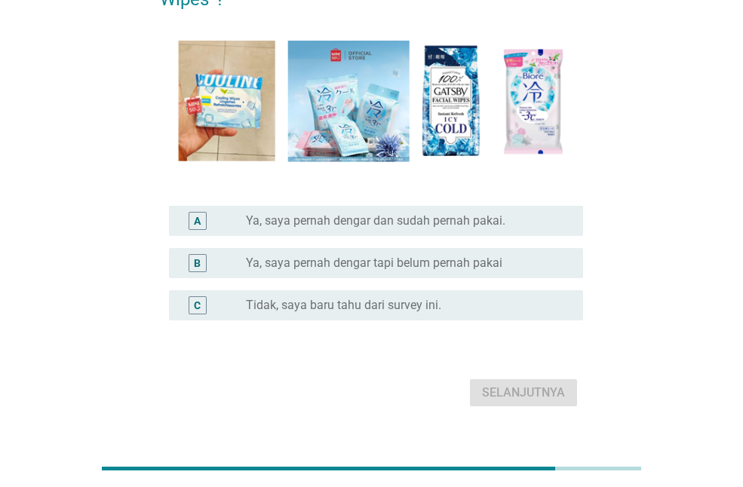
click at [377, 260] on label "Ya, saya pernah dengar tapi belum pernah pakai" at bounding box center [374, 263] width 257 height 15
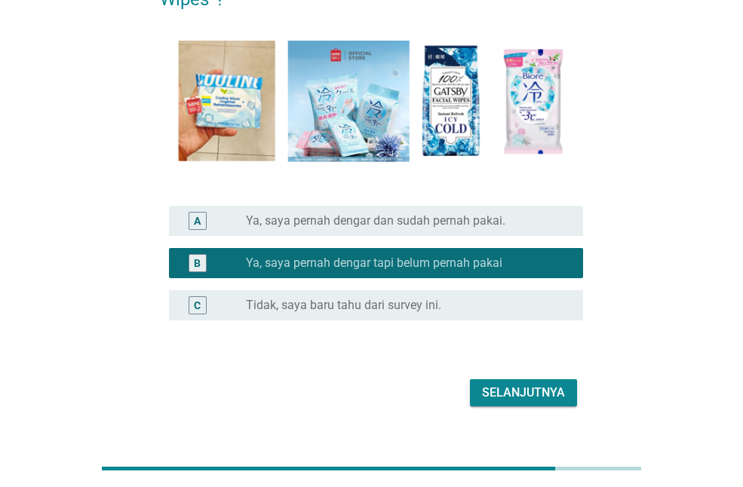
click at [544, 391] on div "Selanjutnya" at bounding box center [523, 393] width 83 height 18
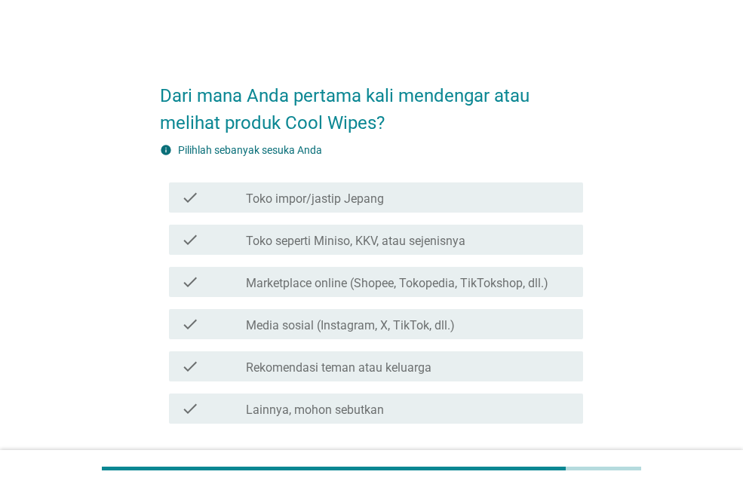
scroll to position [75, 0]
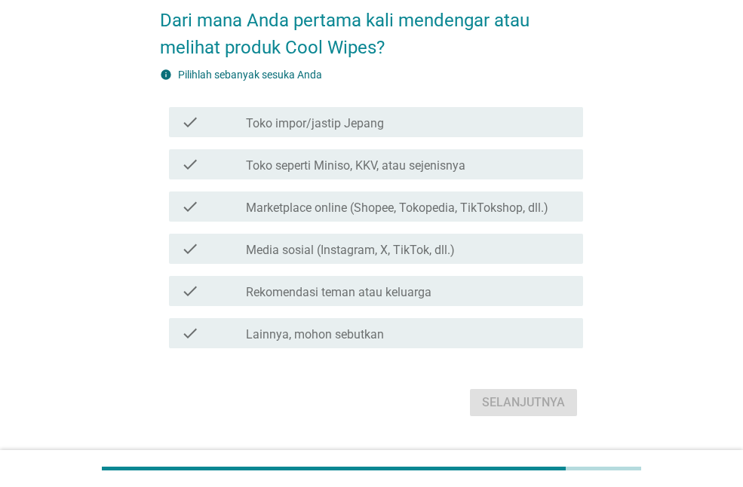
click at [288, 207] on label "Marketplace online (Shopee, Tokopedia, TikTokshop, dll.)" at bounding box center [397, 208] width 303 height 15
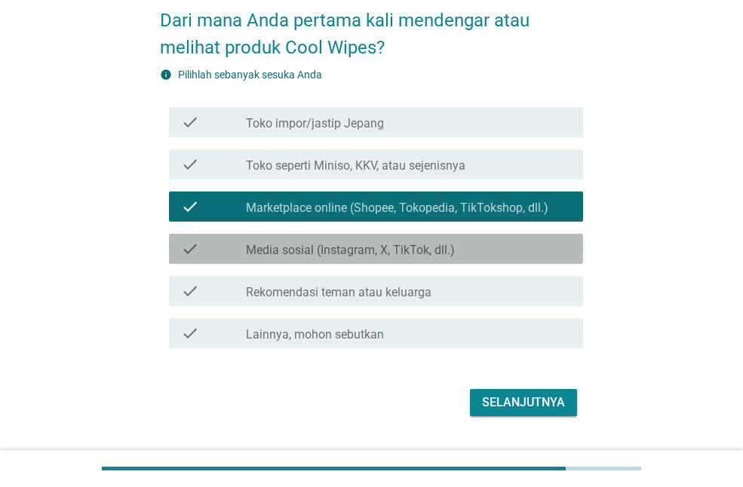
click at [287, 249] on label "Media sosial (Instagram, X, TikTok, dll.)" at bounding box center [350, 250] width 209 height 15
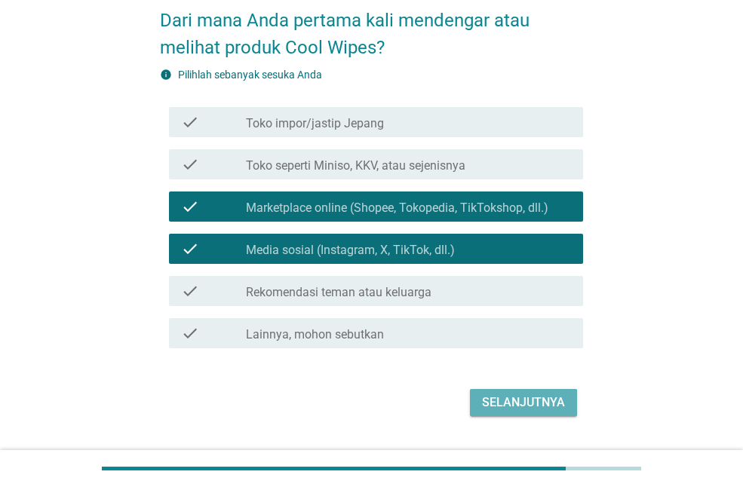
click at [500, 396] on div "Selanjutnya" at bounding box center [523, 403] width 83 height 18
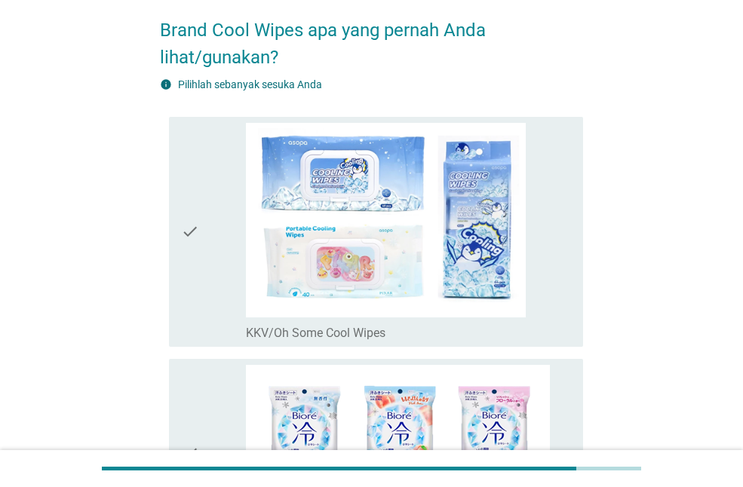
scroll to position [151, 0]
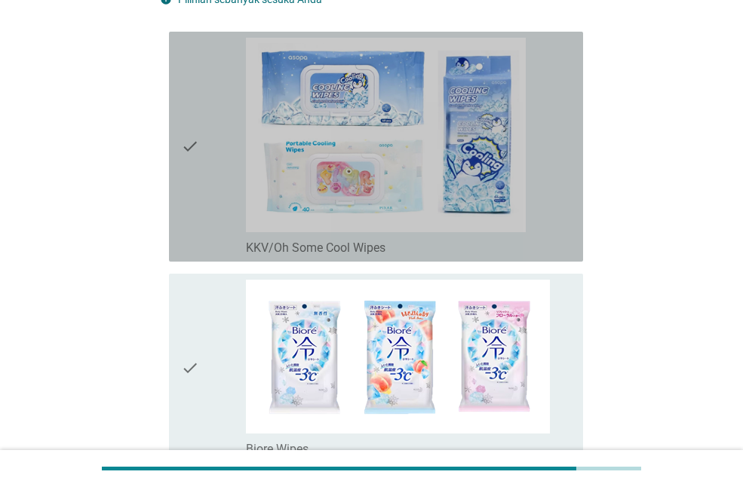
click at [193, 149] on icon "check" at bounding box center [190, 147] width 18 height 218
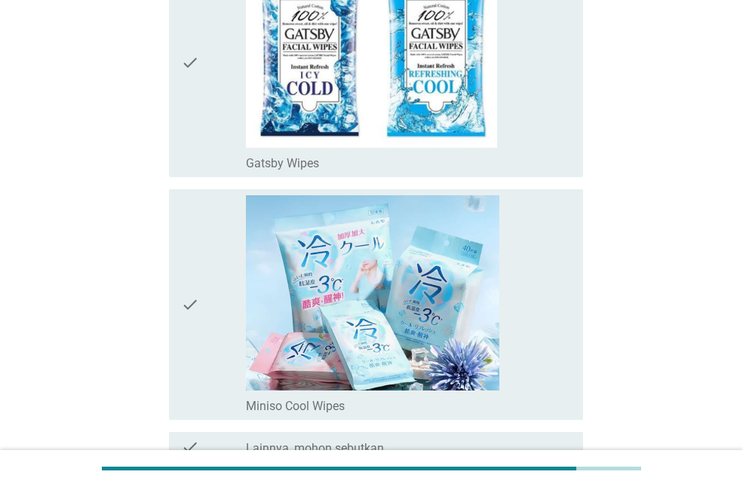
scroll to position [830, 0]
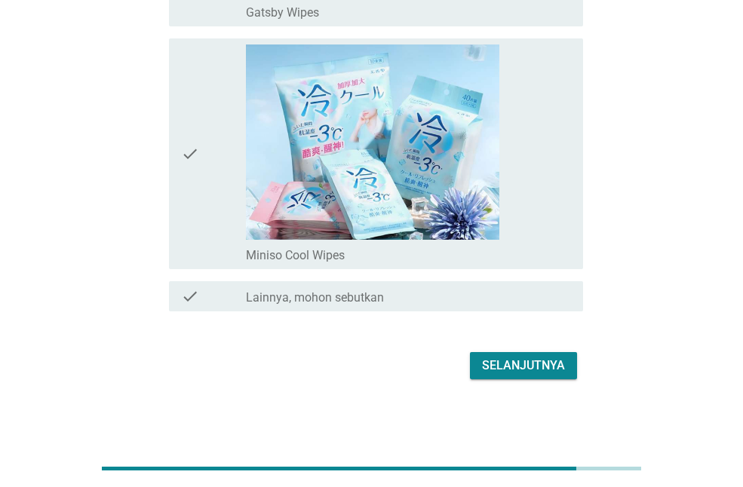
click at [503, 364] on div "Selanjutnya" at bounding box center [523, 366] width 83 height 18
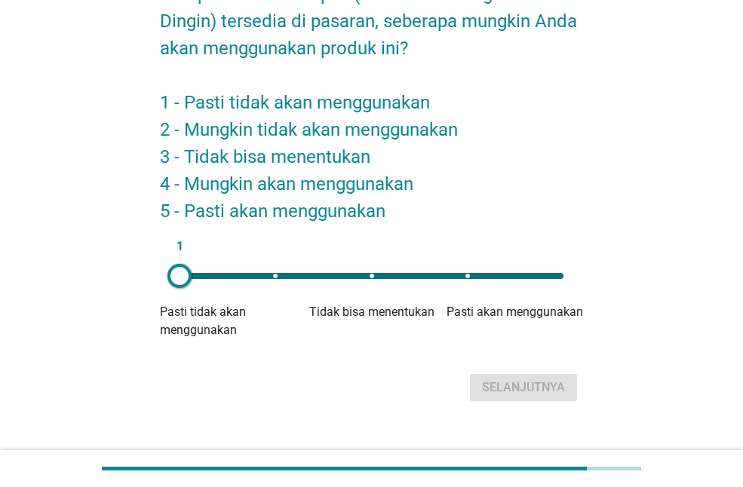
scroll to position [124, 0]
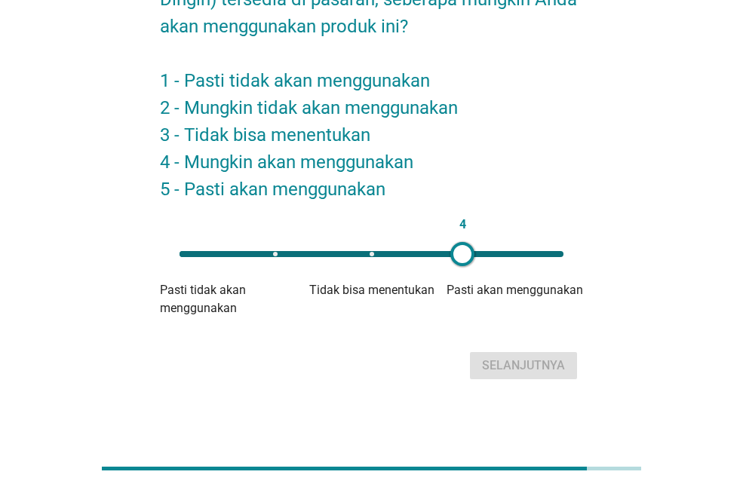
drag, startPoint x: 174, startPoint y: 252, endPoint x: 463, endPoint y: 287, distance: 291.2
click at [463, 287] on div "4 Pasti tidak akan menggunakan Tidak bisa menentukan Pasti akan menggunakan" at bounding box center [371, 278] width 423 height 78
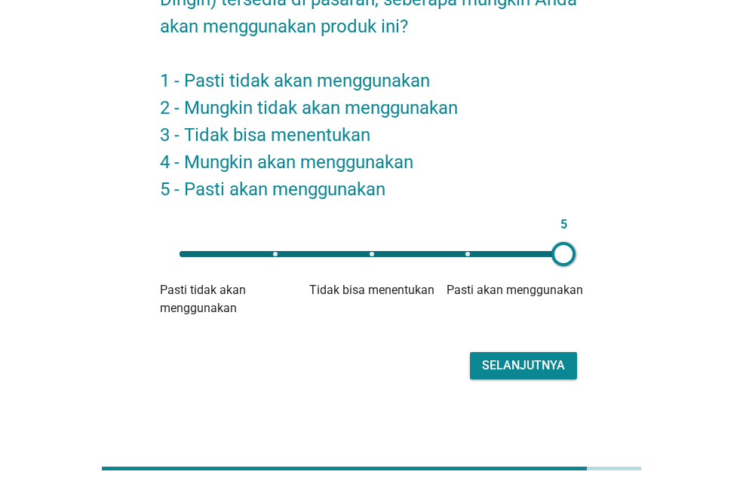
drag, startPoint x: 472, startPoint y: 250, endPoint x: 572, endPoint y: 250, distance: 99.6
click at [572, 250] on div at bounding box center [564, 254] width 24 height 24
drag, startPoint x: 570, startPoint y: 250, endPoint x: 463, endPoint y: 258, distance: 107.5
click at [463, 258] on div at bounding box center [463, 254] width 24 height 24
drag, startPoint x: 463, startPoint y: 258, endPoint x: 415, endPoint y: 266, distance: 48.9
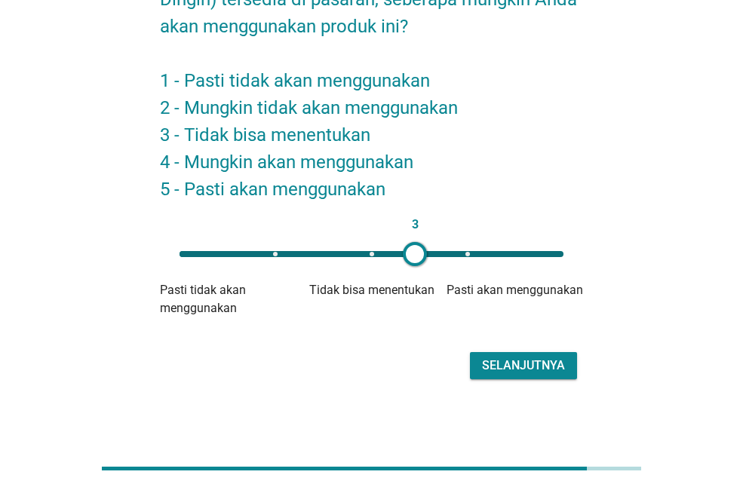
click at [415, 266] on div at bounding box center [415, 254] width 24 height 24
drag, startPoint x: 369, startPoint y: 245, endPoint x: 417, endPoint y: 251, distance: 47.8
click at [417, 251] on div at bounding box center [404, 254] width 24 height 24
click at [469, 251] on div "3" at bounding box center [372, 254] width 384 height 6
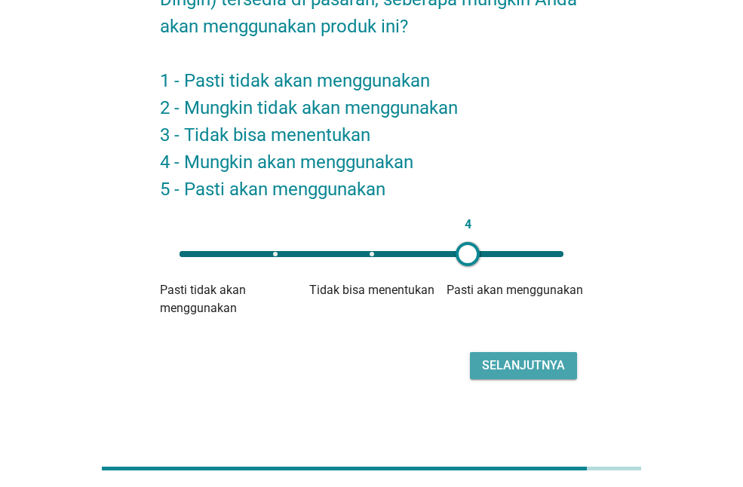
click at [513, 369] on div "Selanjutnya" at bounding box center [523, 366] width 83 height 18
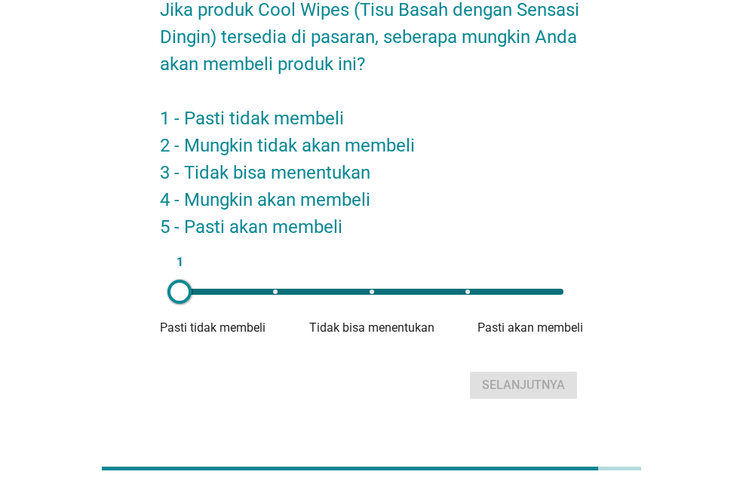
scroll to position [106, 0]
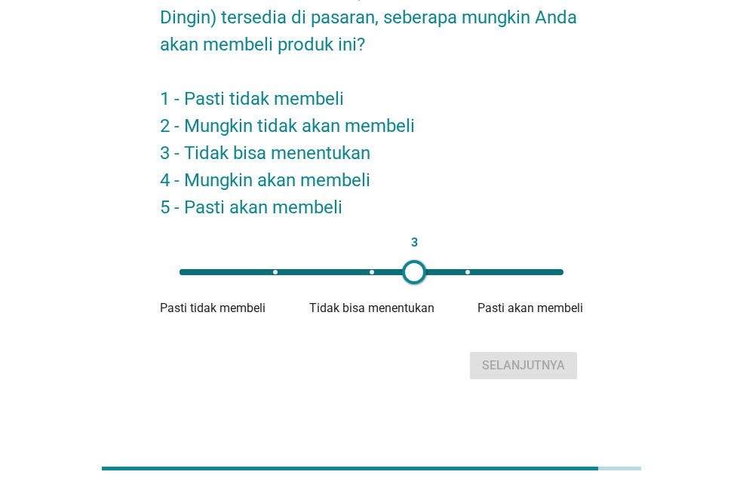
type input "4"
drag, startPoint x: 178, startPoint y: 268, endPoint x: 474, endPoint y: 310, distance: 298.8
click at [474, 310] on div "4 Pasti tidak membeli Tidak bisa menentukan Pasti akan membeli" at bounding box center [371, 287] width 423 height 60
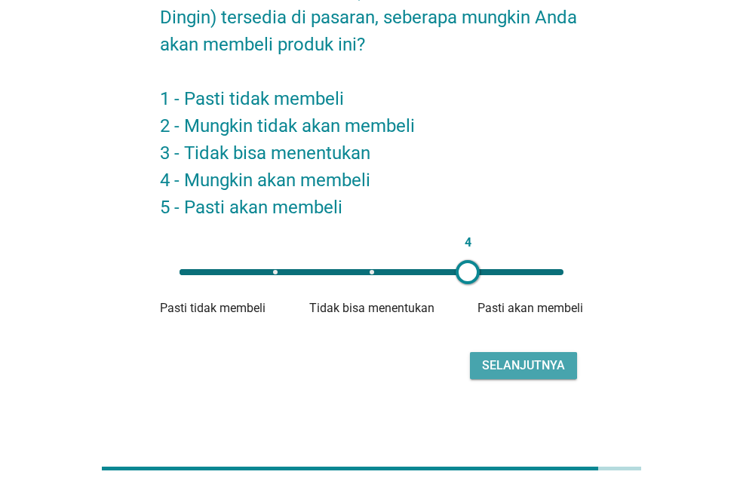
click at [504, 354] on button "Selanjutnya" at bounding box center [523, 365] width 107 height 27
